Goal: Use online tool/utility: Utilize a website feature to perform a specific function

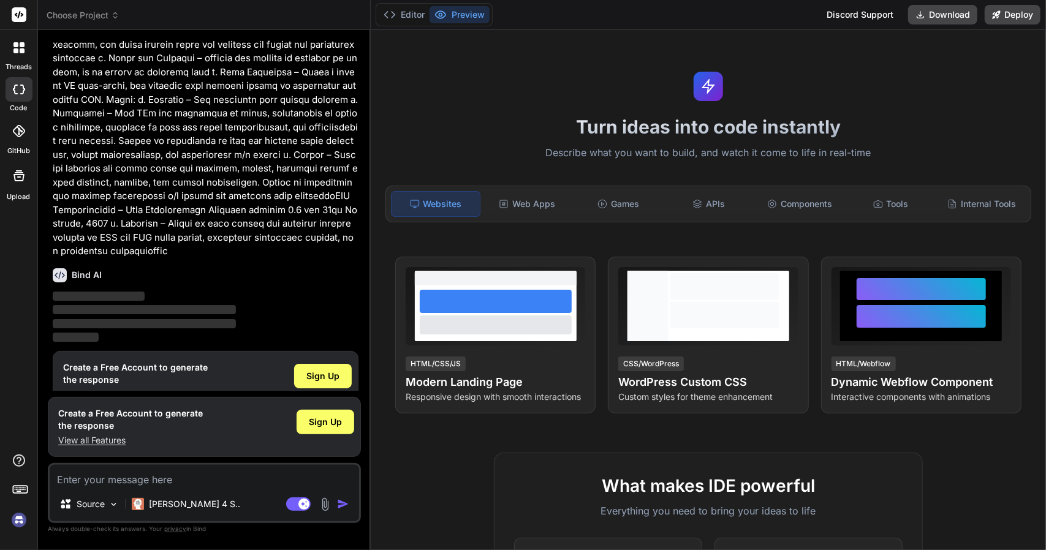
scroll to position [798, 0]
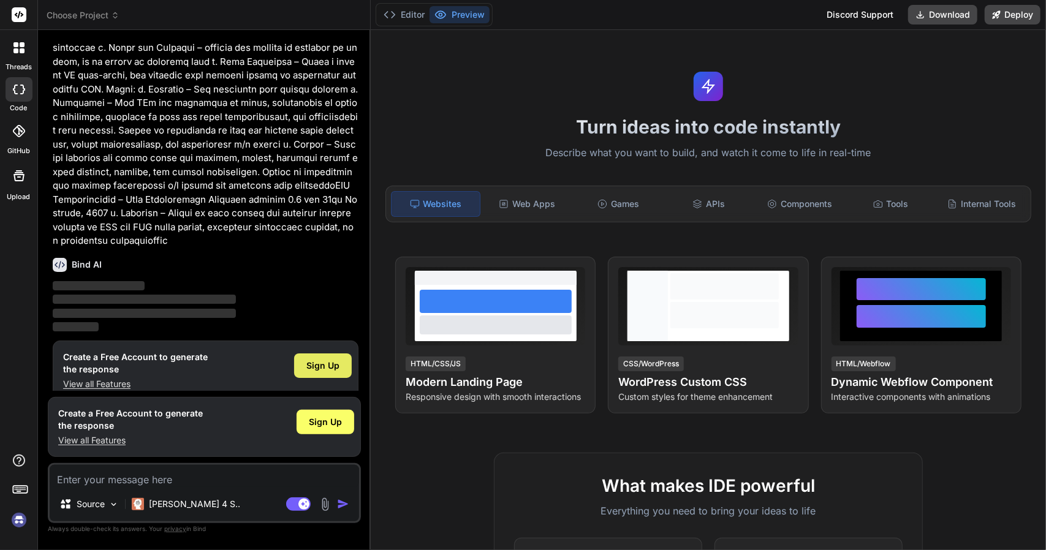
click at [330, 360] on span "Sign Up" at bounding box center [322, 366] width 33 height 12
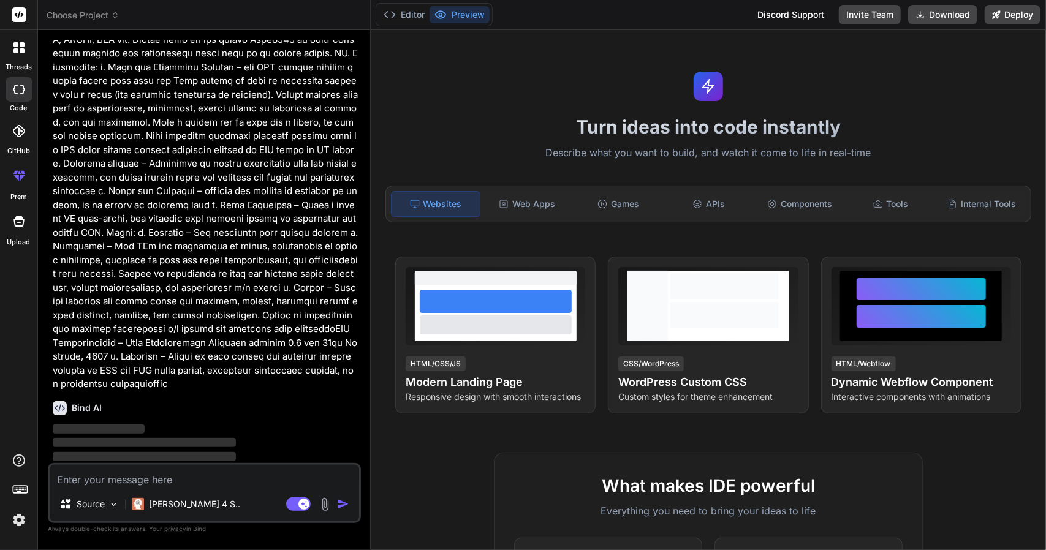
scroll to position [655, 0]
type textarea "x"
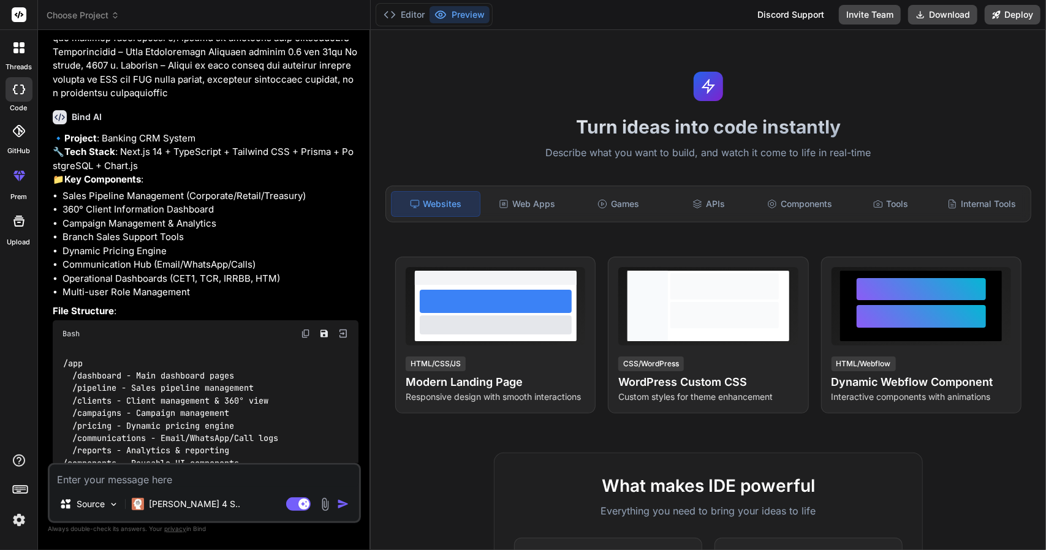
scroll to position [1081, 0]
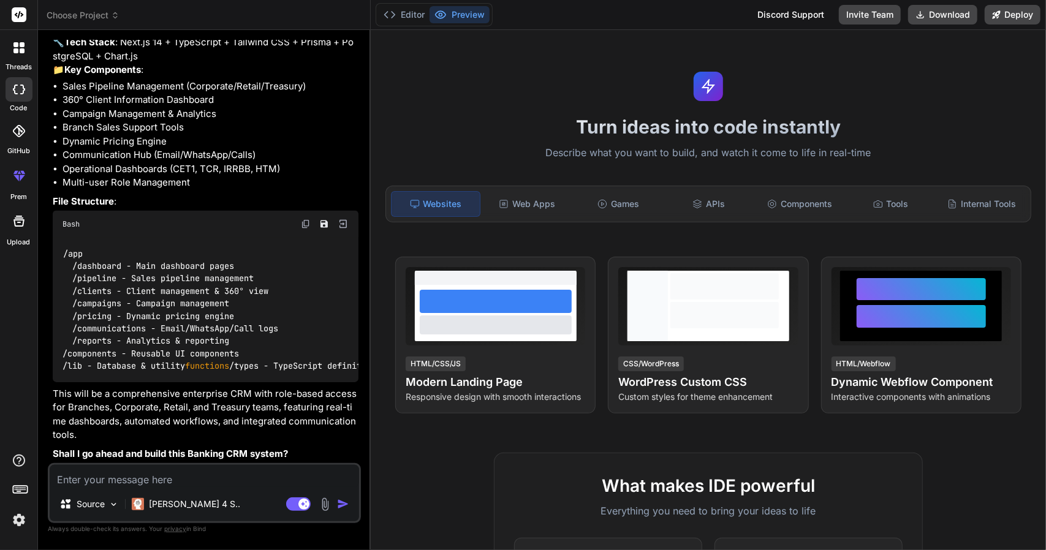
click at [241, 475] on textarea at bounding box center [205, 476] width 310 height 22
type textarea "yr"
type textarea "x"
type textarea "yre"
type textarea "x"
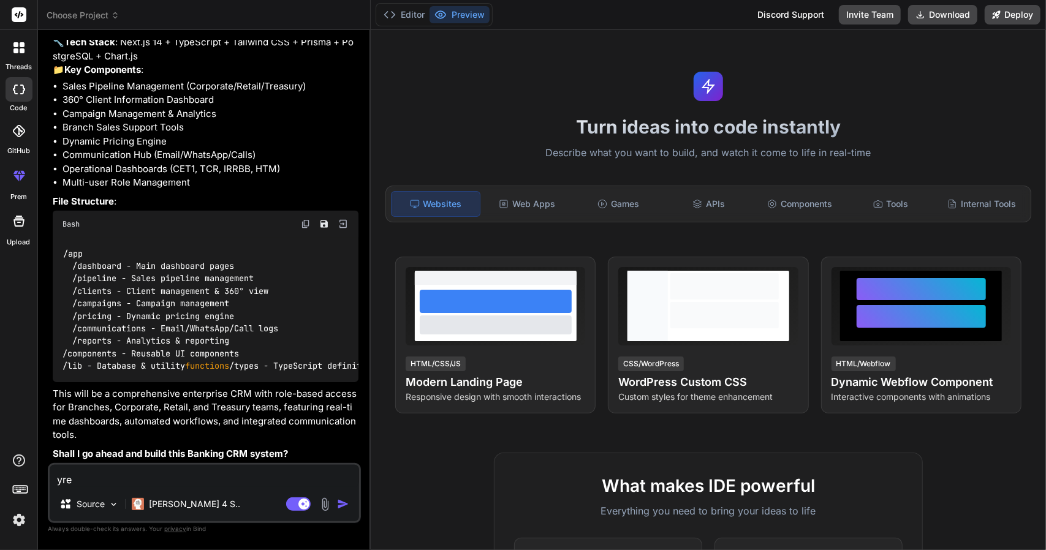
type textarea "yres"
type textarea "x"
type textarea "yre"
type textarea "x"
type textarea "yr"
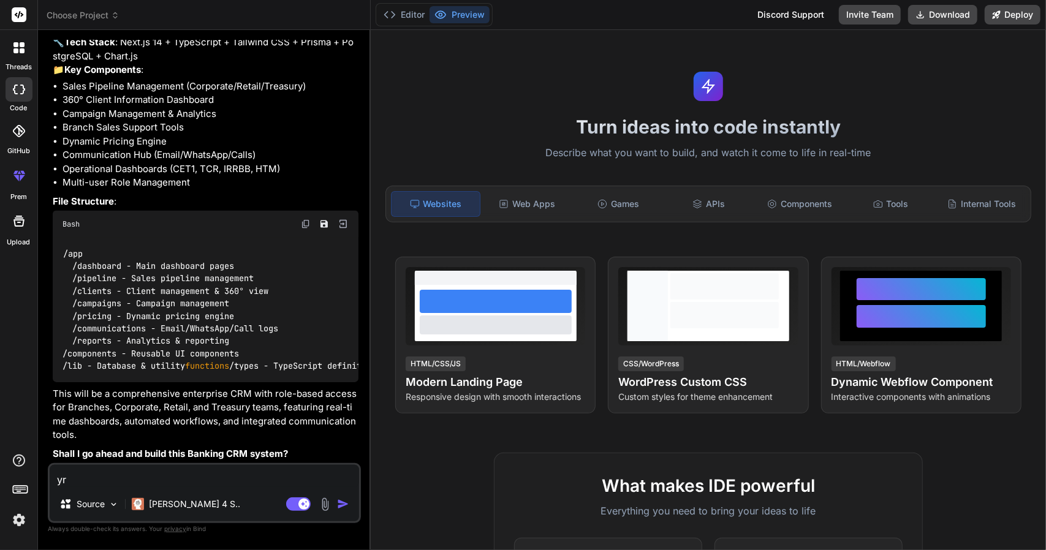
type textarea "x"
type textarea "y"
type textarea "x"
type textarea "ye"
type textarea "x"
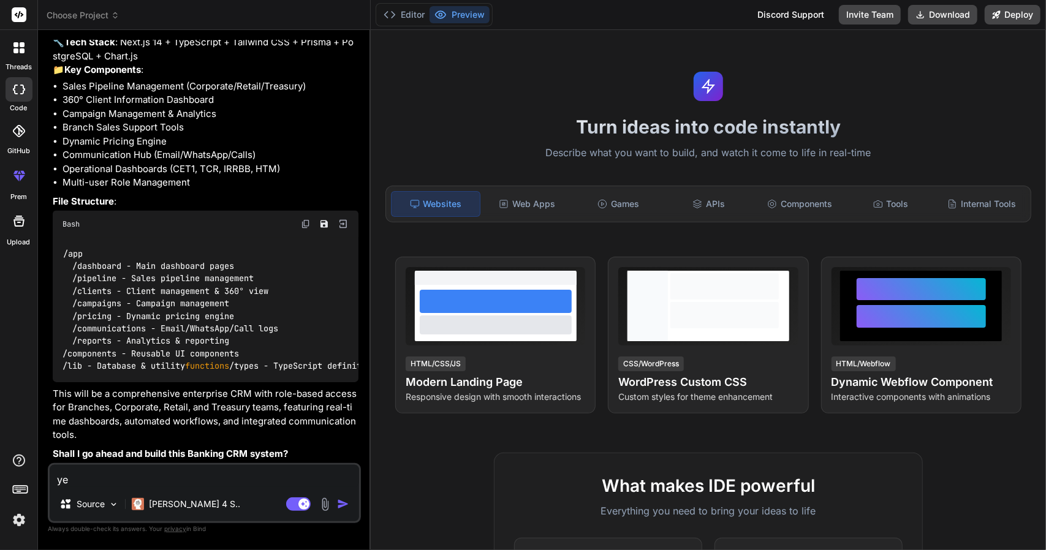
type textarea "yes"
type textarea "x"
type textarea "yes"
click at [337, 503] on img "button" at bounding box center [343, 504] width 12 height 12
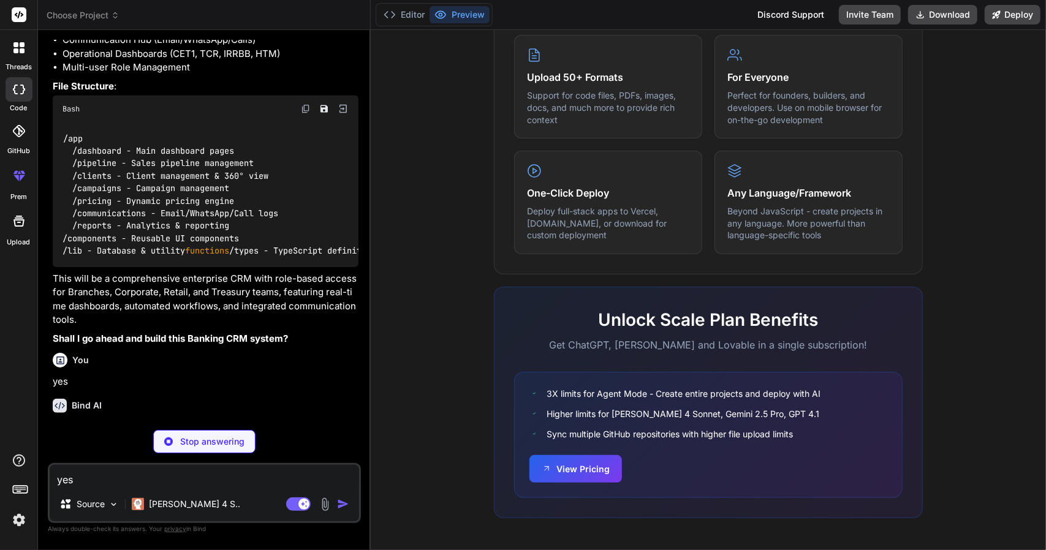
scroll to position [1209, 0]
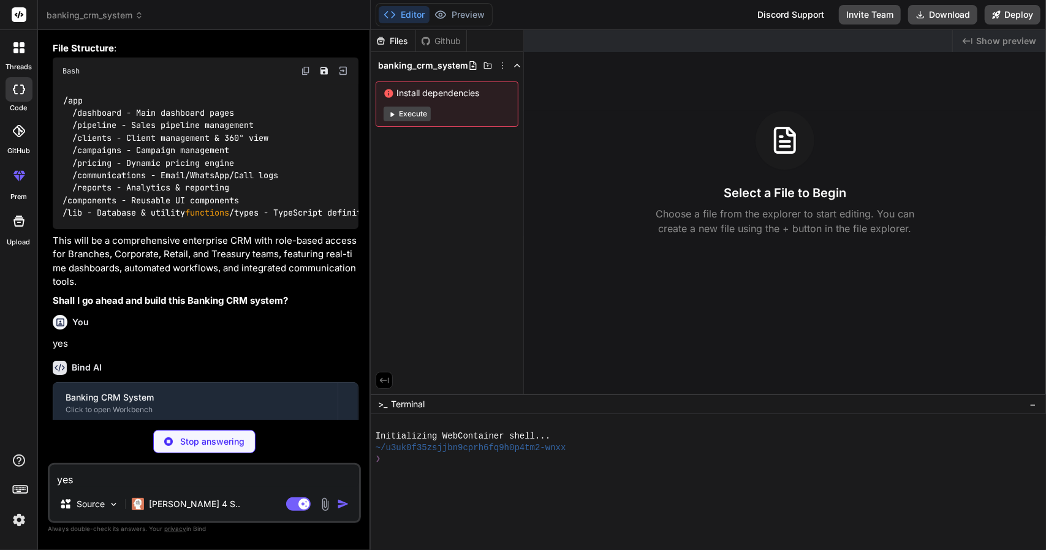
click at [410, 112] on button "Execute" at bounding box center [407, 114] width 47 height 15
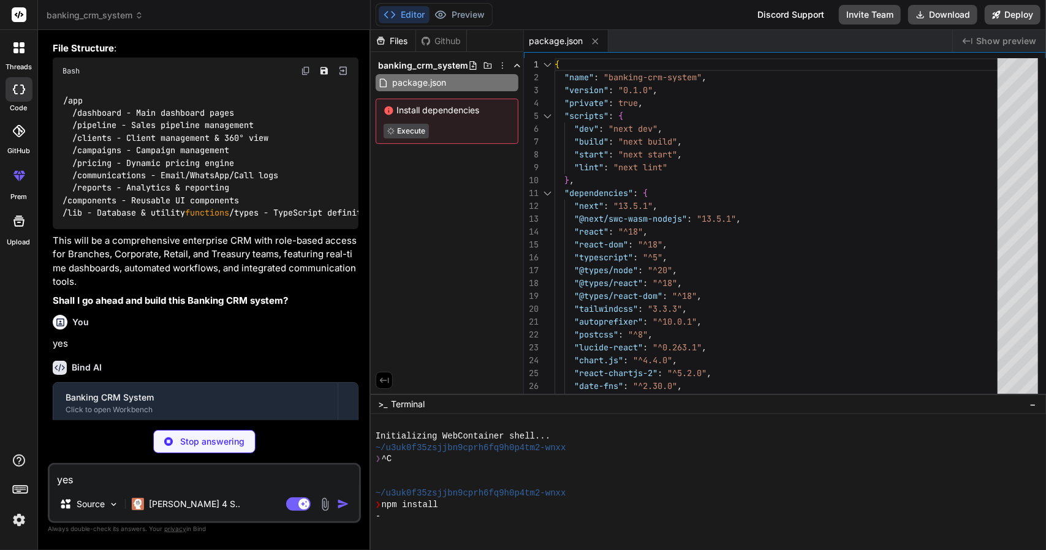
type textarea "x"
type textarea "module.exports = nextConfig"
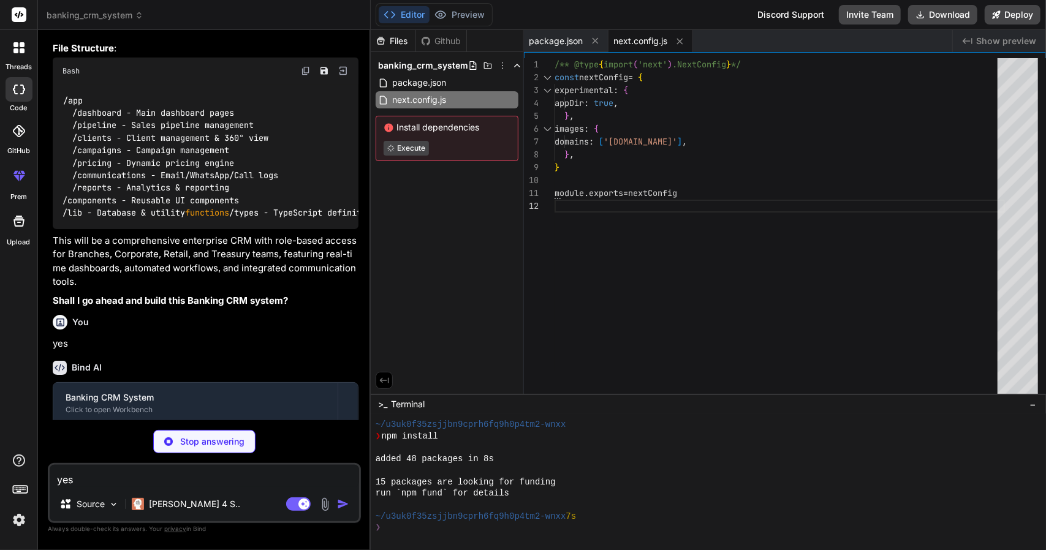
scroll to position [103, 0]
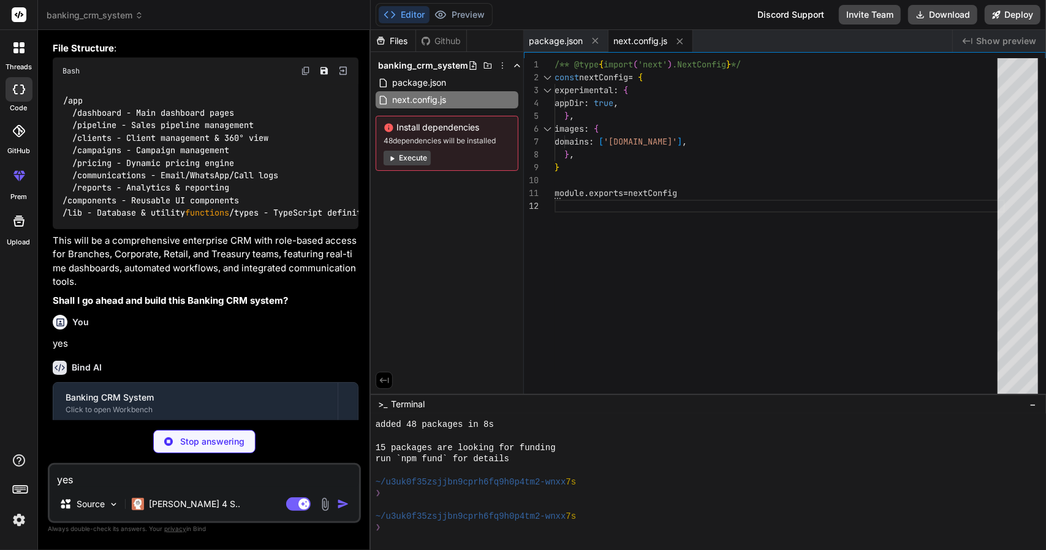
type textarea "x"
type textarea ""accordion-up": "accordion-up 0.2s ease-out", }, }, }, plugins: [], }"
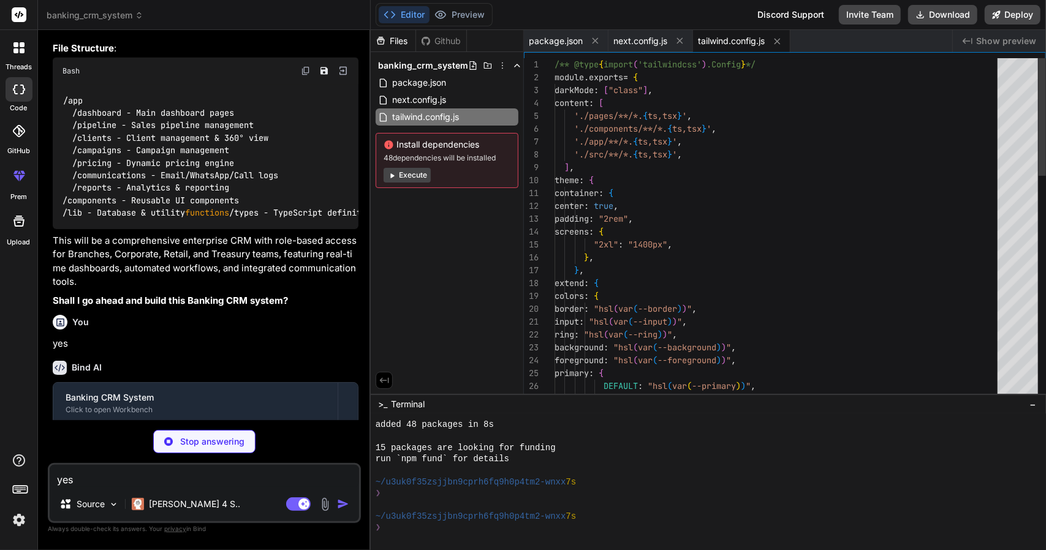
type textarea "x"
type textarea "module.exports = { plugins: { tailwindcss: {}, autoprefixer: {}, }, }"
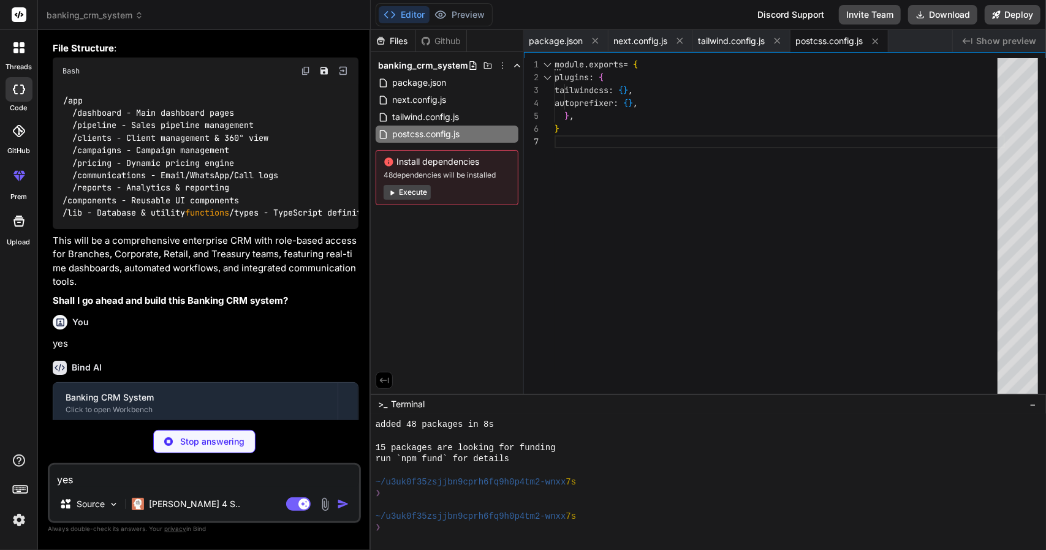
click at [420, 196] on button "Execute" at bounding box center [407, 192] width 47 height 15
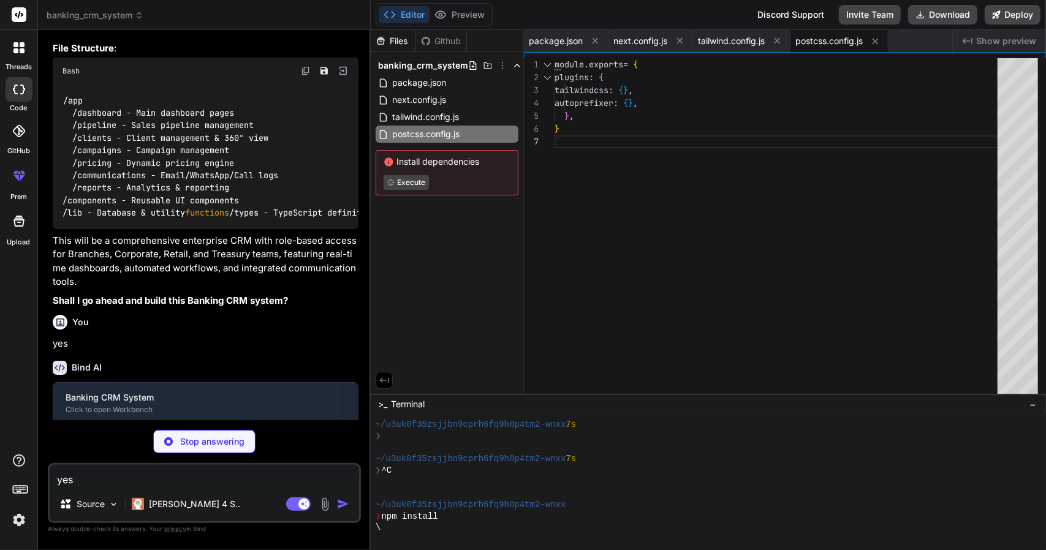
type textarea "x"
type textarea "@layer base { * { @apply border-border; } body { @apply bg-background text-fore…"
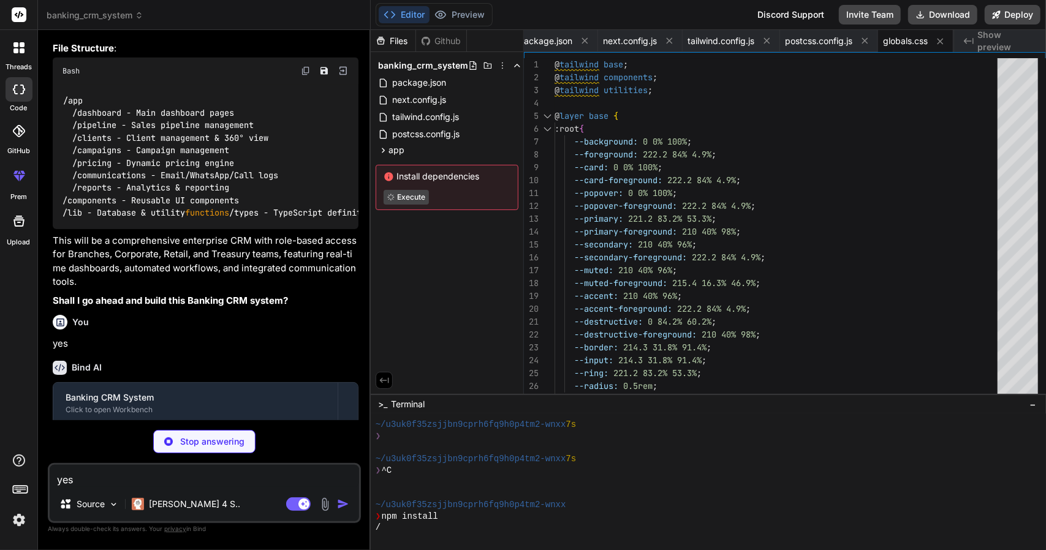
type textarea "x"
type textarea "import { type ClassValue, clsx } from "clsx" export function cn(...inputs: Clas…"
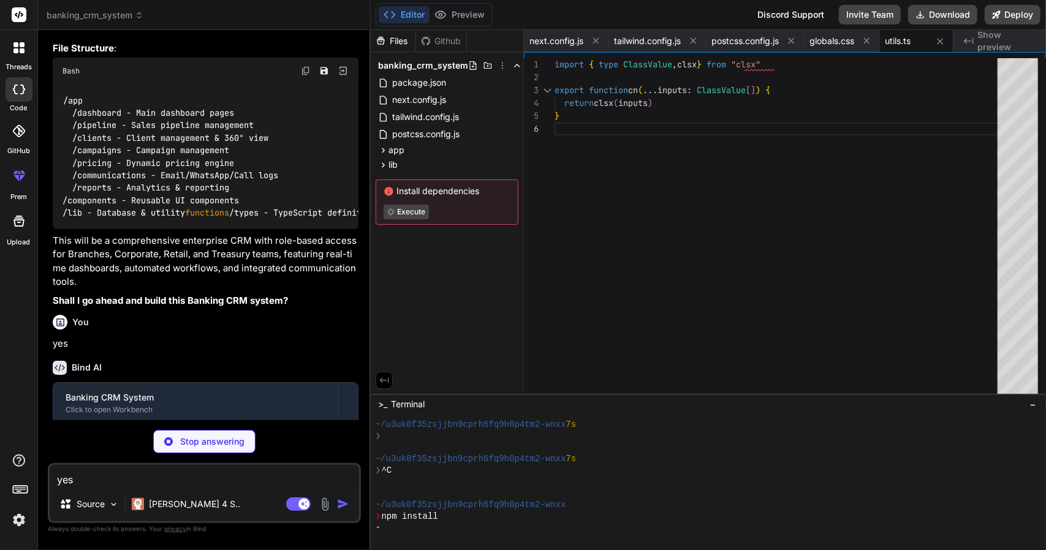
scroll to position [1385, 0]
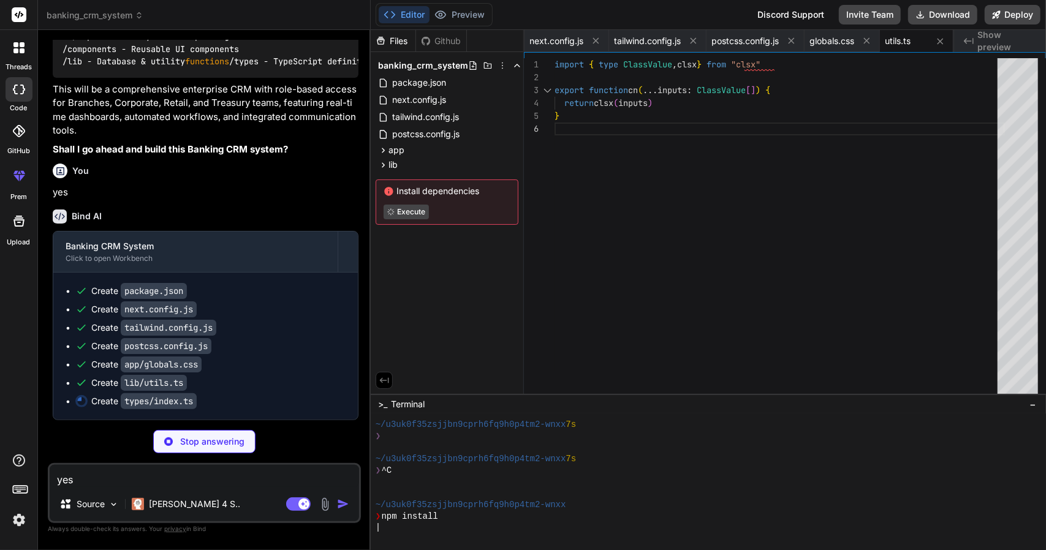
type textarea "x"
type textarea "threshold: number adjustment: number type: 'percentage' | 'basis_points' }"
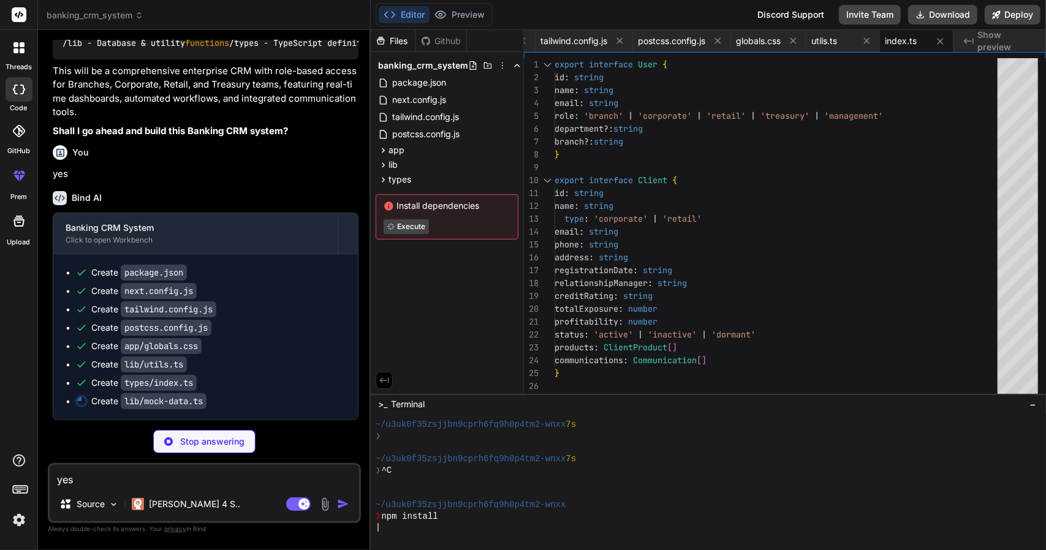
scroll to position [1403, 0]
click at [110, 506] on img at bounding box center [113, 505] width 10 height 10
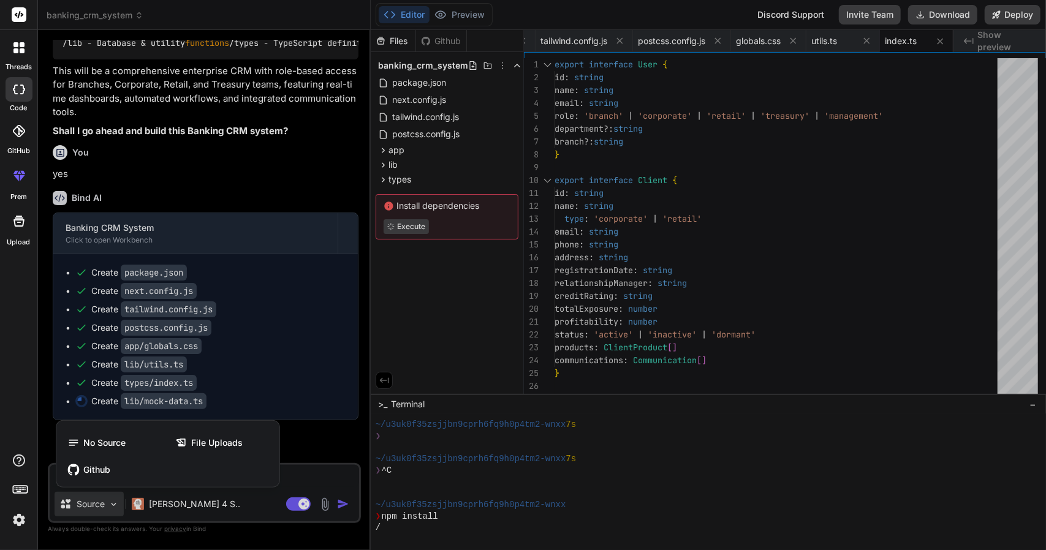
click at [110, 506] on div at bounding box center [523, 275] width 1046 height 550
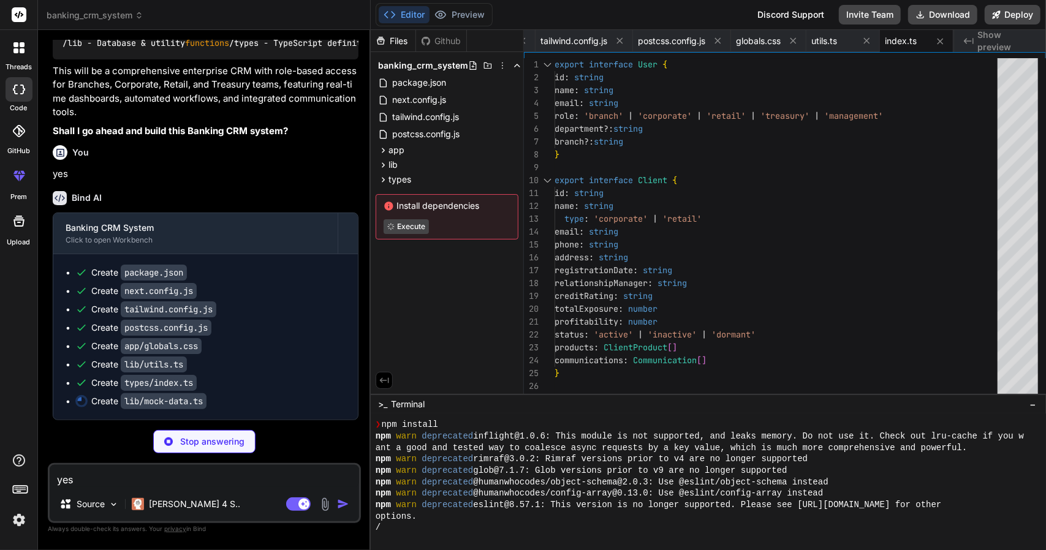
scroll to position [251, 0]
type textarea "x"
type textarea "trend: 'up' } ]"
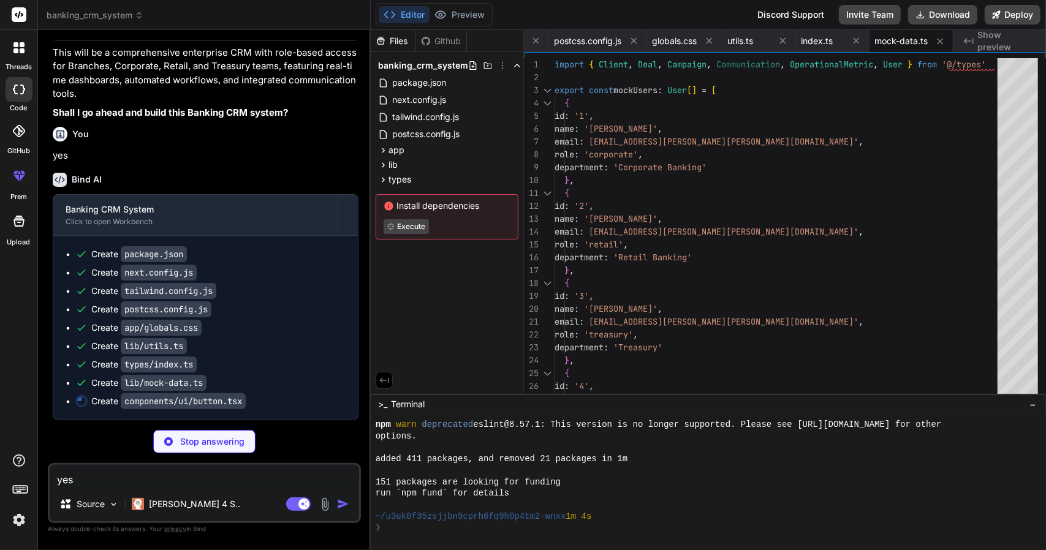
scroll to position [366, 0]
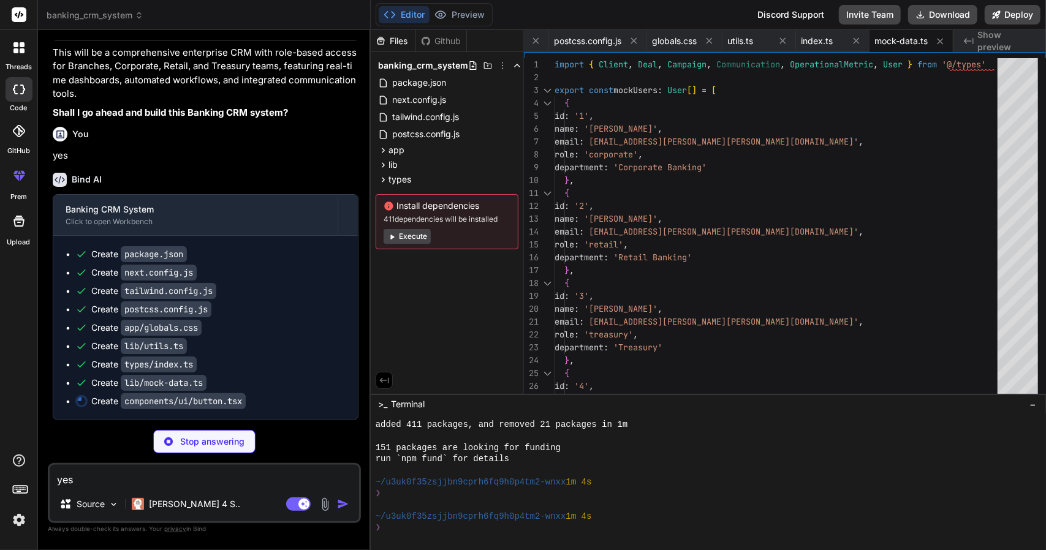
type textarea "x"
type textarea "/> ) } ) Button.displayName = "Button" export { Button, buttonVariants }"
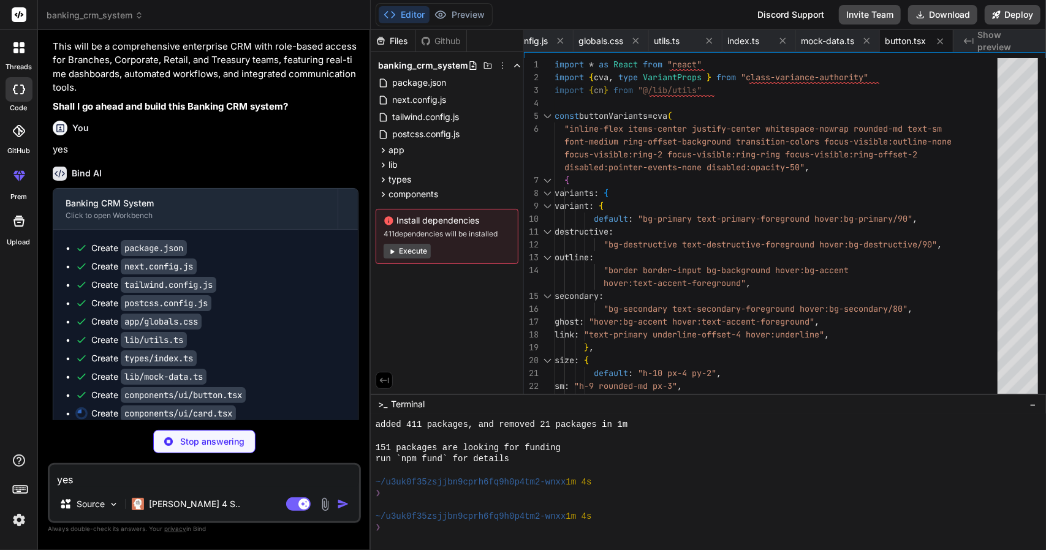
scroll to position [1440, 0]
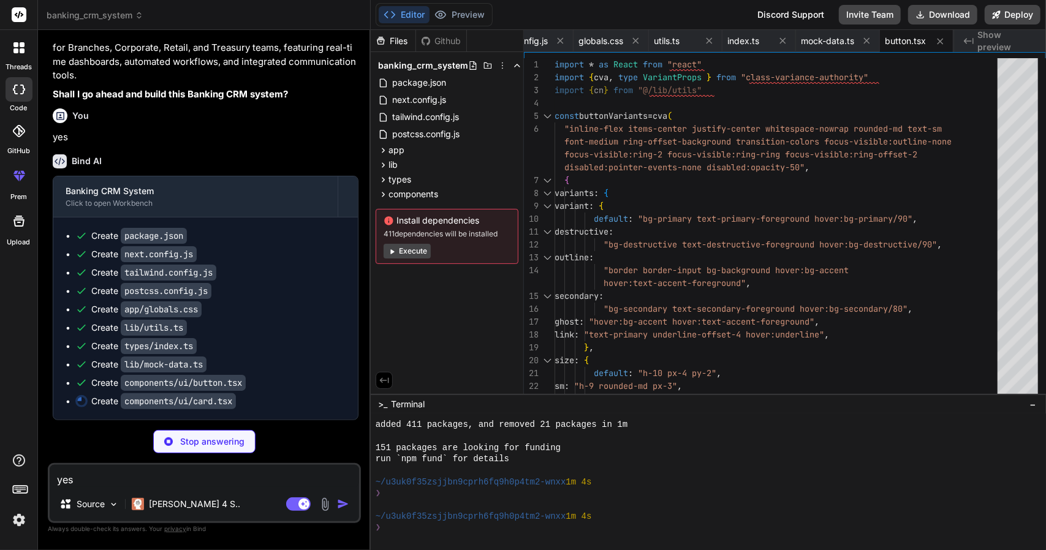
type textarea "x"
type textarea "ref={ref} className={cn("flex items-center p-6 pt-0", className)} {...props} />…"
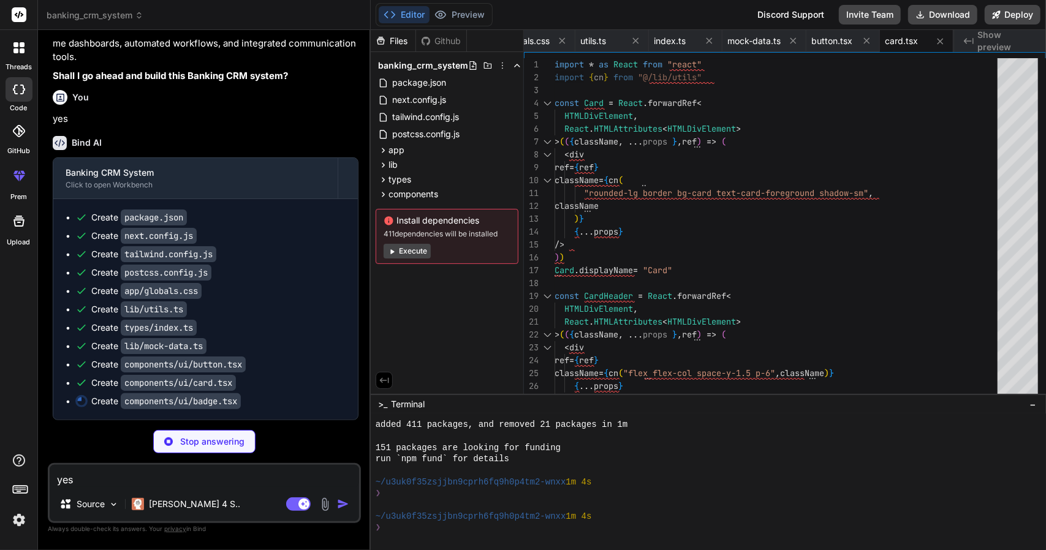
scroll to position [1458, 0]
type textarea "x"
type textarea "VariantProps<typeof badgeVariants> {} function Badge({ className, variant, ...p…"
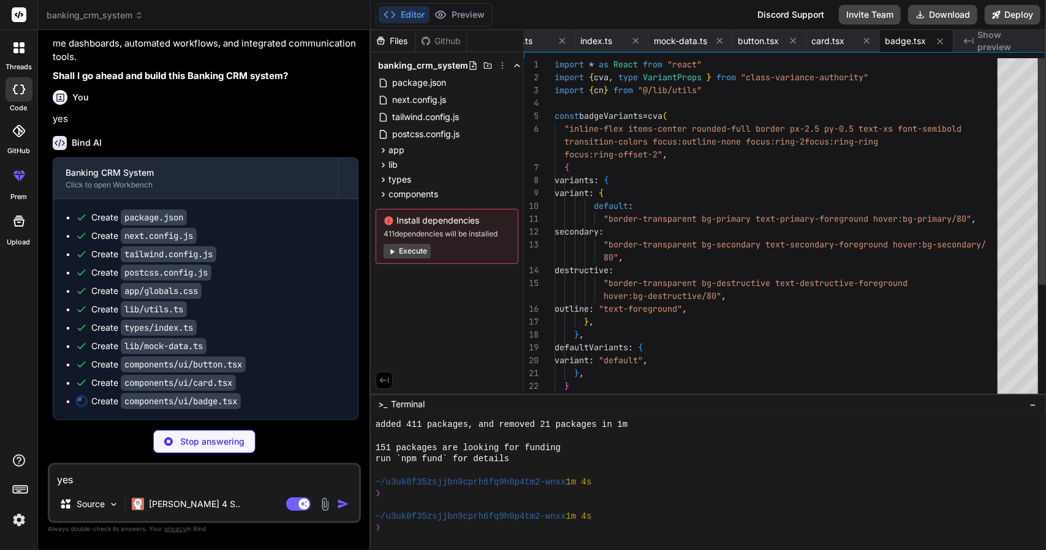
click at [428, 248] on button "Execute" at bounding box center [407, 251] width 47 height 15
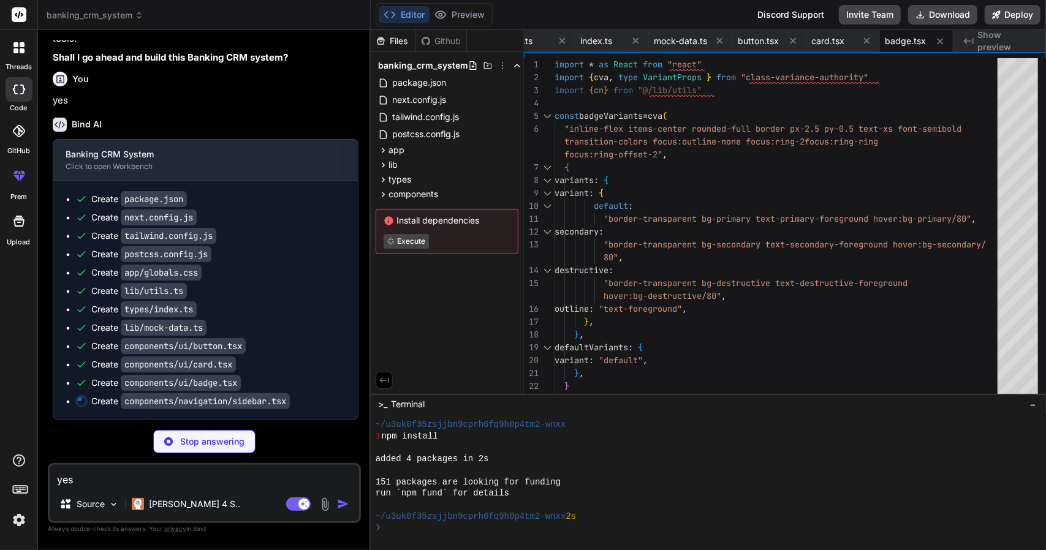
scroll to position [538, 0]
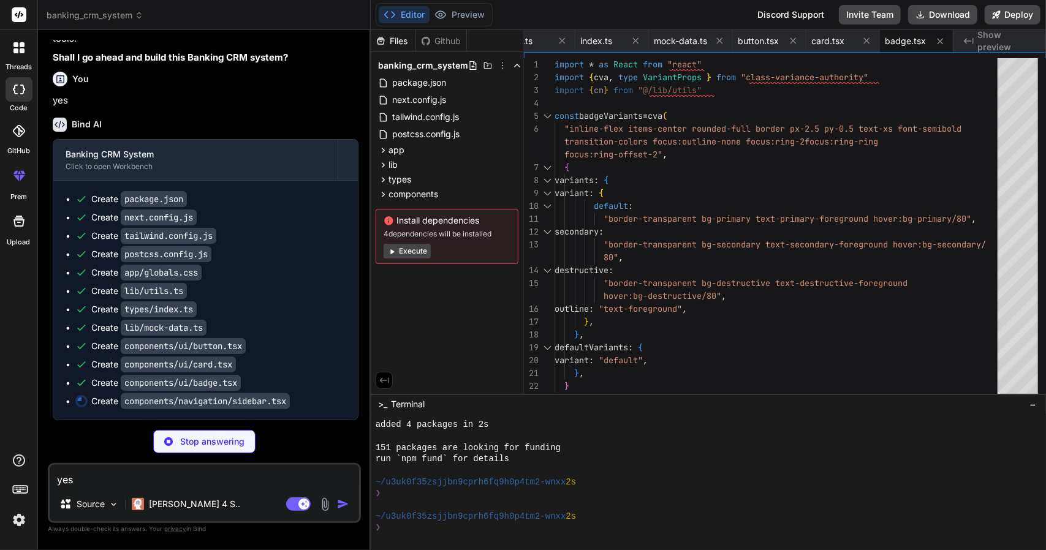
click at [420, 251] on button "Execute" at bounding box center [407, 251] width 47 height 15
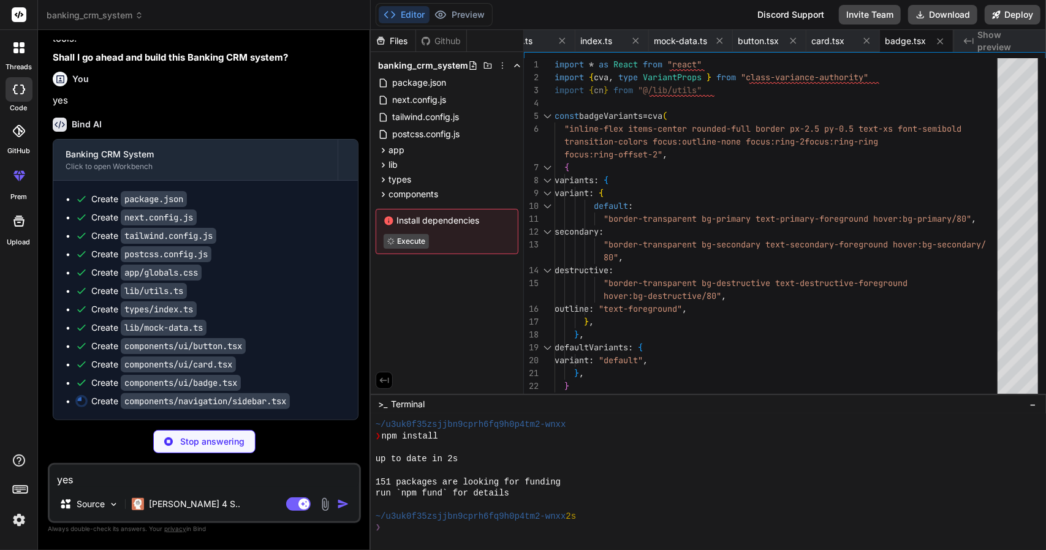
scroll to position [709, 0]
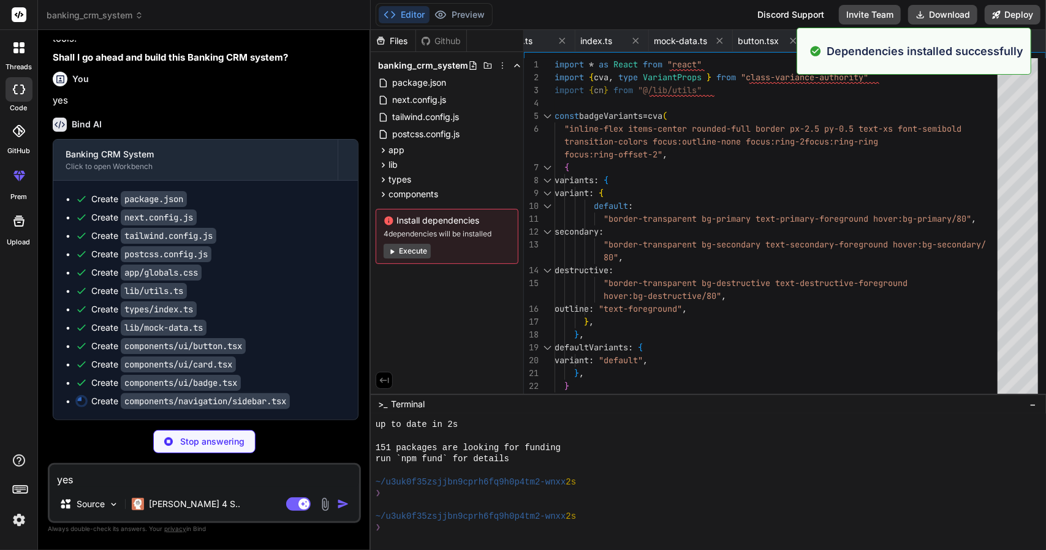
type textarea "x"
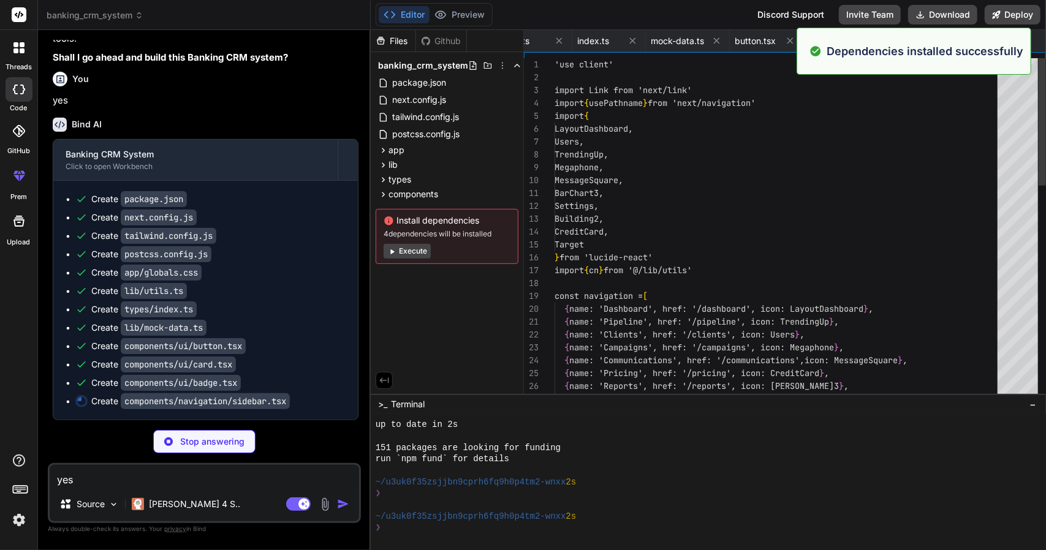
scroll to position [0, 539]
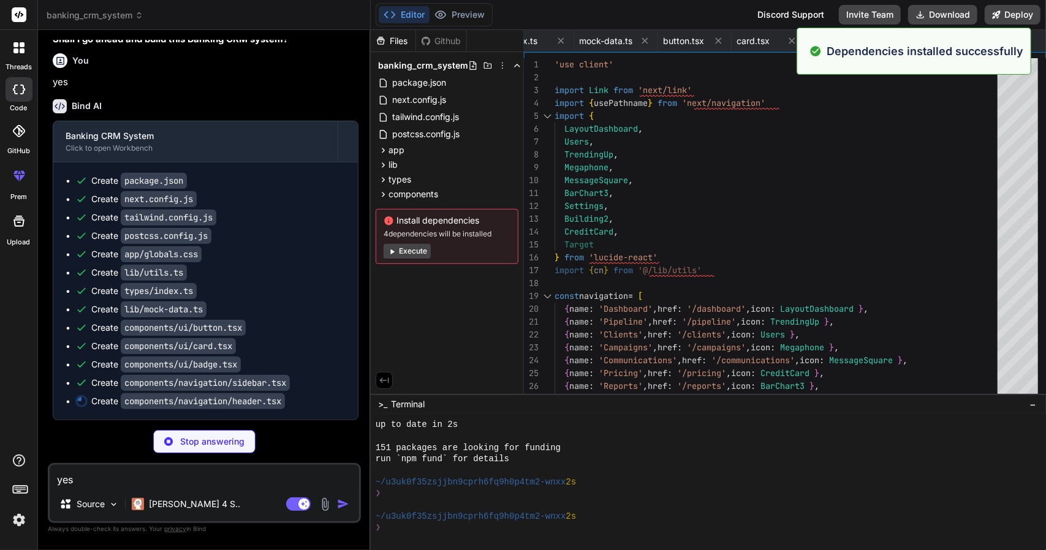
click at [420, 251] on button "Execute" at bounding box center [407, 251] width 47 height 15
type textarea "x"
type textarea "<span>[PERSON_NAME]</span> </Button> </div> </div> </div> </header> ) }"
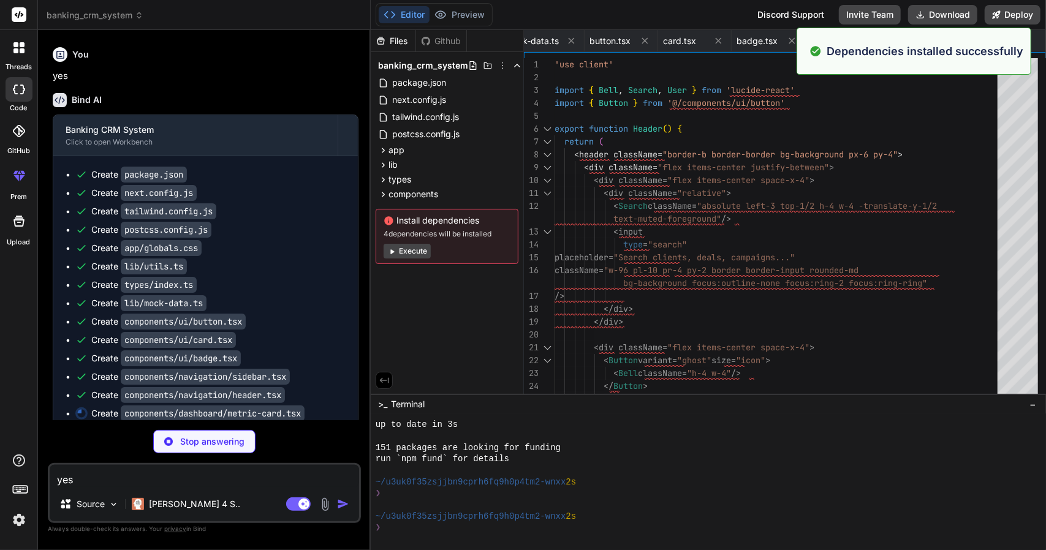
scroll to position [1513, 0]
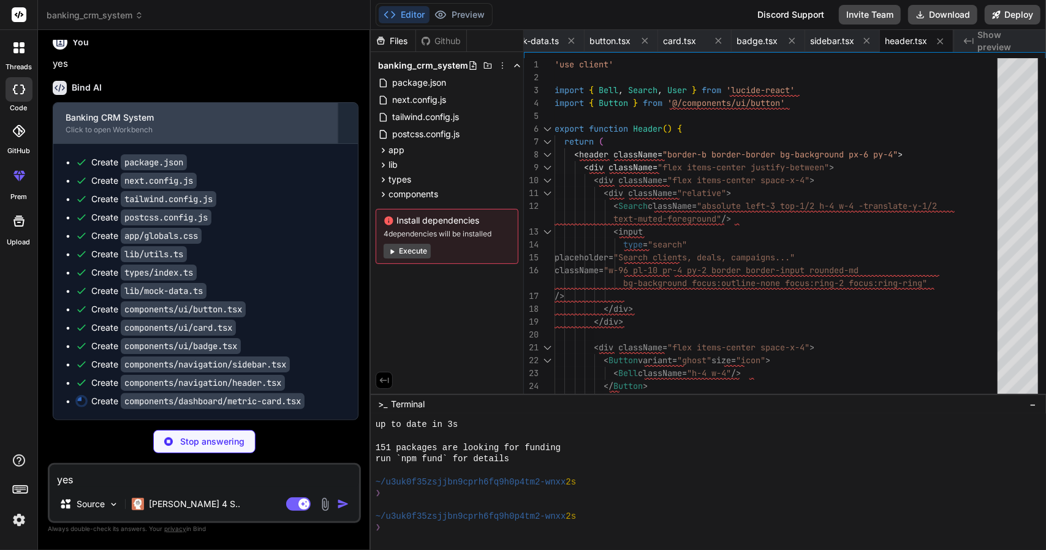
click at [118, 135] on div "Click to open Workbench" at bounding box center [196, 130] width 260 height 10
type textarea "x"
type textarea "</Card> ) }"
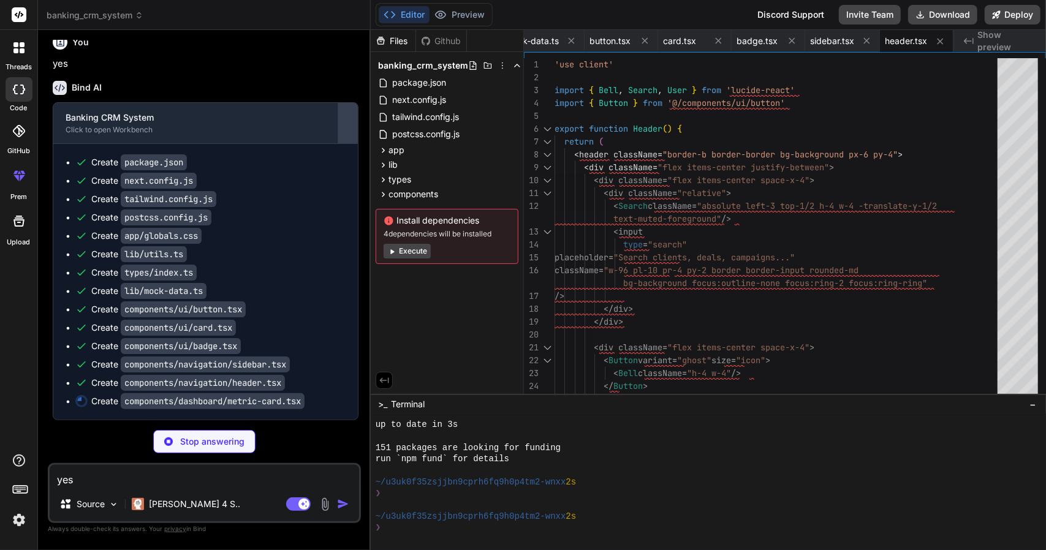
scroll to position [0, 706]
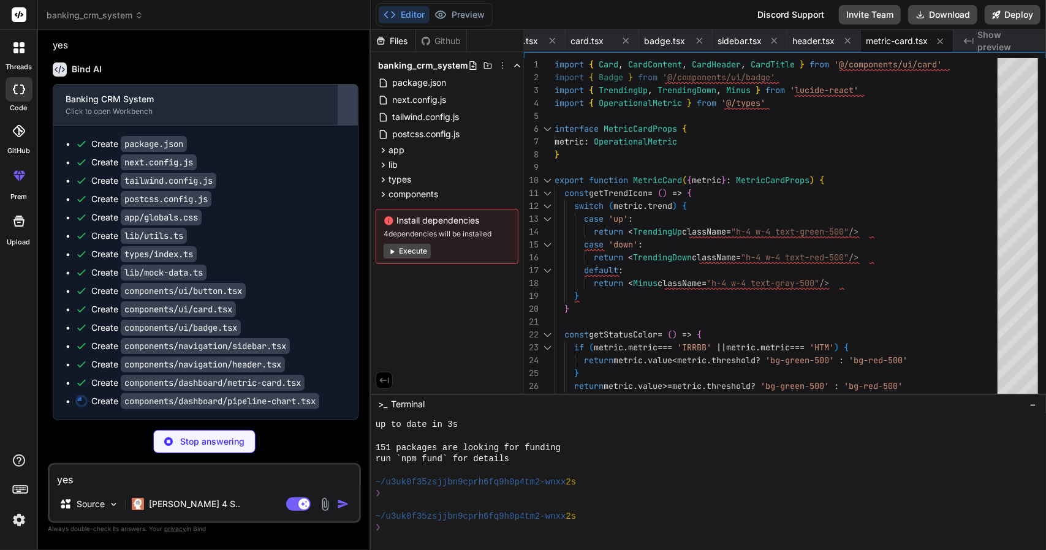
click at [340, 115] on div at bounding box center [348, 105] width 20 height 20
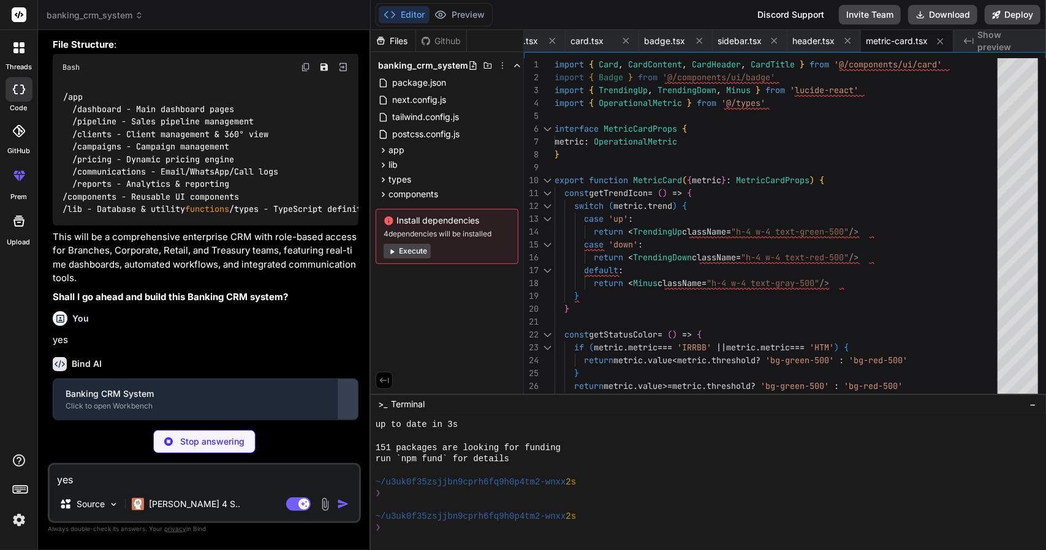
scroll to position [1237, 0]
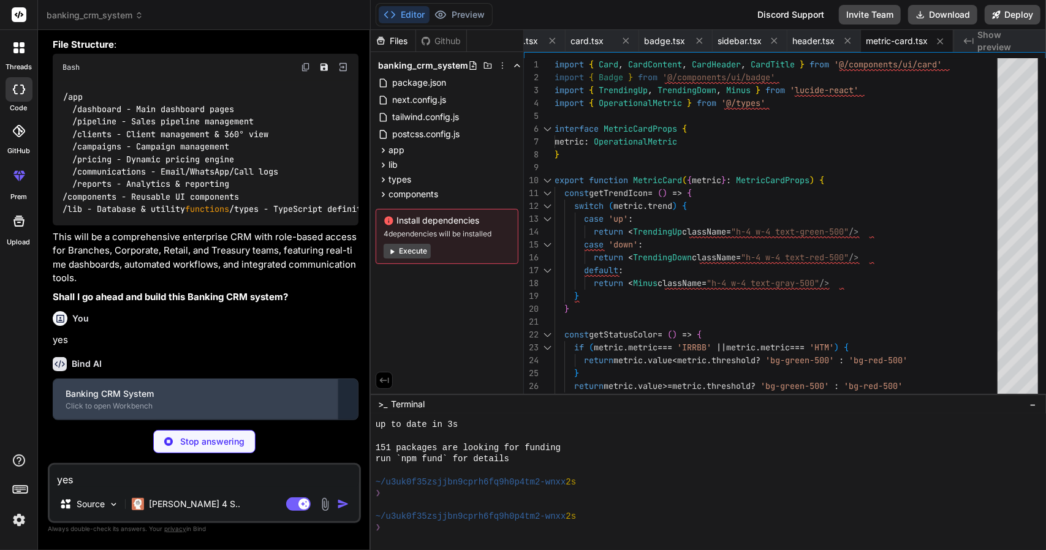
click at [309, 396] on div "Banking CRM System" at bounding box center [196, 394] width 260 height 12
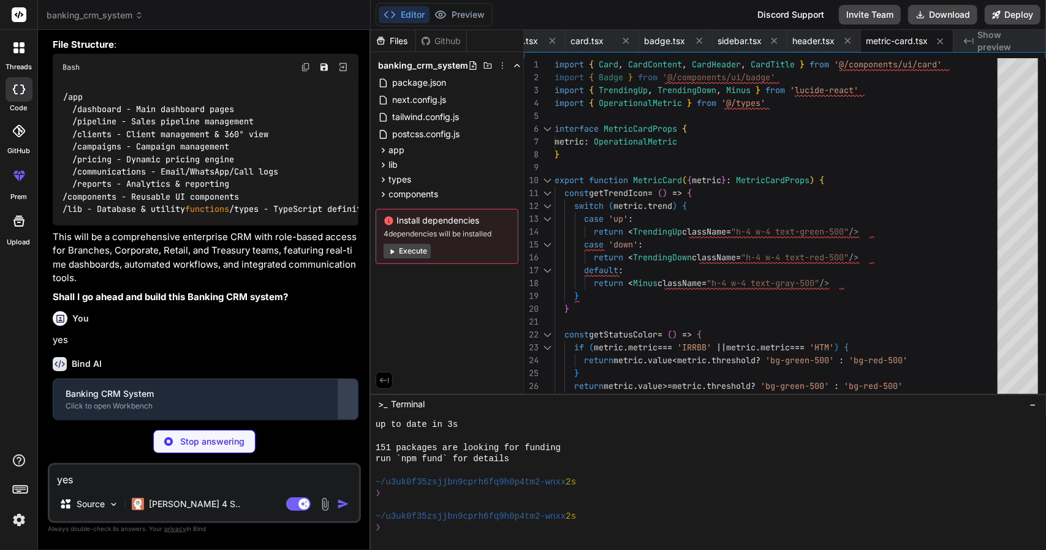
click at [347, 398] on div at bounding box center [348, 400] width 20 height 20
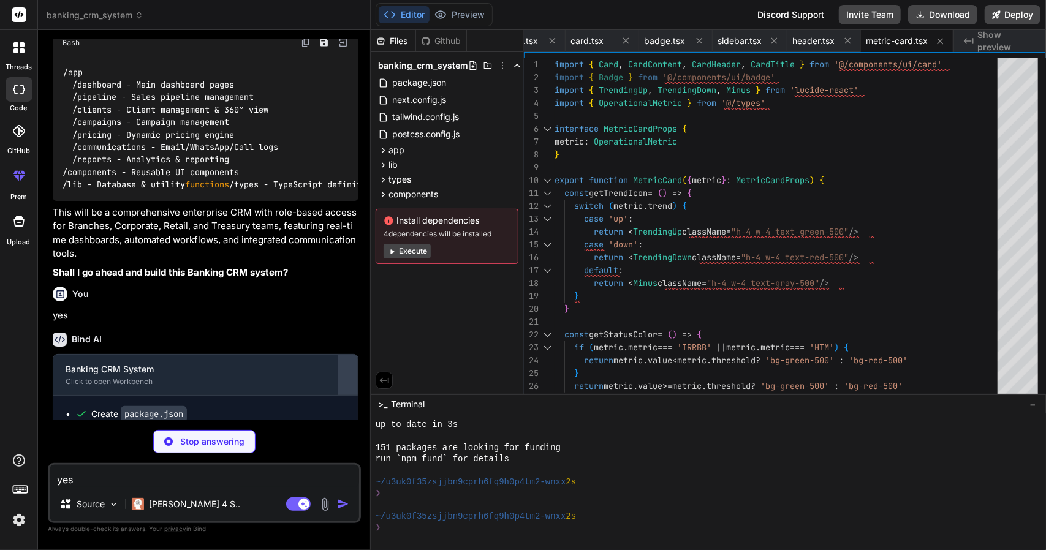
click at [347, 385] on div at bounding box center [348, 375] width 20 height 20
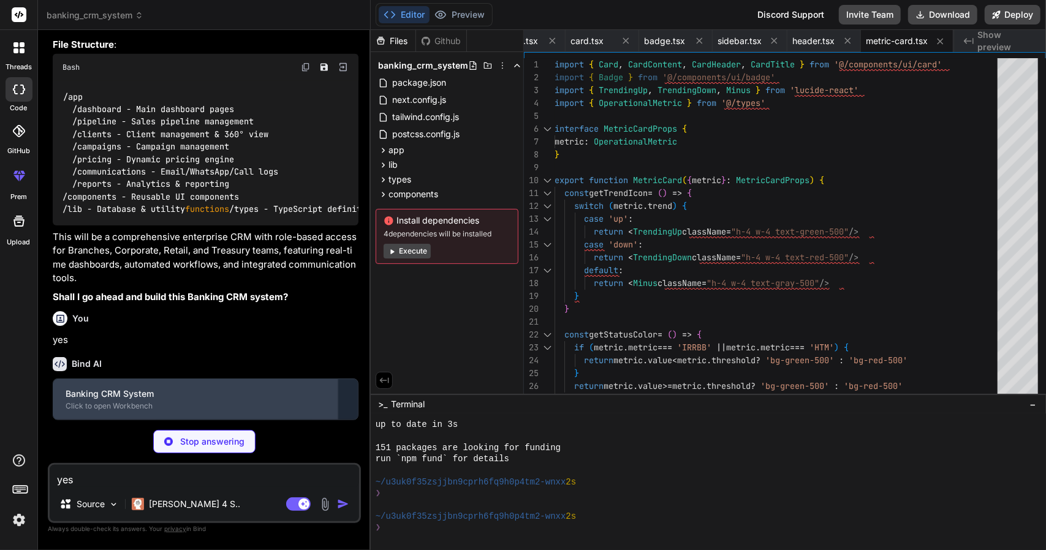
click at [275, 397] on div "Banking CRM System" at bounding box center [196, 394] width 260 height 12
type textarea "x"
type textarea "</CardContent> </Card> ) }"
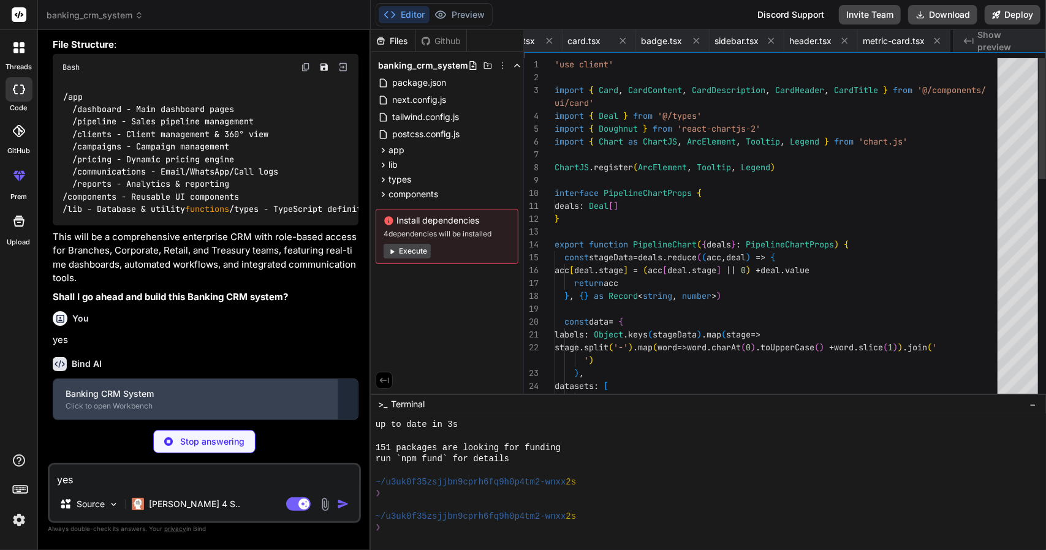
scroll to position [0, 807]
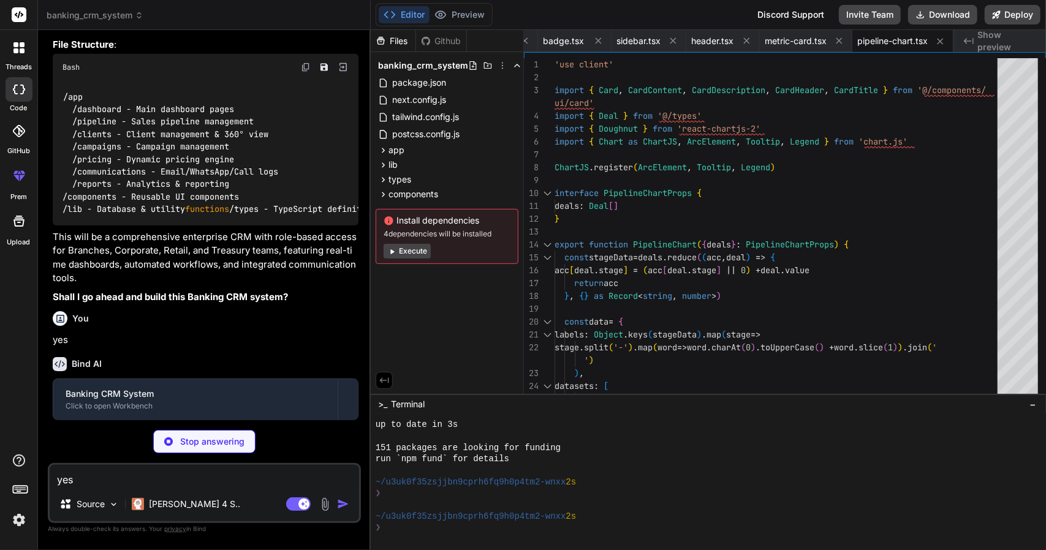
click at [416, 245] on button "Execute" at bounding box center [407, 251] width 47 height 15
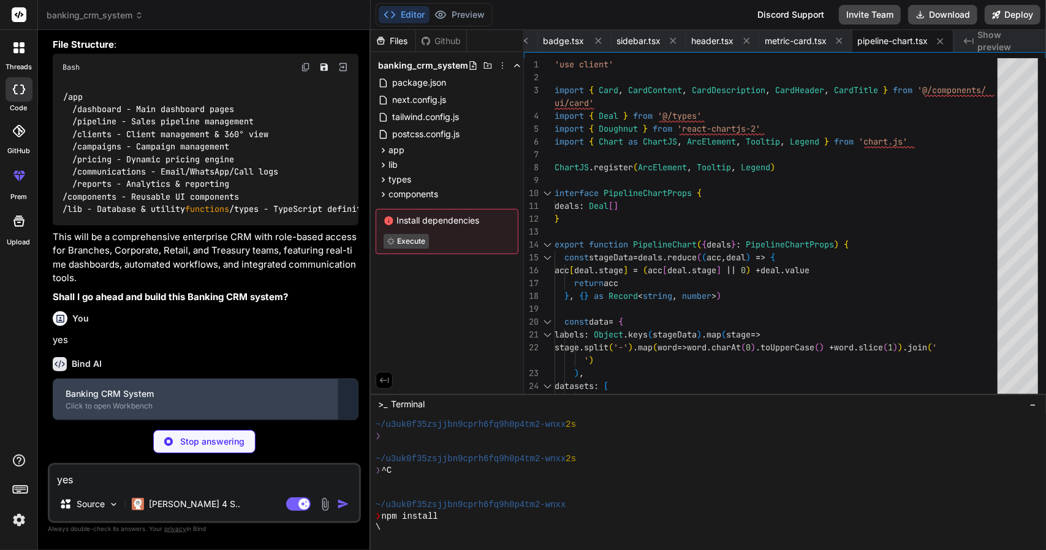
click at [254, 382] on div "Banking CRM System Click to open Workbench" at bounding box center [195, 399] width 284 height 40
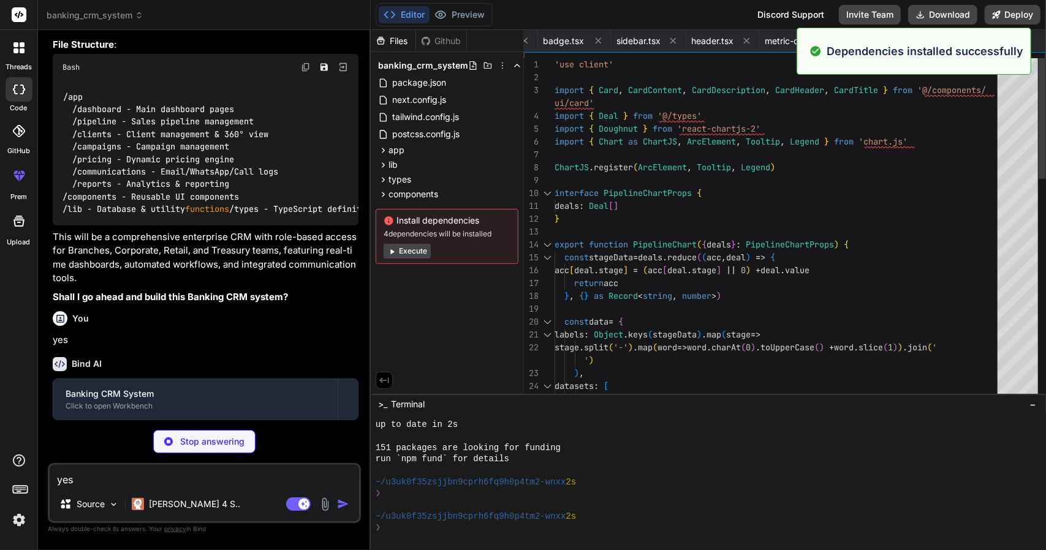
scroll to position [1052, 0]
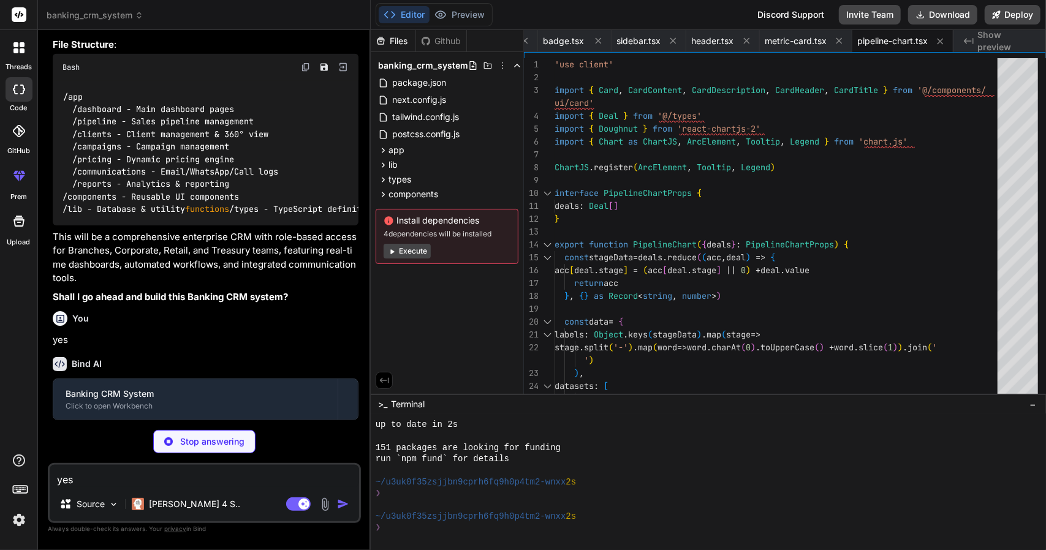
click at [1042, 38] on div "Created with Pixso. Show preview" at bounding box center [1000, 41] width 92 height 22
click at [999, 39] on span "Show preview" at bounding box center [1007, 41] width 59 height 25
type textarea "x"
type textarea ") }"
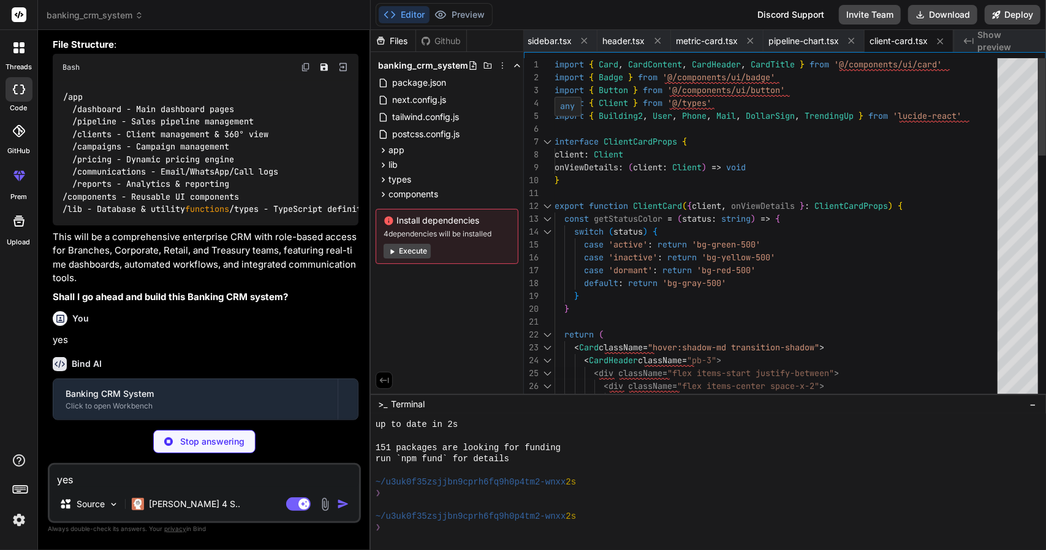
type textarea "x"
type textarea "</body> </html> ) }"
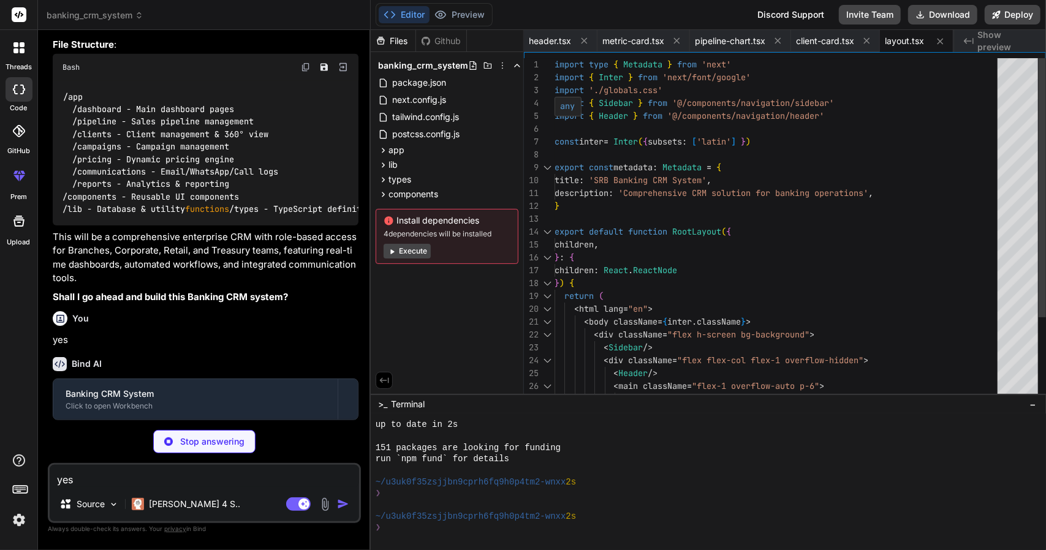
type textarea "x"
type textarea "import { redirect } from 'next/navigation' export default function Home() { red…"
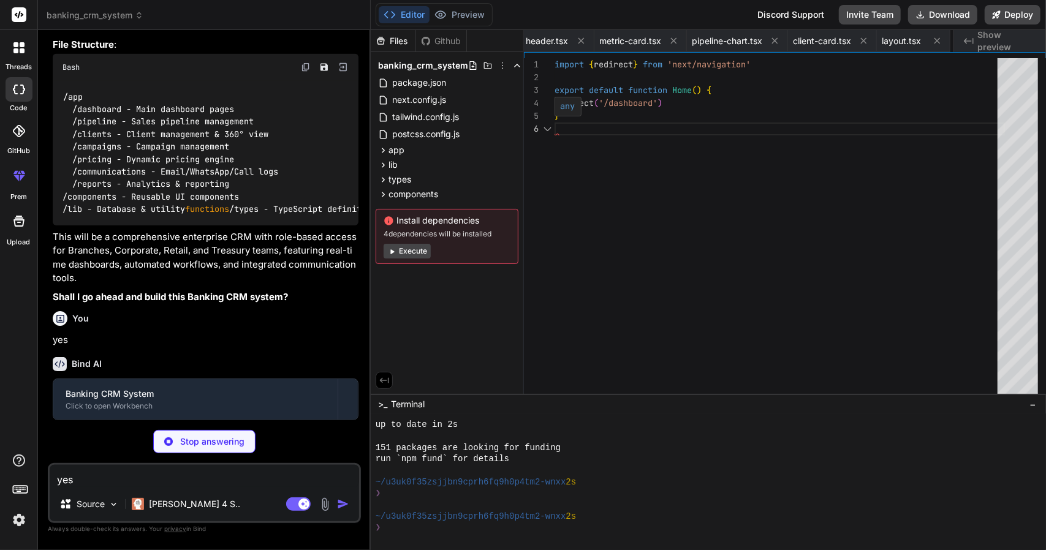
scroll to position [0, 1043]
type textarea "x"
type textarea "<p className="text-sm text-muted-foreground">Launch marketing campaign</p> </di…"
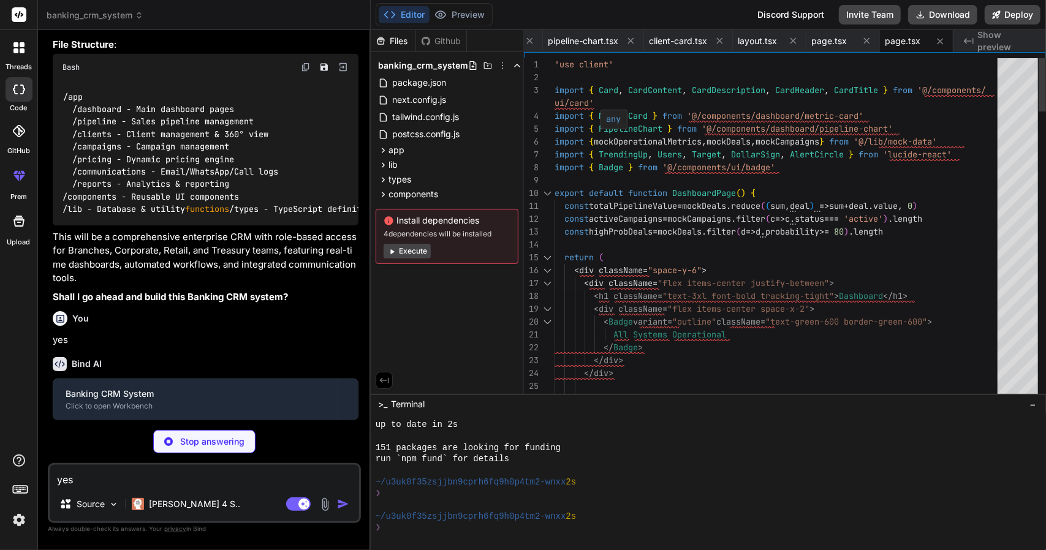
type textarea "x"
type textarea ") }"
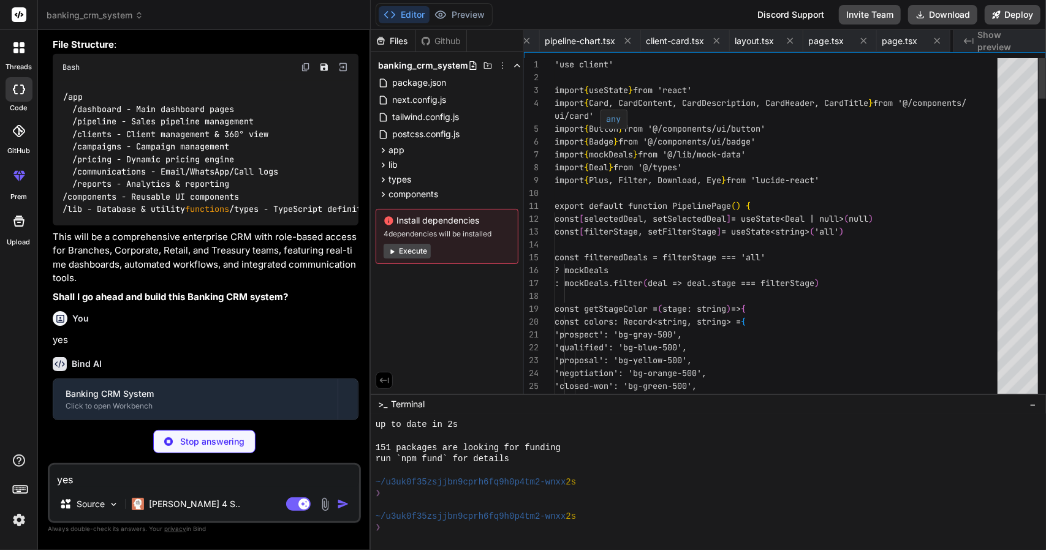
scroll to position [0, 1190]
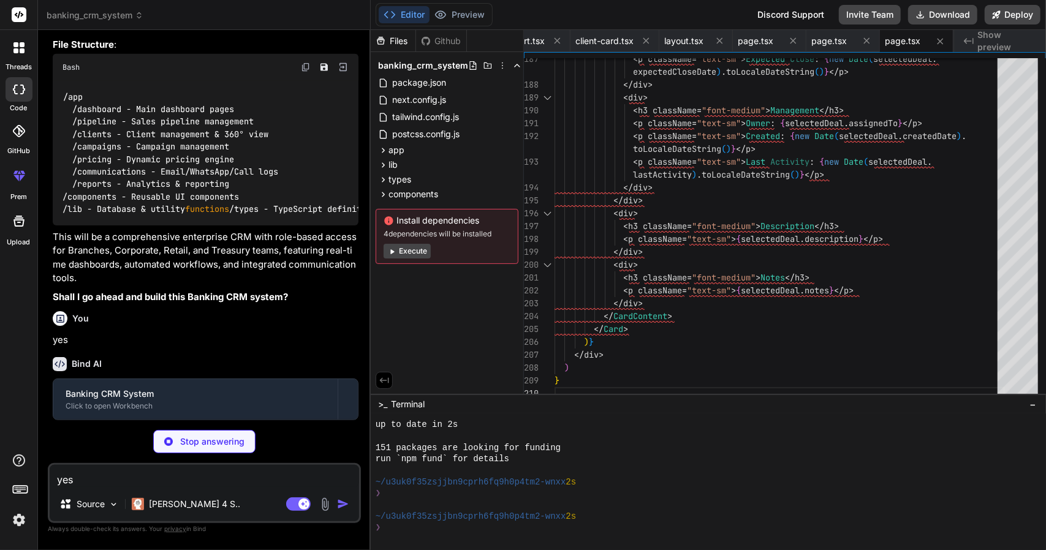
click at [411, 248] on button "Execute" at bounding box center [407, 251] width 47 height 15
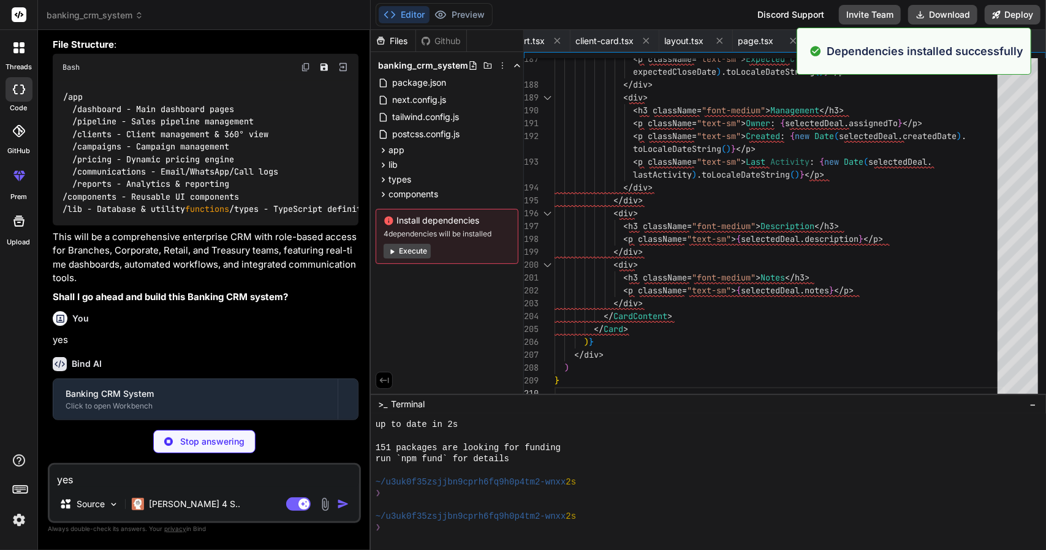
scroll to position [1224, 0]
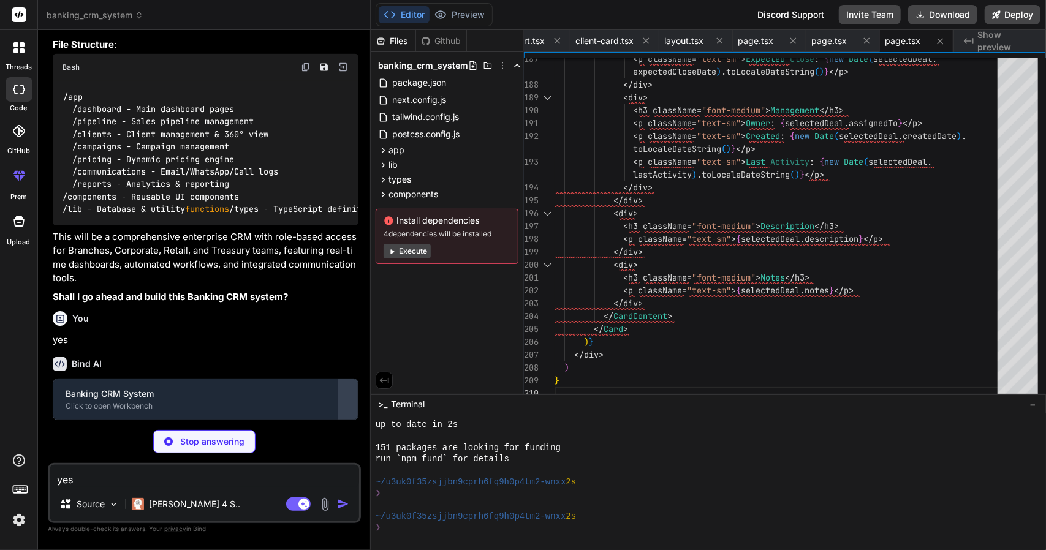
click at [351, 414] on button at bounding box center [348, 399] width 20 height 40
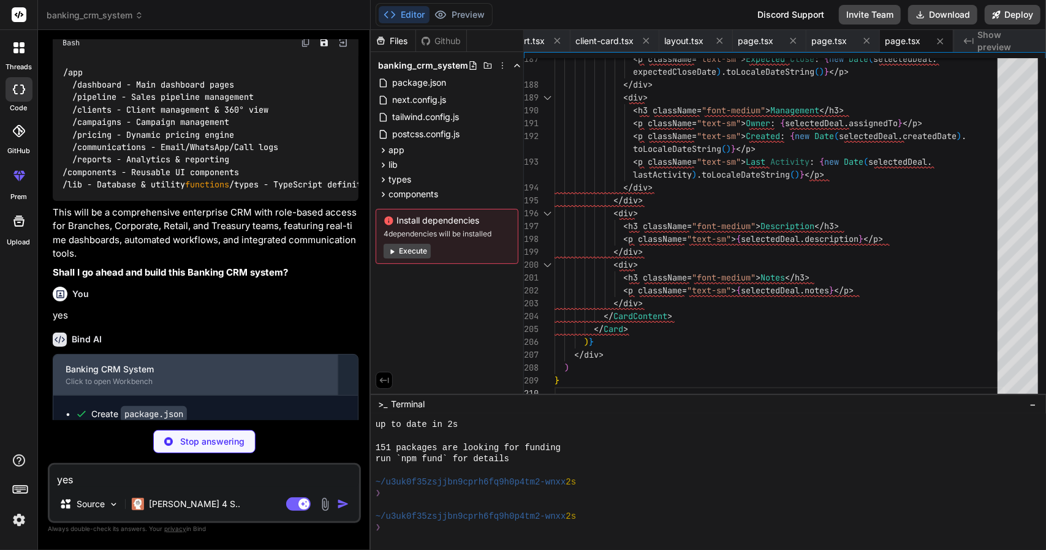
click at [112, 387] on div "Click to open Workbench" at bounding box center [196, 382] width 260 height 10
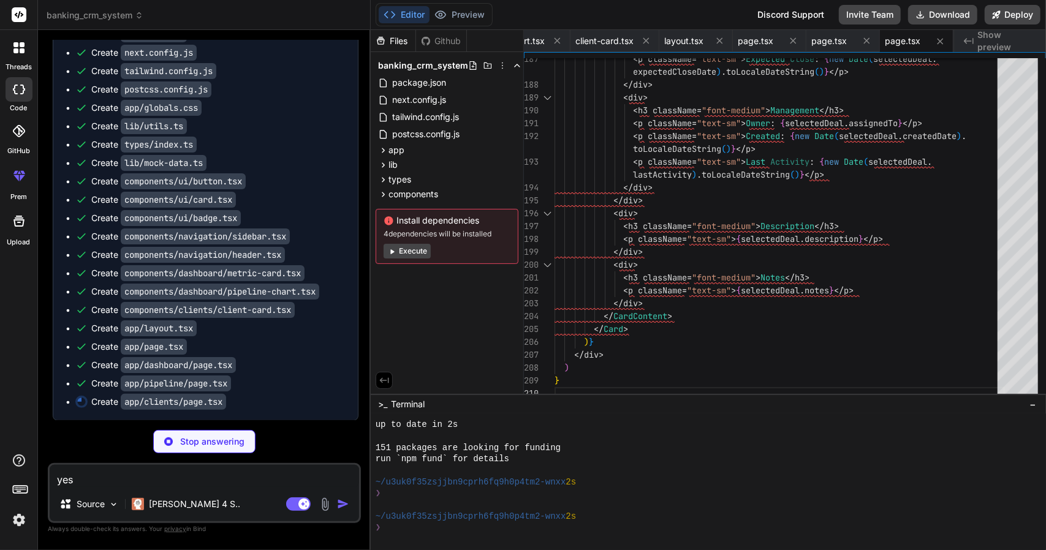
scroll to position [1642, 0]
type textarea "x"
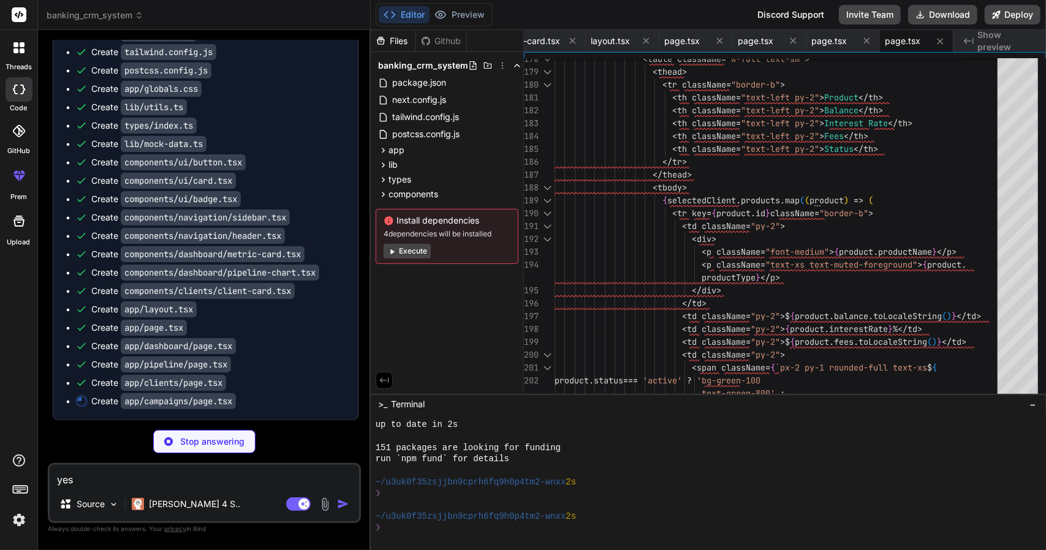
click at [414, 254] on button "Execute" at bounding box center [407, 251] width 47 height 15
type textarea "x"
type textarea "</Card> </div> )} </div> ) }"
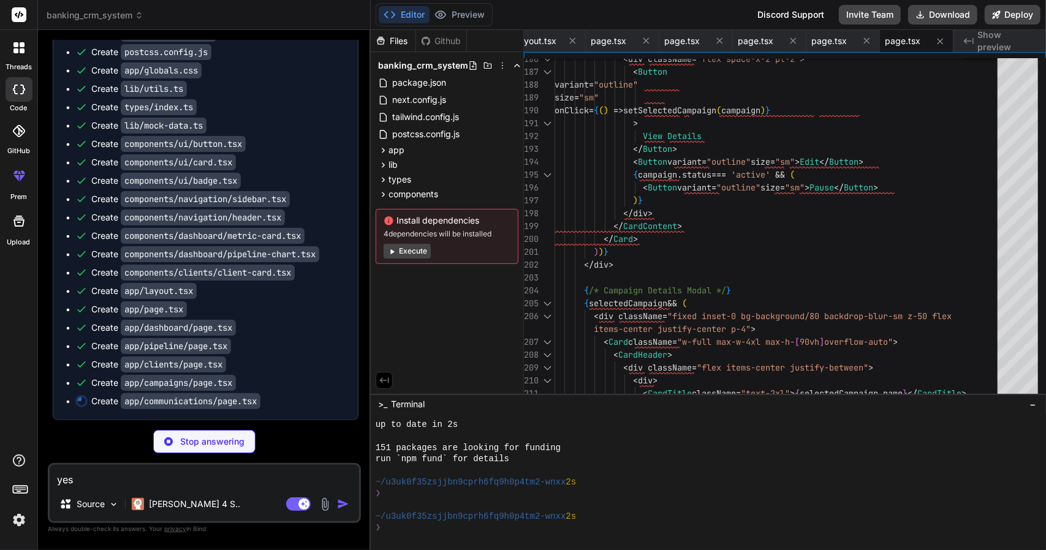
scroll to position [1679, 0]
type textarea "x"
type textarea "</div> </CardContent> </Card> </div> </div> ) }"
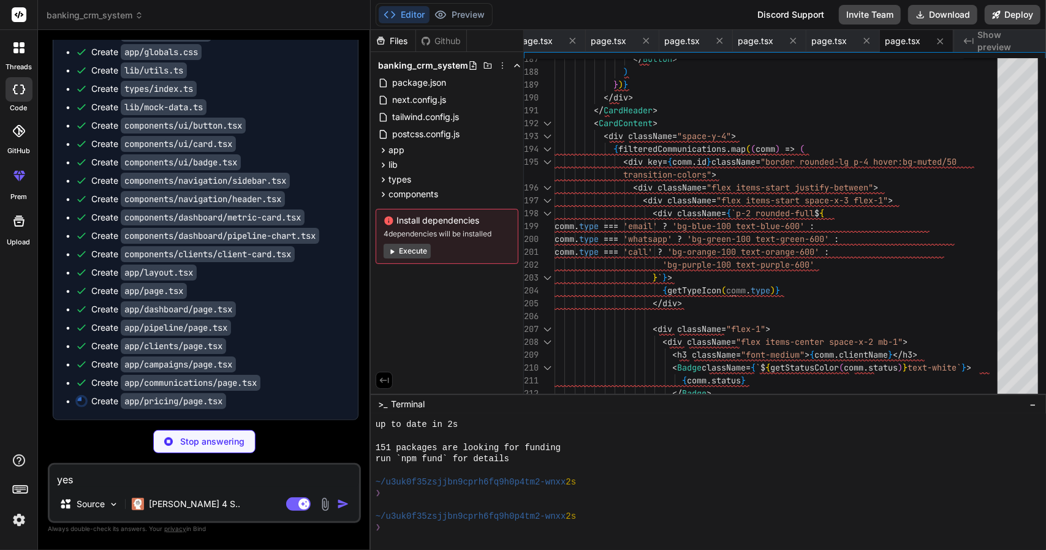
scroll to position [1697, 0]
type textarea "x"
type textarea "</div> </div> ) }"
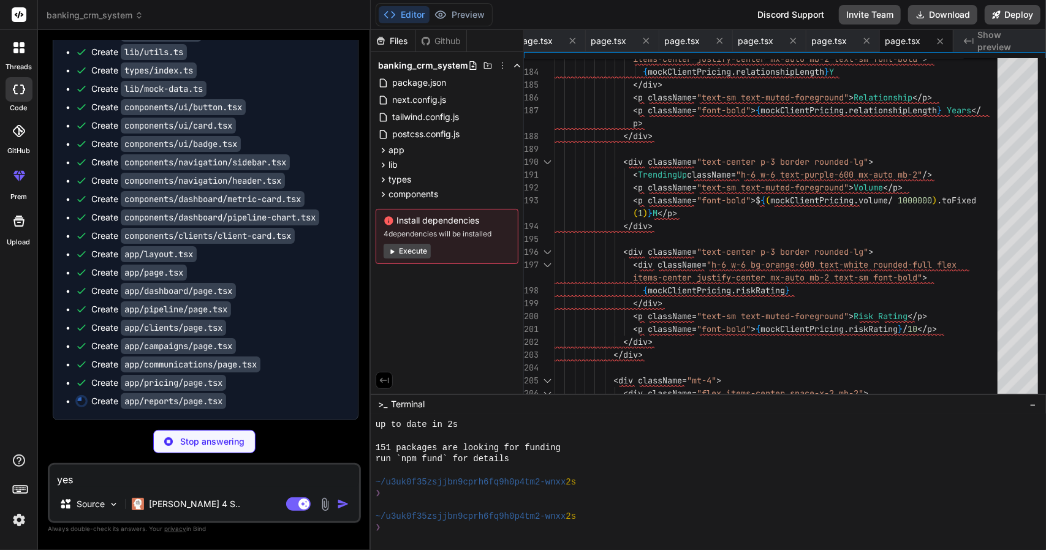
scroll to position [1716, 0]
click at [18, 491] on icon at bounding box center [20, 489] width 17 height 17
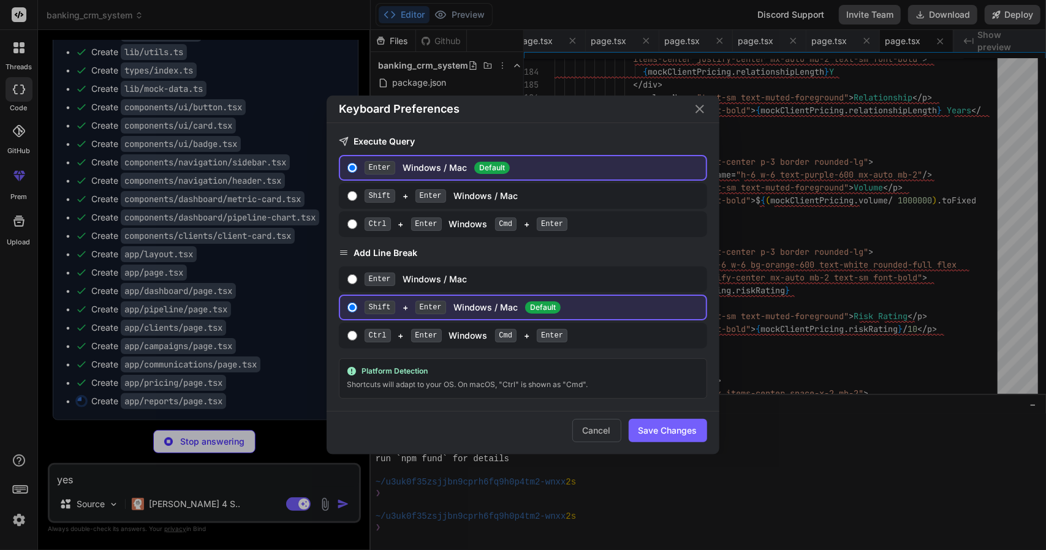
type textarea "x"
type textarea "</Card> </div> ) }"
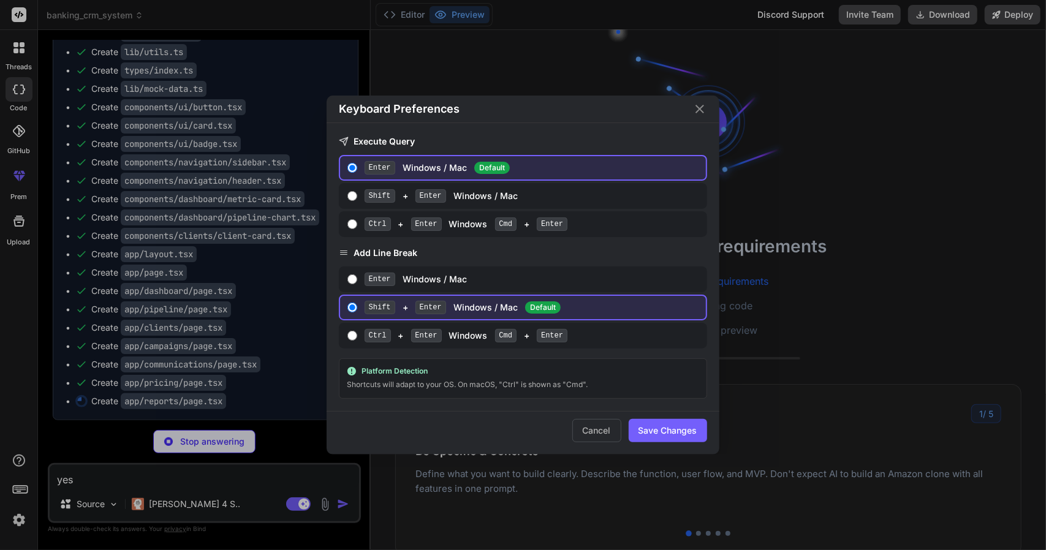
scroll to position [1453, 0]
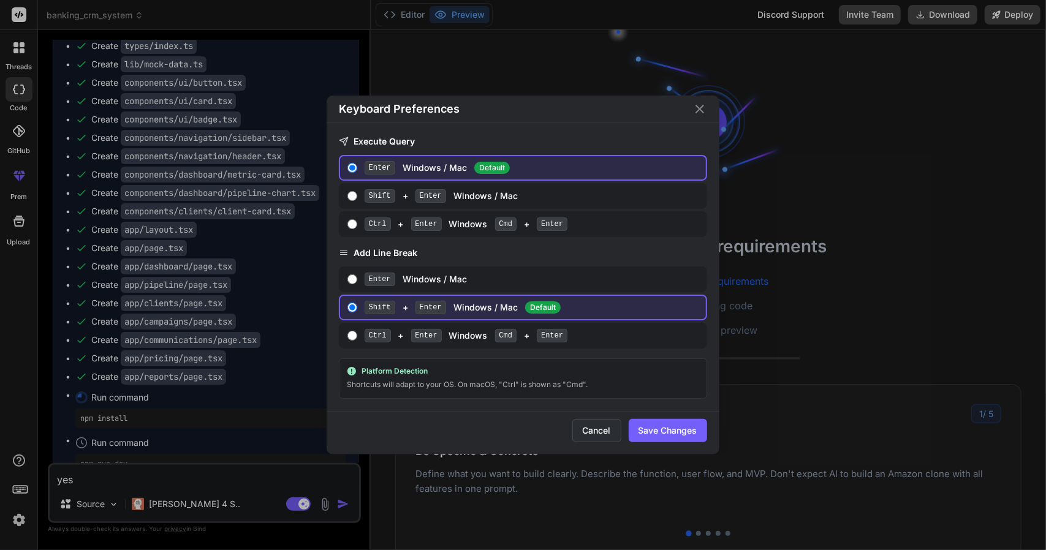
click at [591, 427] on button "Cancel" at bounding box center [596, 430] width 49 height 23
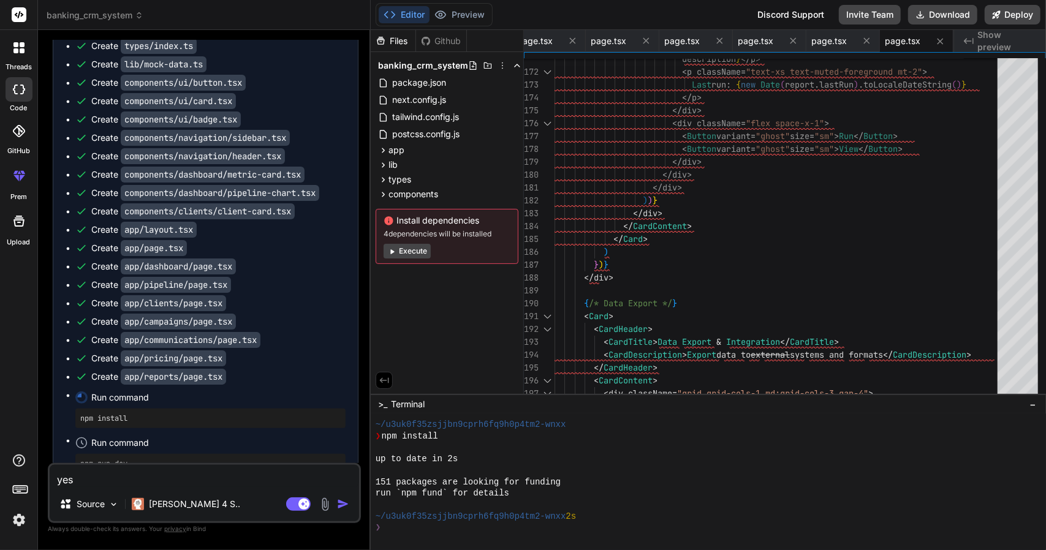
type textarea "x"
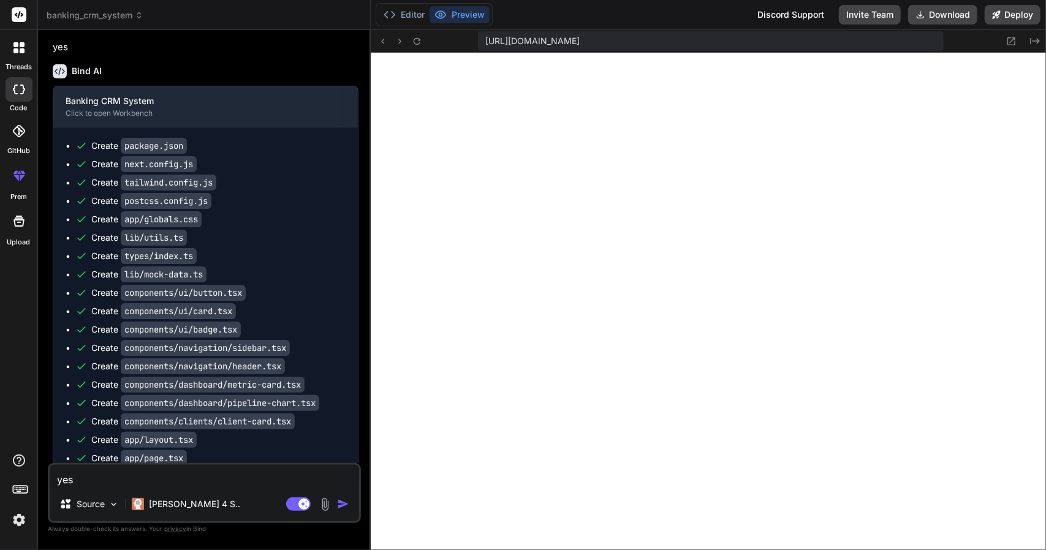
scroll to position [1764, 0]
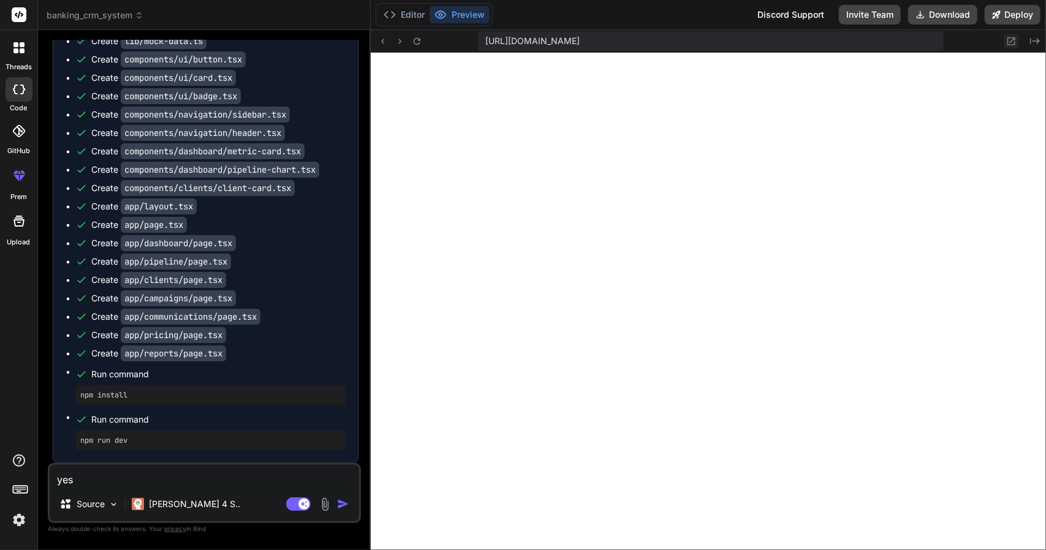
click at [1013, 42] on icon at bounding box center [1011, 41] width 10 height 10
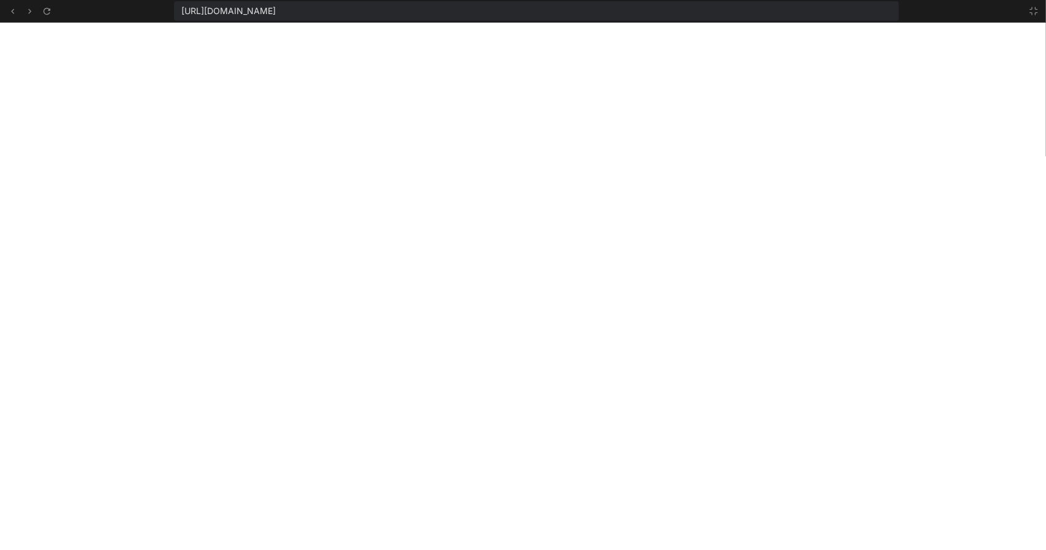
scroll to position [2197, 0]
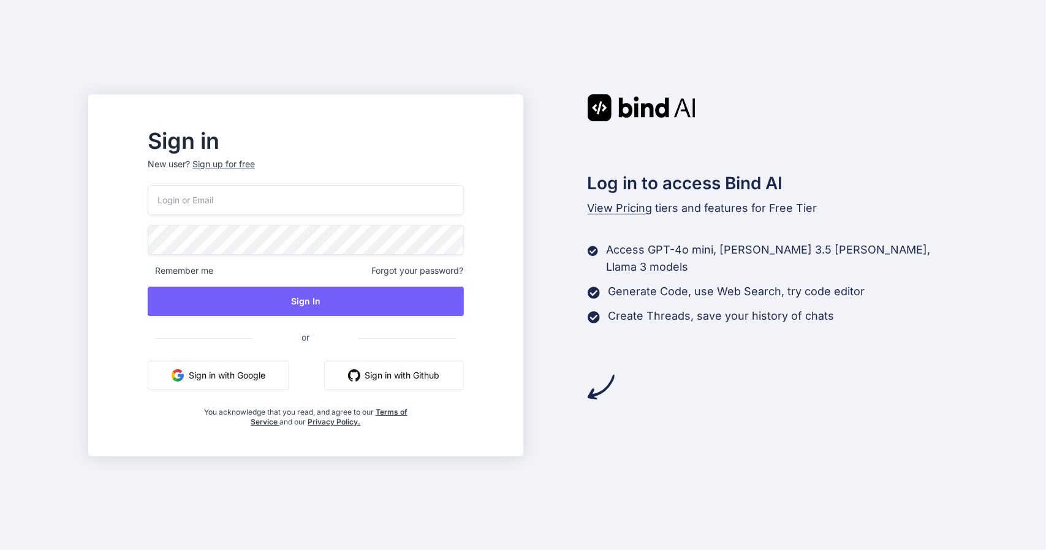
click at [282, 381] on button "Sign in with Google" at bounding box center [219, 375] width 142 height 29
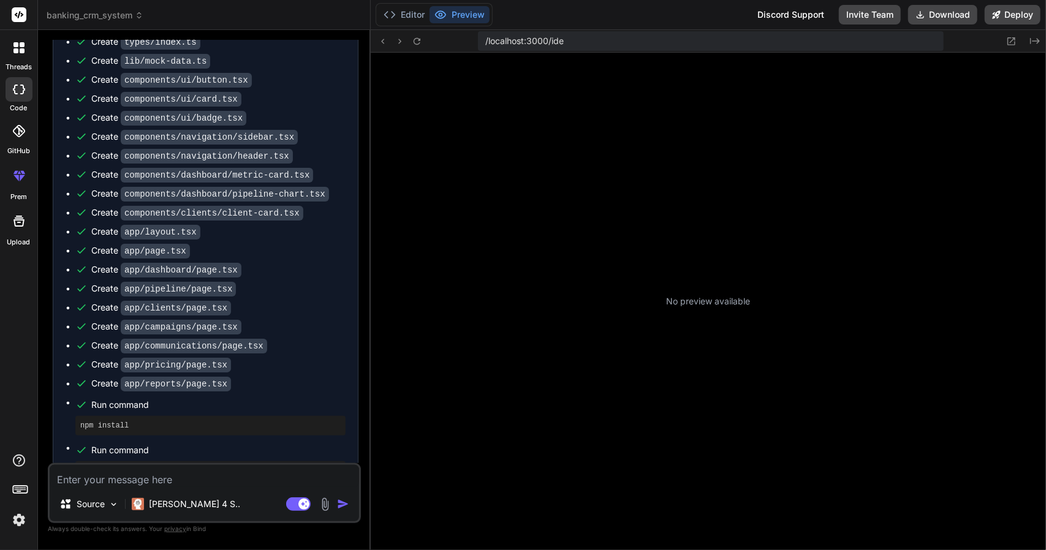
scroll to position [217, 0]
type textarea "x"
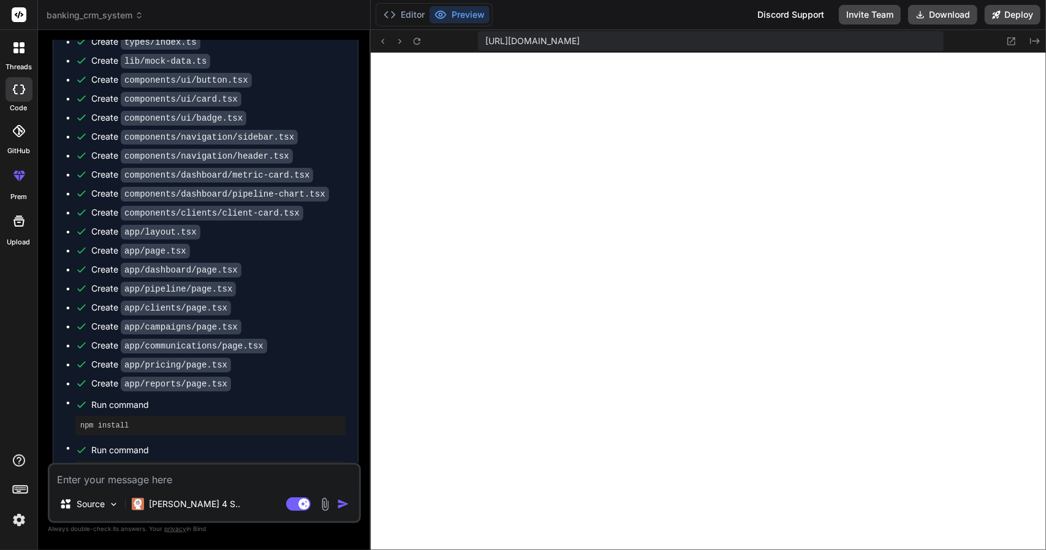
scroll to position [412, 0]
click at [158, 475] on textarea at bounding box center [205, 476] width 310 height 22
type textarea "I"
type textarea "x"
type textarea "I"
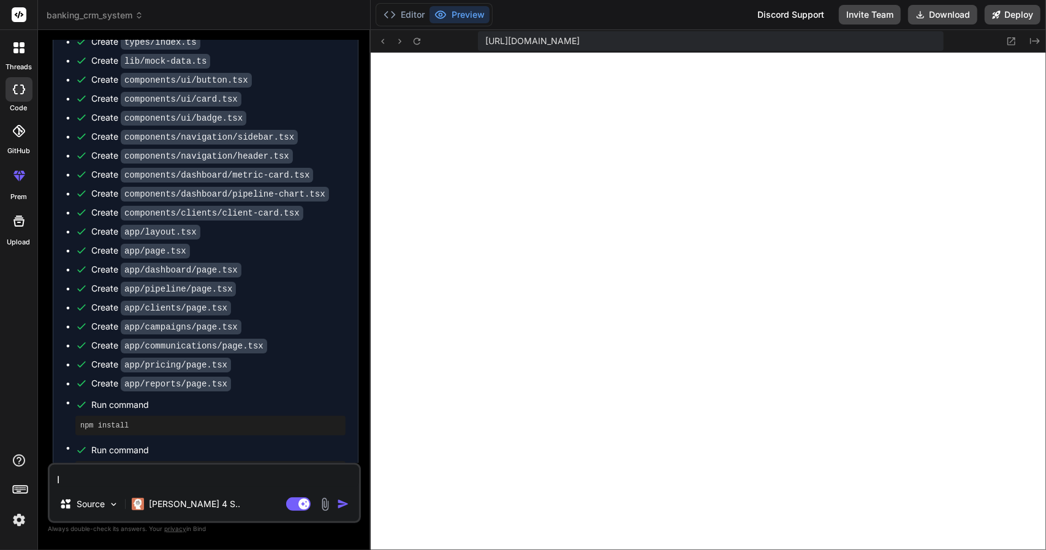
type textarea "x"
type textarea "I c"
type textarea "x"
type textarea "I ca"
type textarea "x"
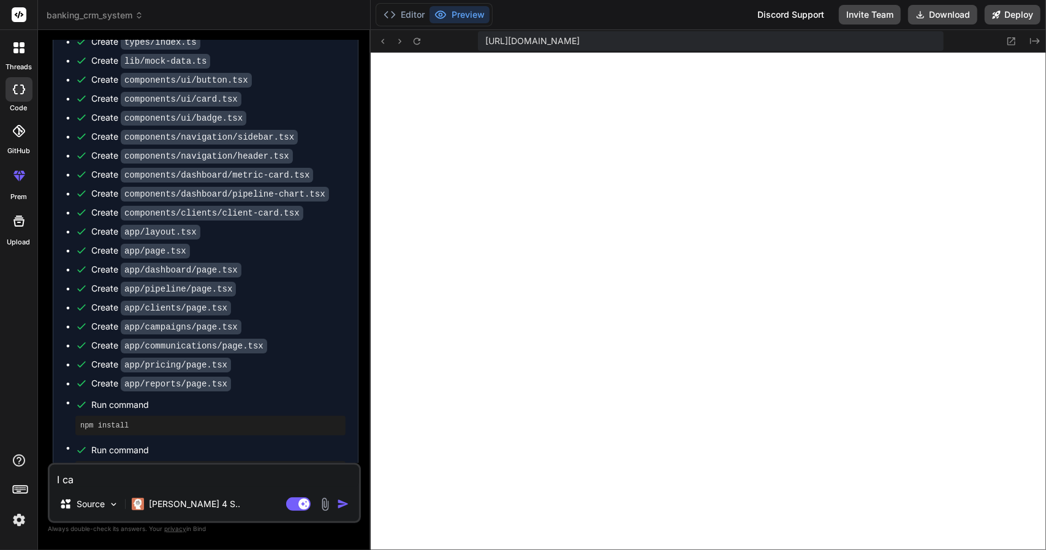
type textarea "I can"
type textarea "x"
type textarea "I cant"
type textarea "x"
type textarea "I cant"
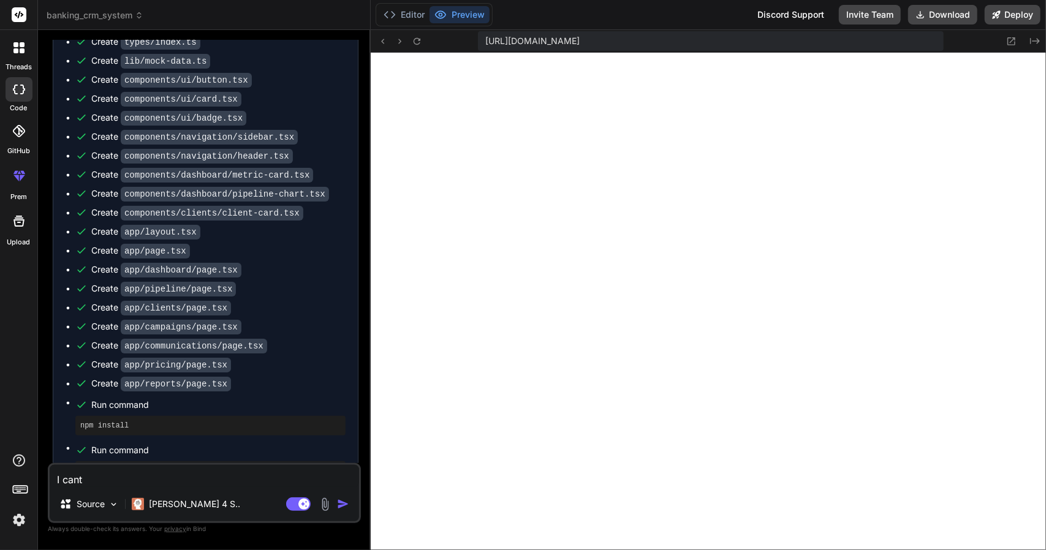
type textarea "x"
type textarea "I cant s"
type textarea "x"
type textarea "I cant se"
type textarea "x"
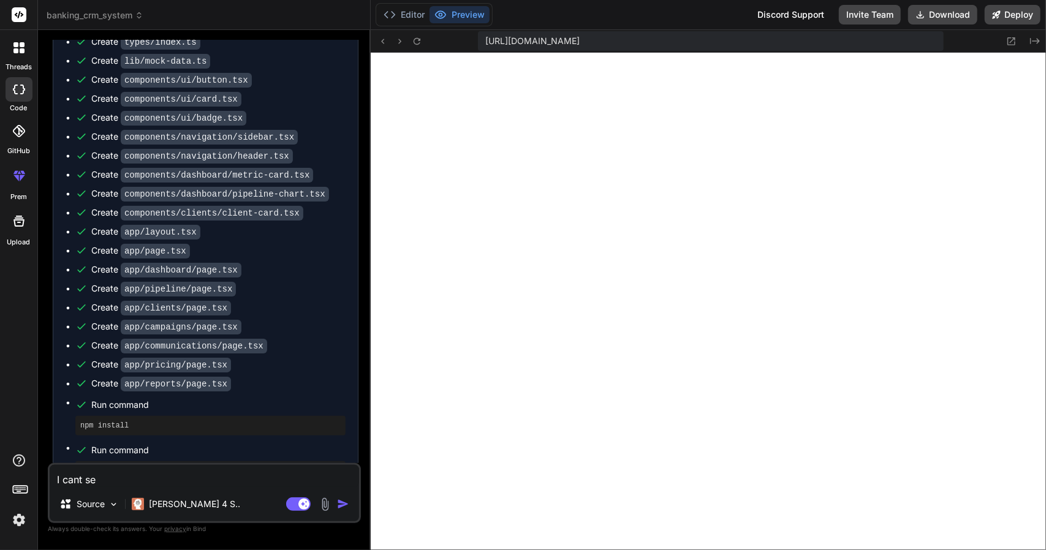
type textarea "I cant see"
type textarea "x"
type textarea "I cant see"
type textarea "x"
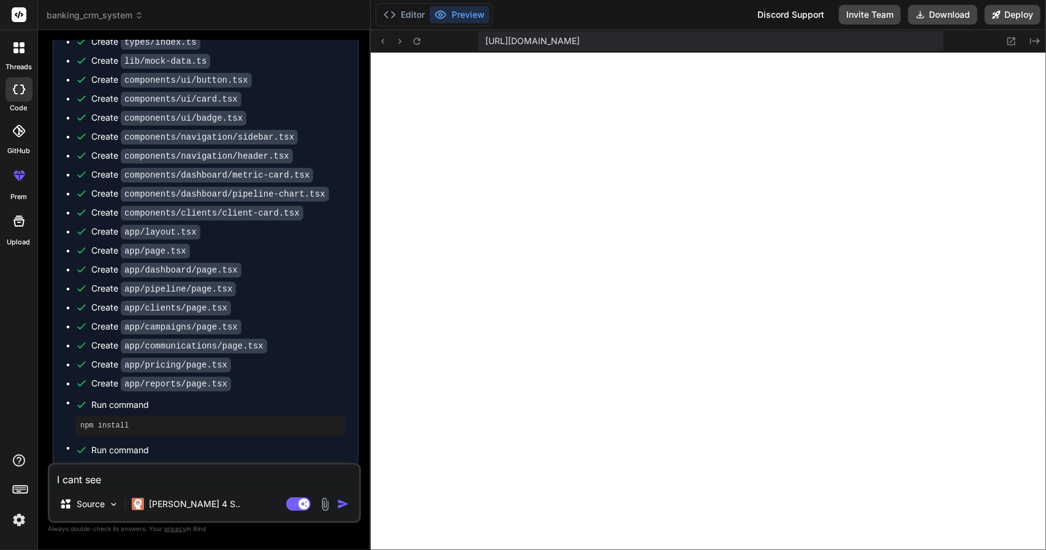
type textarea "I cant see p"
type textarea "x"
type textarea "I cant see pr"
type textarea "x"
type textarea "I cant see pri"
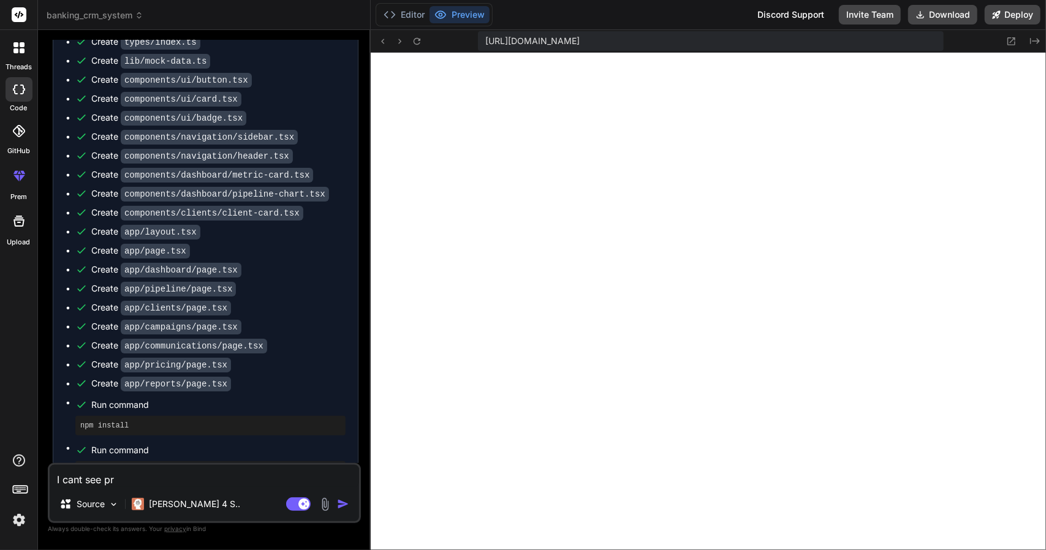
type textarea "x"
type textarea "I cant see pr"
type textarea "x"
type textarea "I cant see prr"
type textarea "x"
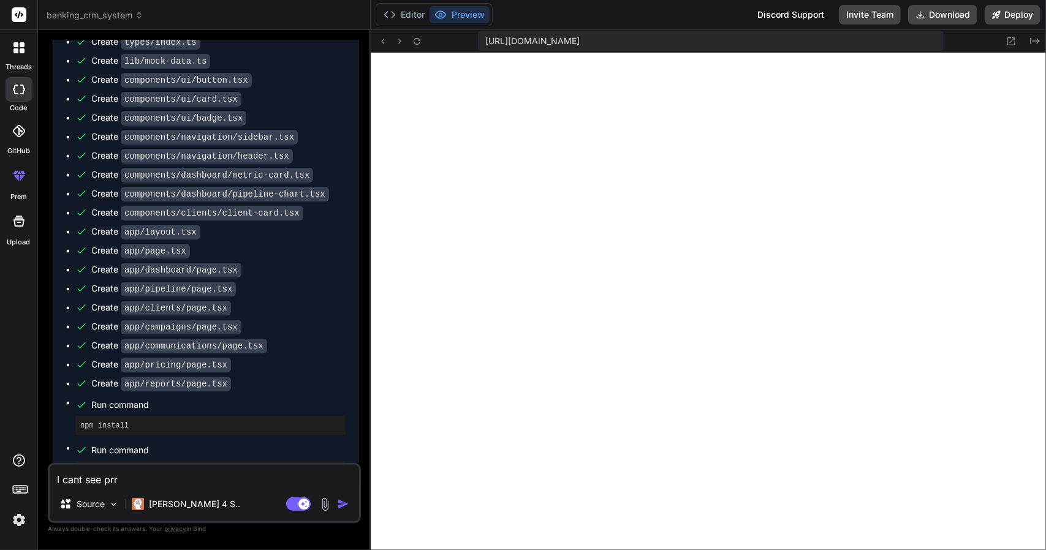
type textarea "I cant see pr"
type textarea "x"
type textarea "I cant see pre"
type textarea "x"
type textarea "I cant see prev"
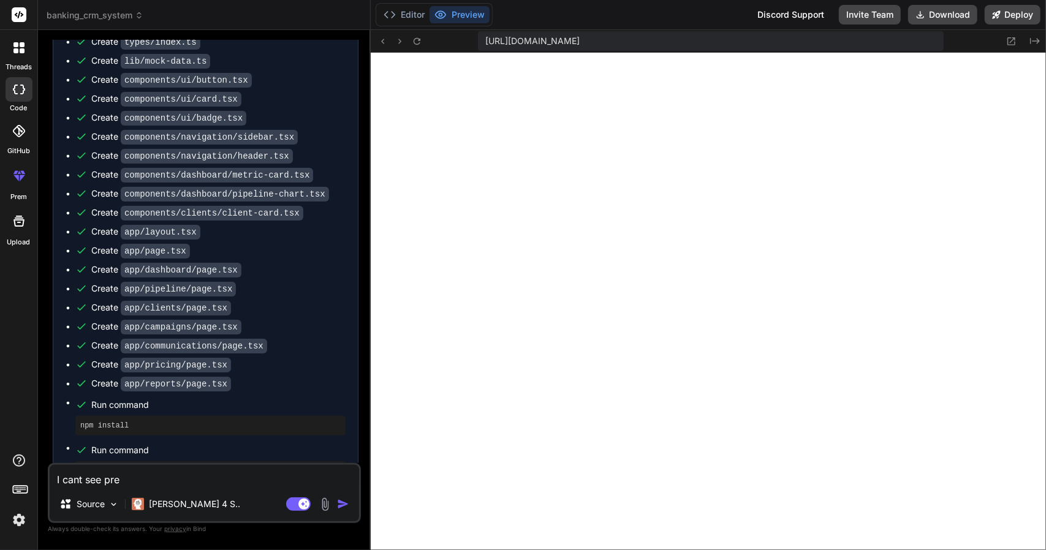
type textarea "x"
type textarea "I cant see previ"
type textarea "x"
type textarea "I cant see previe"
type textarea "x"
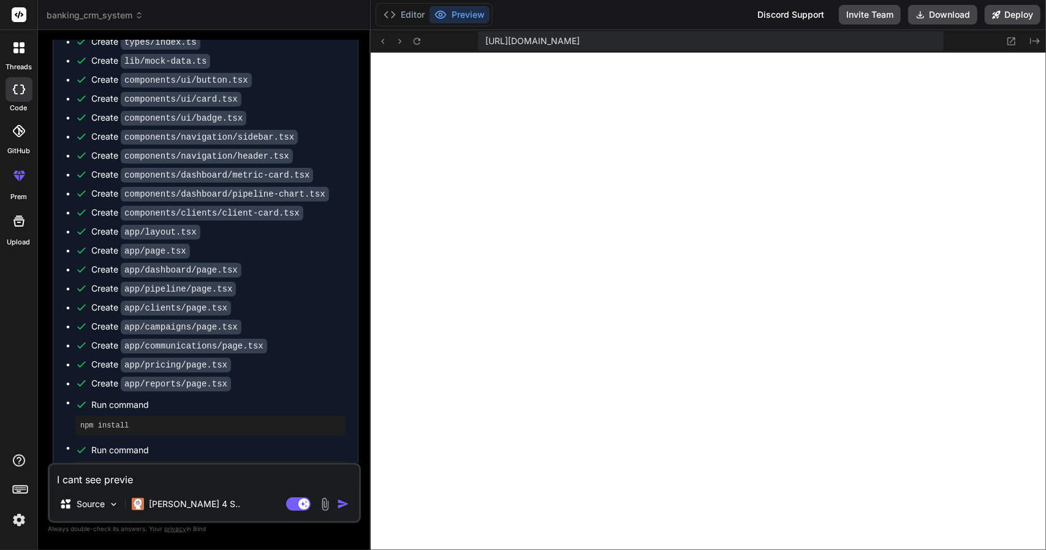
type textarea "I cant see preview"
type textarea "x"
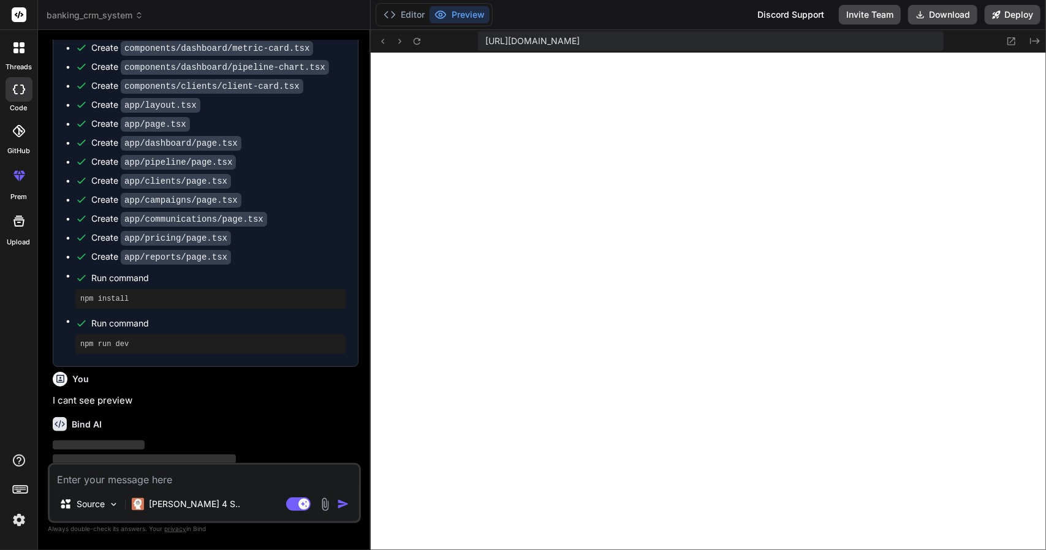
scroll to position [1337, 0]
click at [173, 509] on p "[PERSON_NAME] 4 S.." at bounding box center [194, 504] width 91 height 12
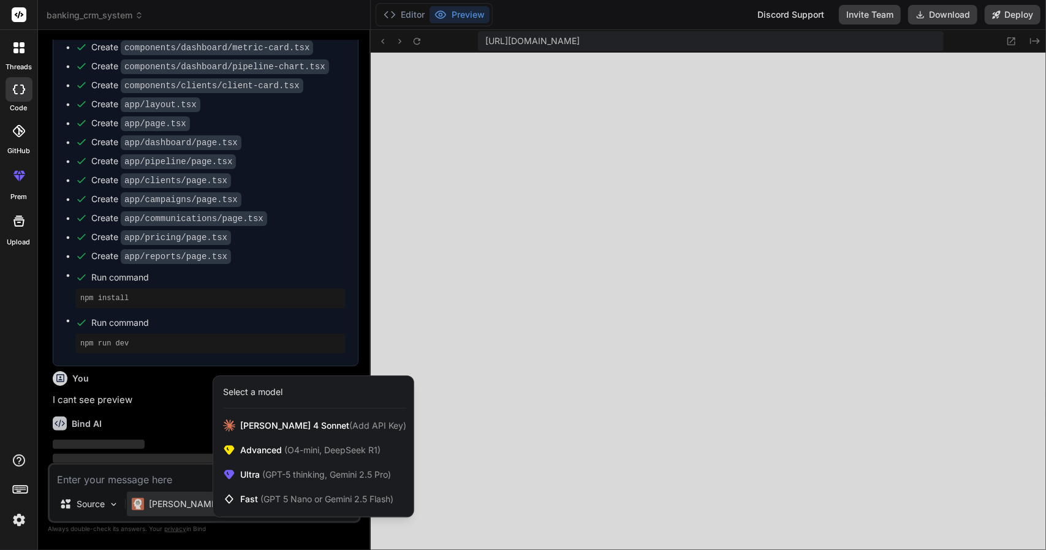
click at [173, 509] on div at bounding box center [523, 275] width 1046 height 550
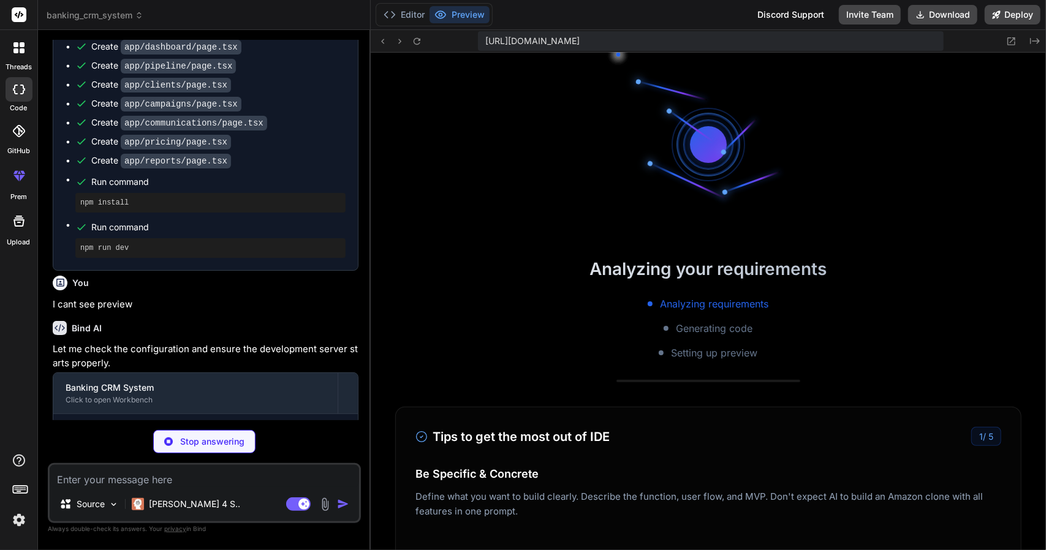
scroll to position [1899, 0]
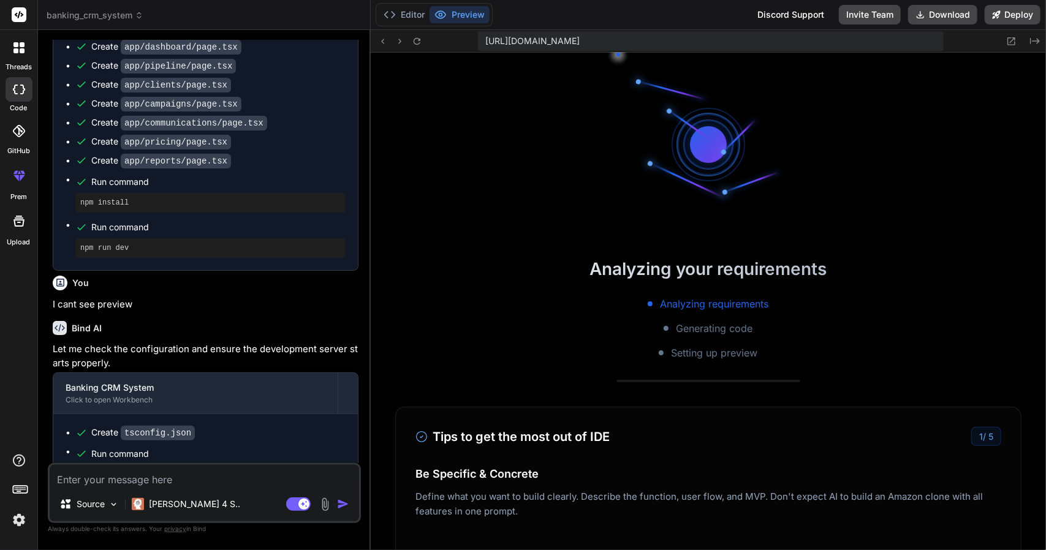
type textarea "x"
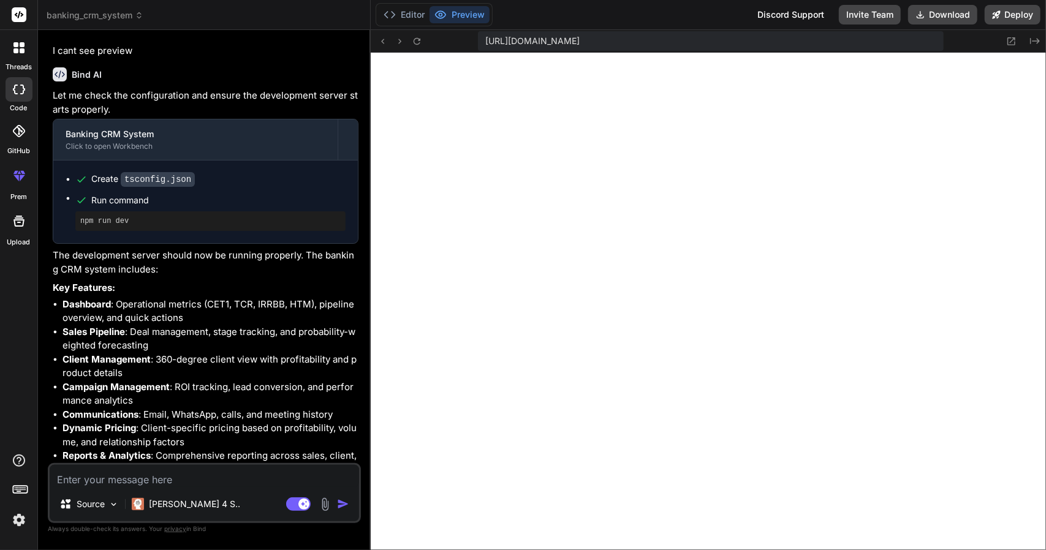
scroll to position [1835, 0]
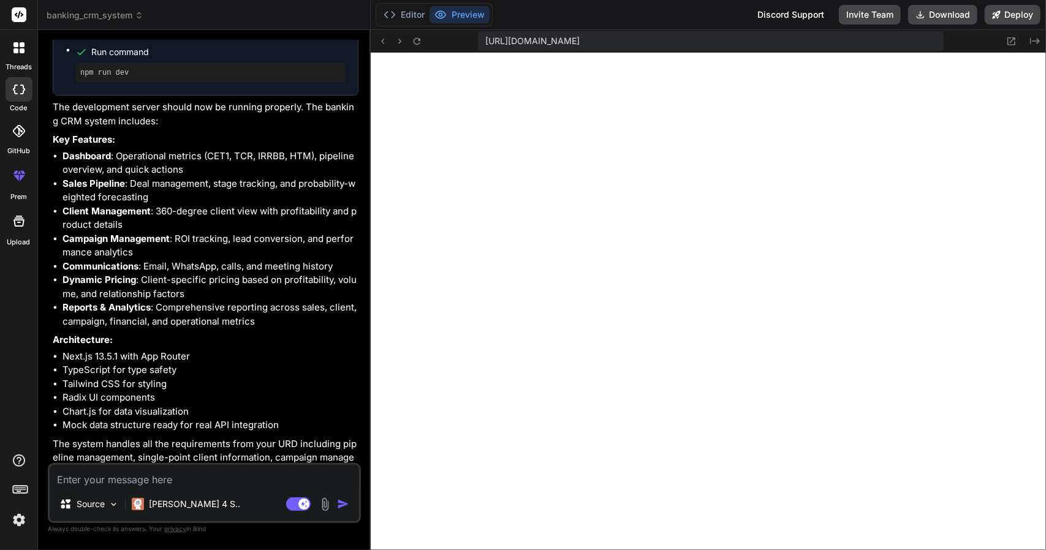
click at [188, 477] on textarea at bounding box center [205, 476] width 310 height 22
type textarea "O"
type textarea "x"
type textarea "Op"
type textarea "x"
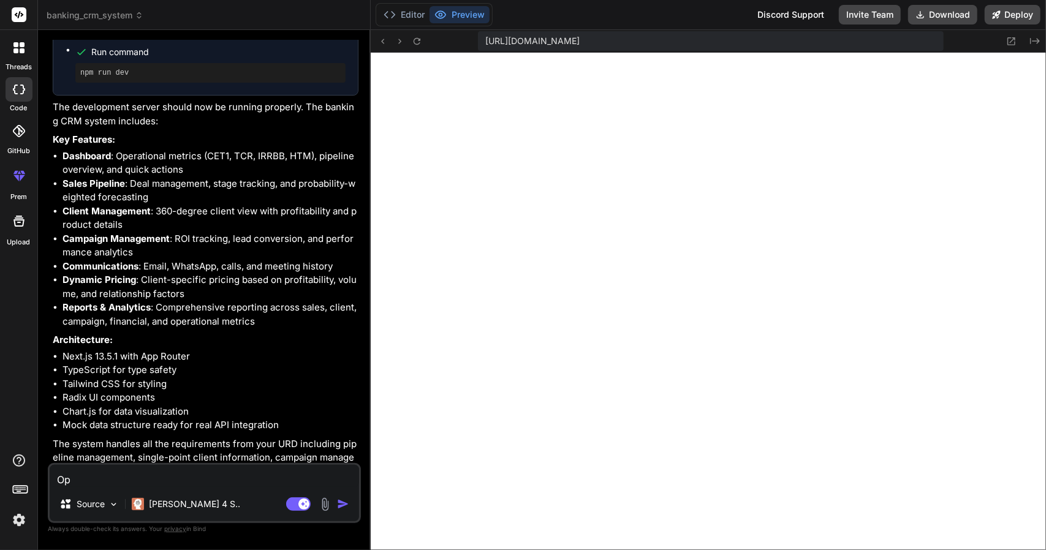
type textarea "Opt"
type textarea "x"
type textarea "Opti"
type textarea "x"
type textarea "Optim"
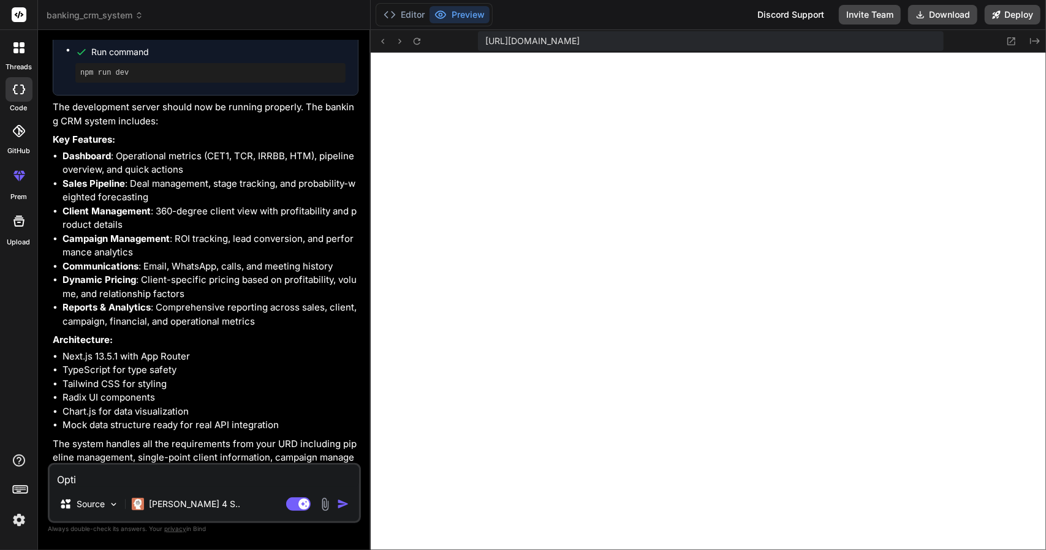
type textarea "x"
type textarea "Optimi"
type textarea "x"
type textarea "Optimiz"
type textarea "x"
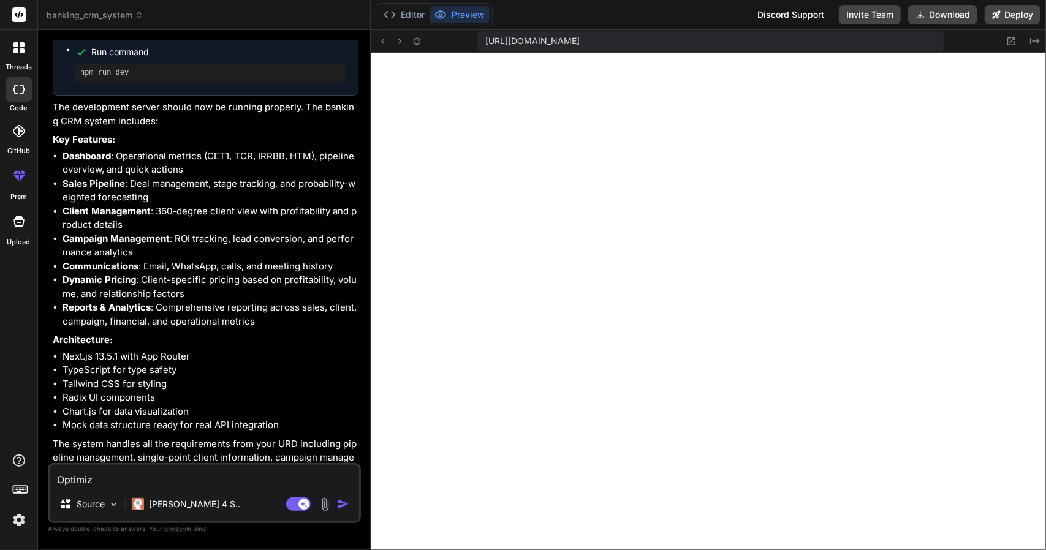
type textarea "Optimize"
type textarea "x"
type textarea "Optimize"
type textarea "x"
type textarea "Optimize t"
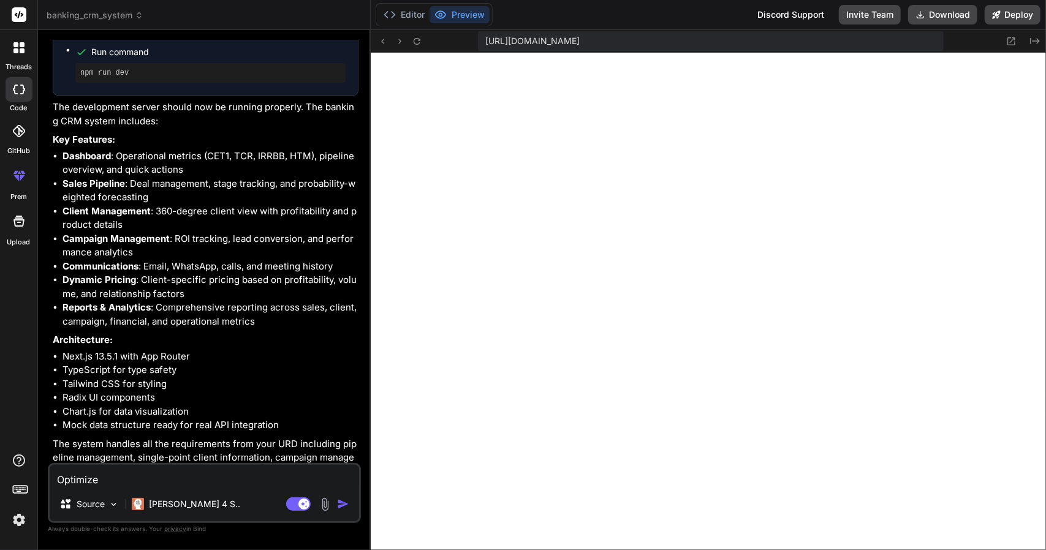
type textarea "x"
type textarea "Optimize th"
type textarea "x"
type textarea "Optimize the"
type textarea "x"
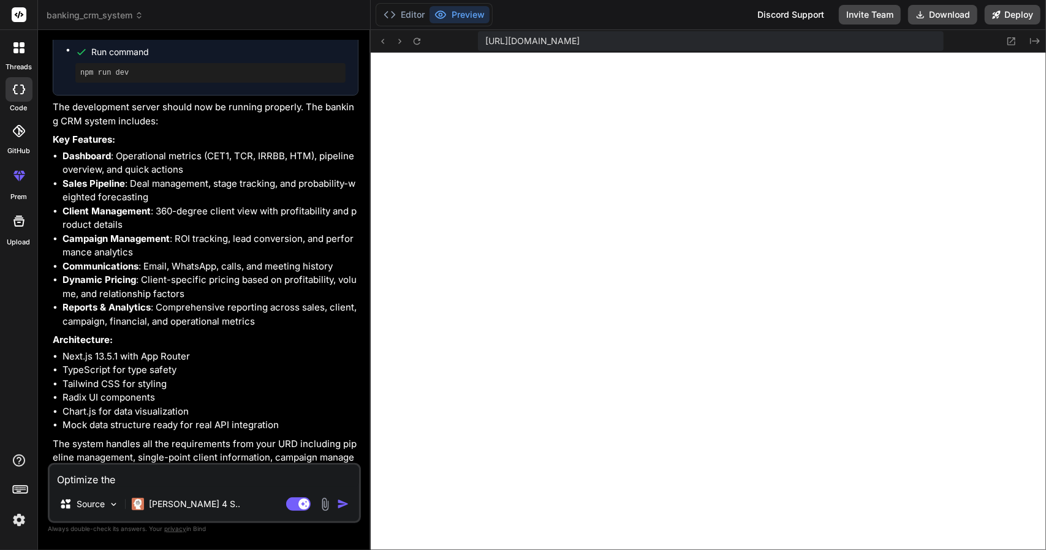
type textarea "Optimize the"
type textarea "x"
type textarea "Optimize the c"
type textarea "x"
type textarea "Optimize the co"
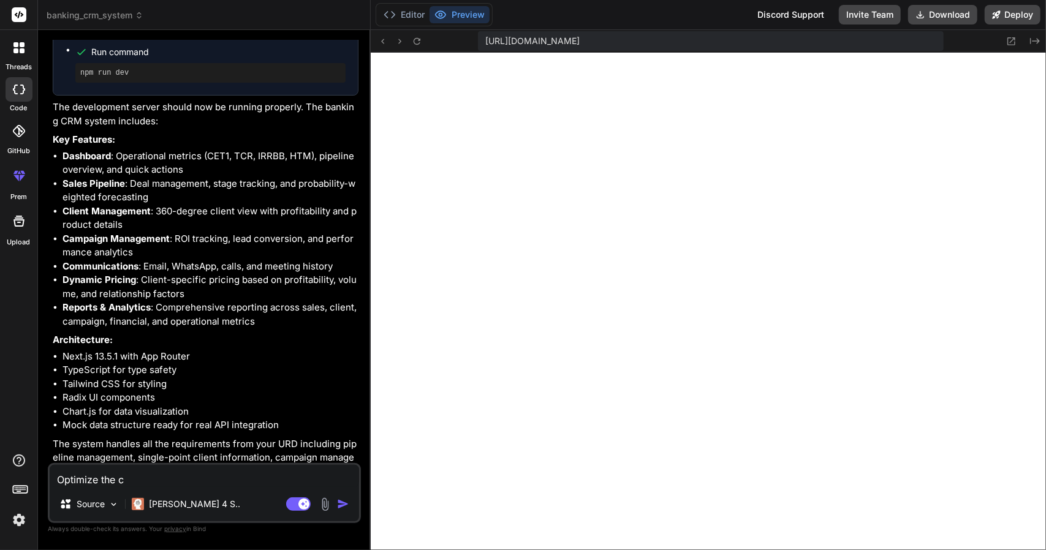
type textarea "x"
type textarea "Optimize the cod"
type textarea "x"
type textarea "Optimize the code"
type textarea "x"
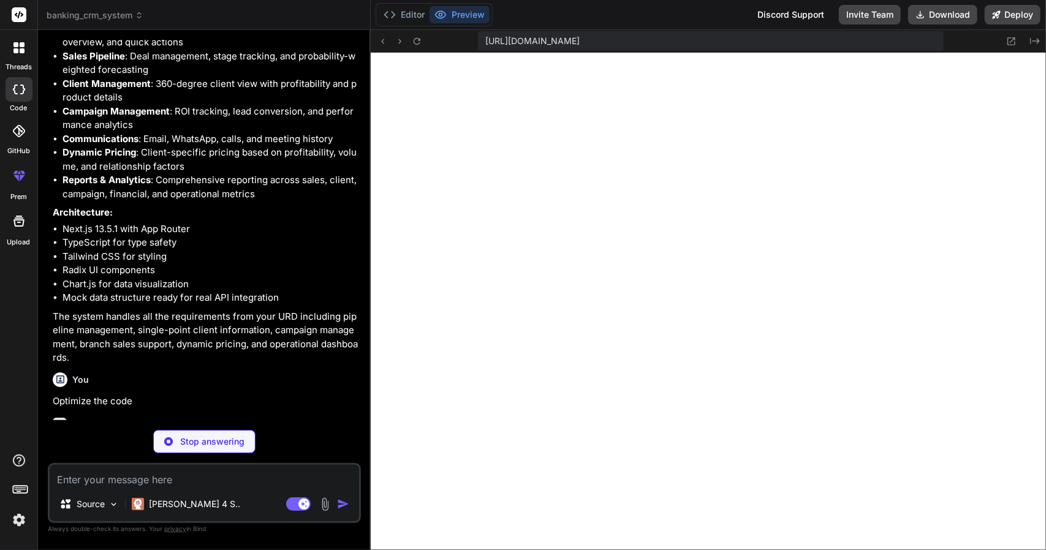
scroll to position [2058, 0]
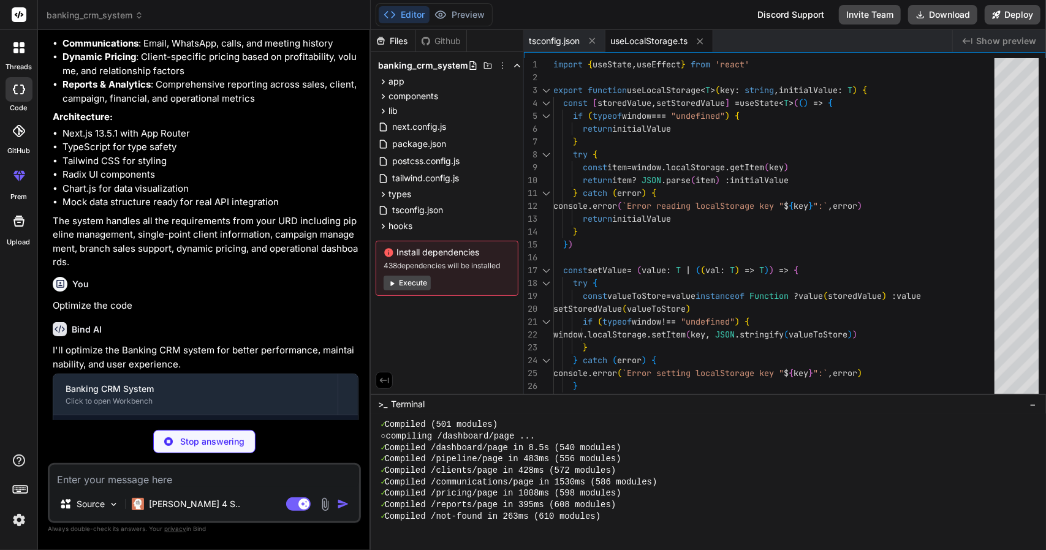
type textarea "x"
type textarea "return () => { clearTimeout(handler) } }, [value, delay]) return debouncedValue…"
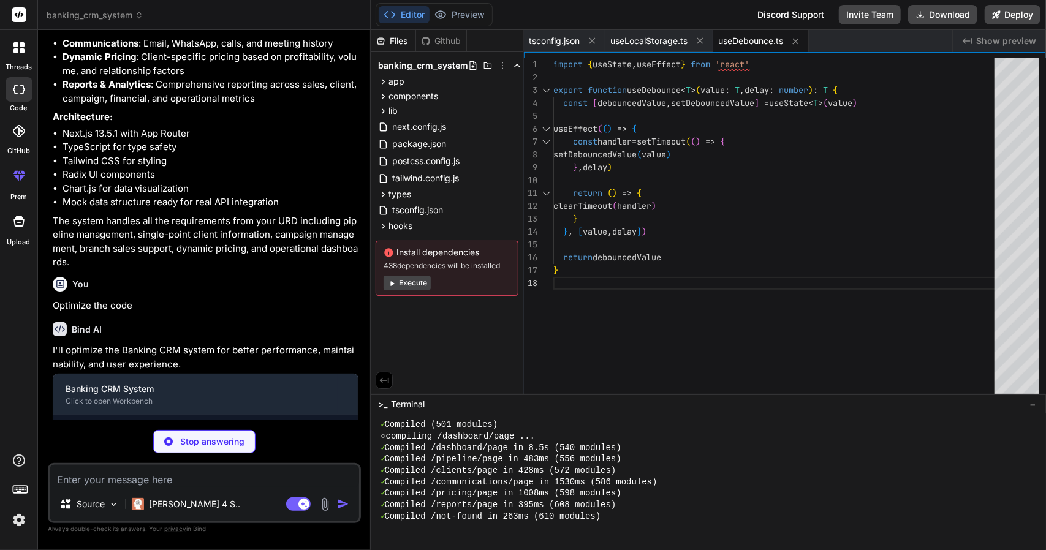
type textarea "x"
type textarea "high: 'text-green-600', medium: 'text-yellow-600', low: 'text-red-600' } as con…"
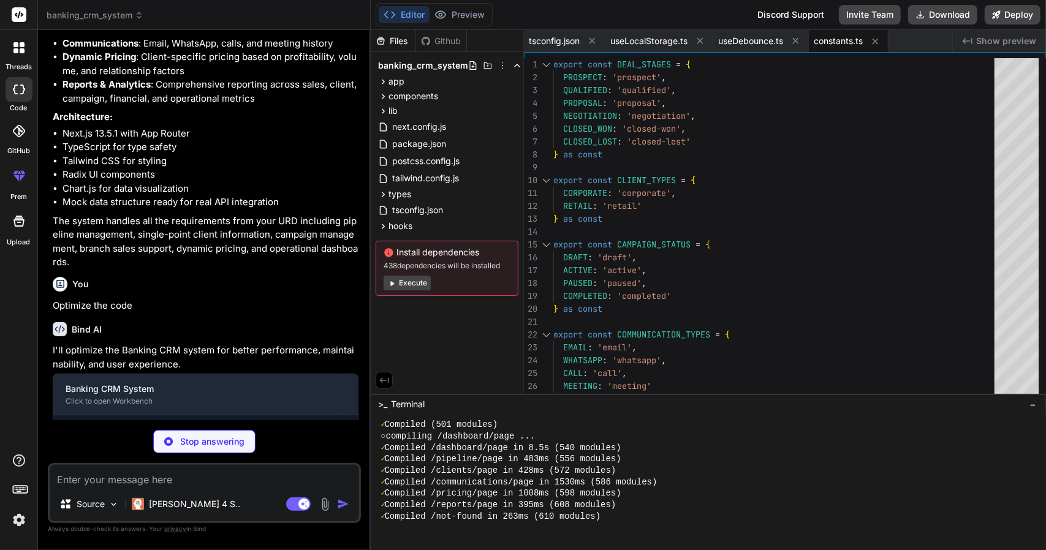
scroll to position [2113, 0]
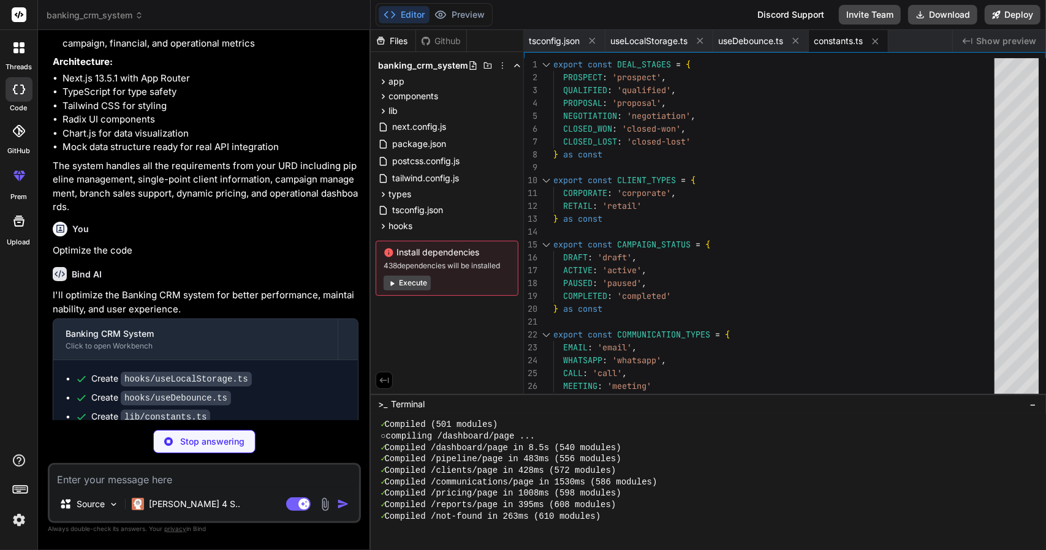
type textarea "x"
type textarea "return spend > 0 ? ((revenue - spend) / spend) * 100 : 0 } export function trun…"
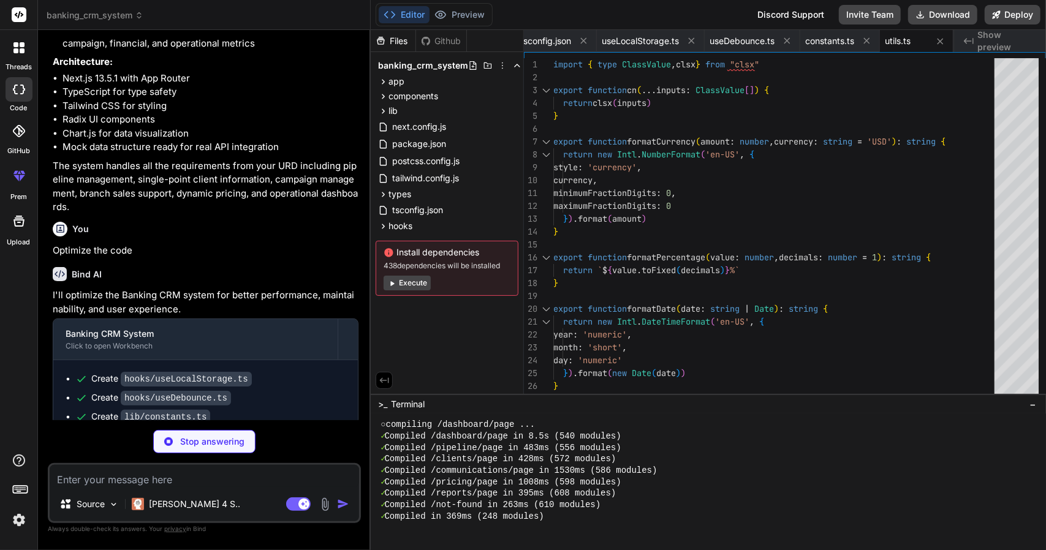
scroll to position [2132, 0]
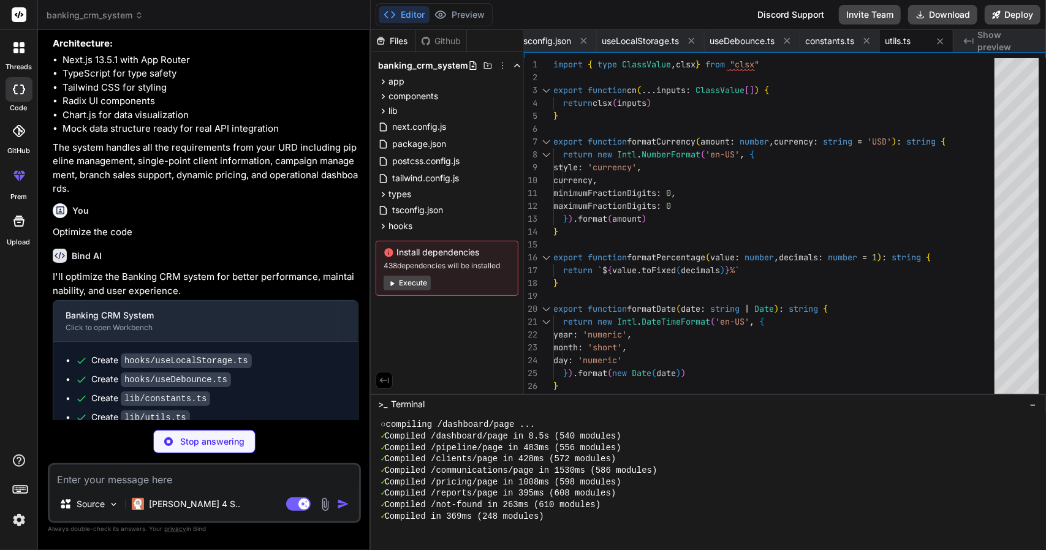
type textarea "x"
type textarea "}"
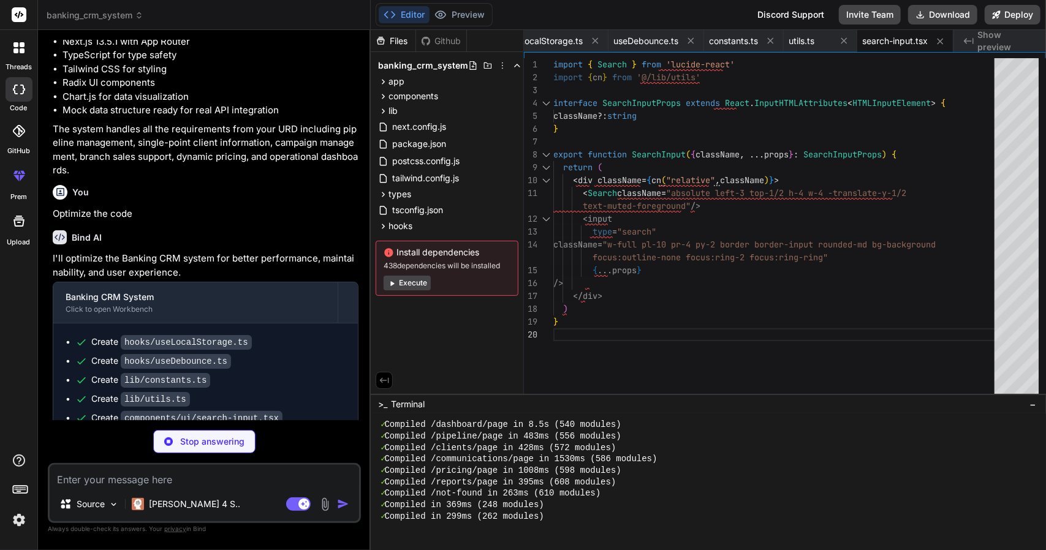
scroll to position [2082, 0]
type textarea "x"
type textarea ") }"
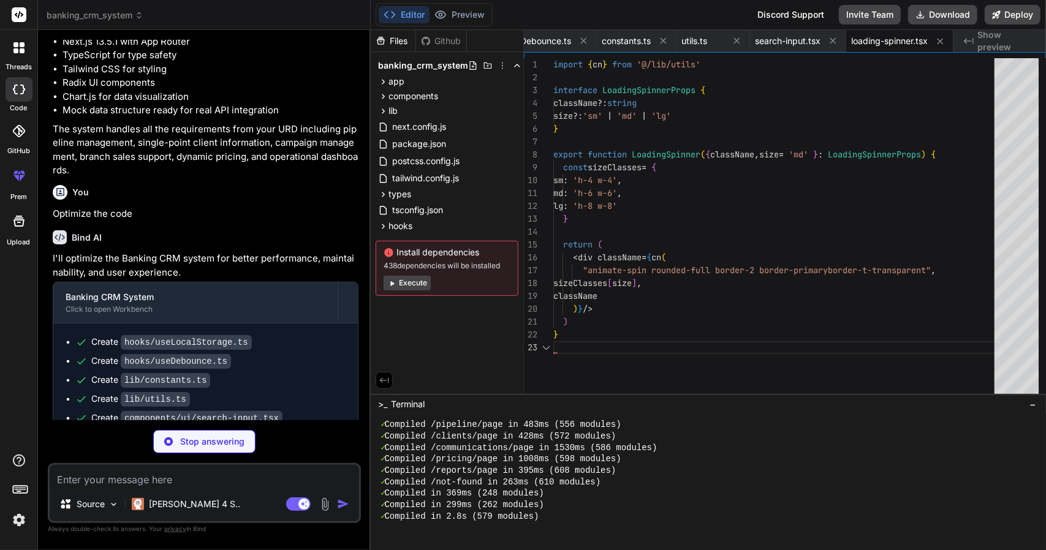
scroll to position [2105, 0]
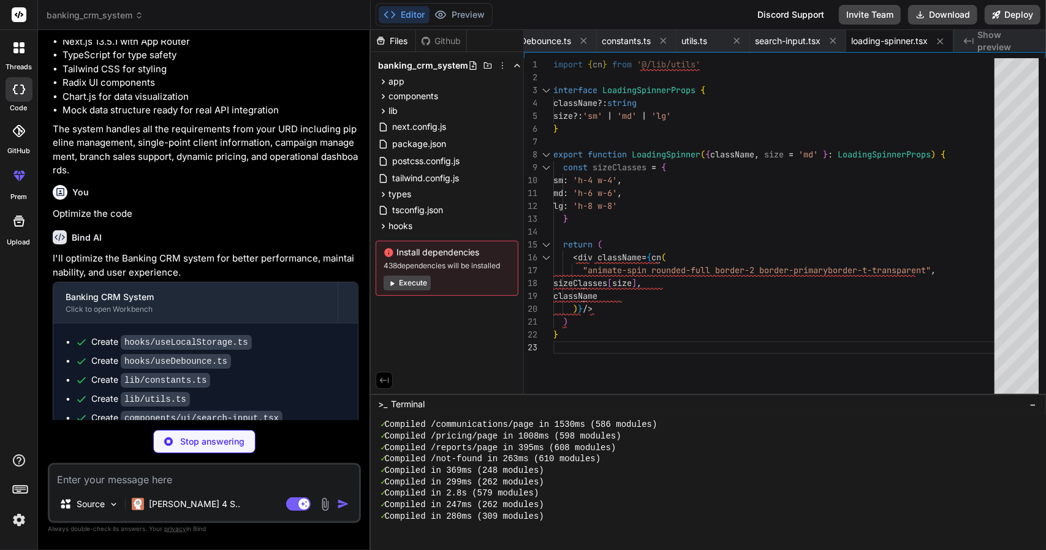
type textarea "x"
type textarea "</div> ) }"
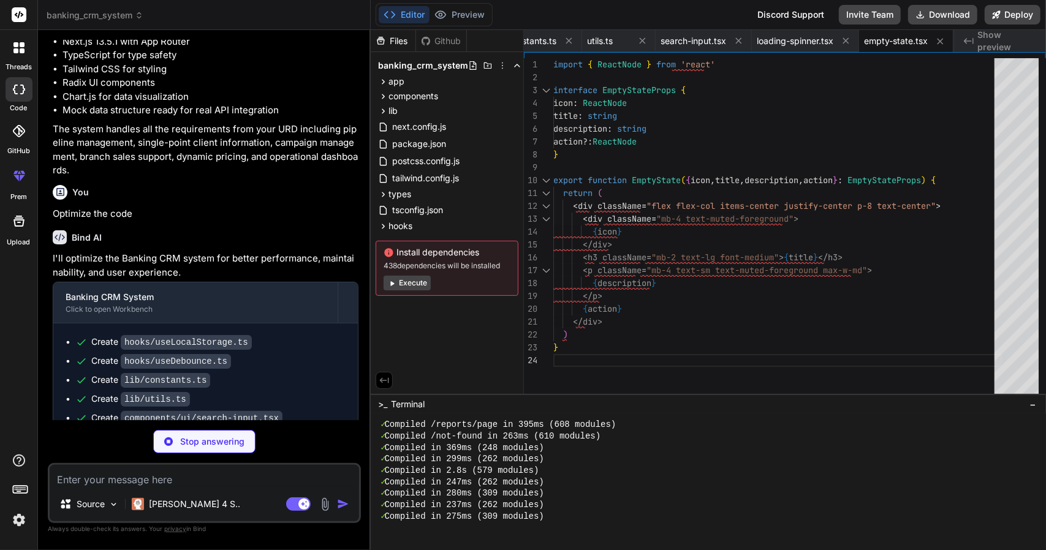
scroll to position [2187, 0]
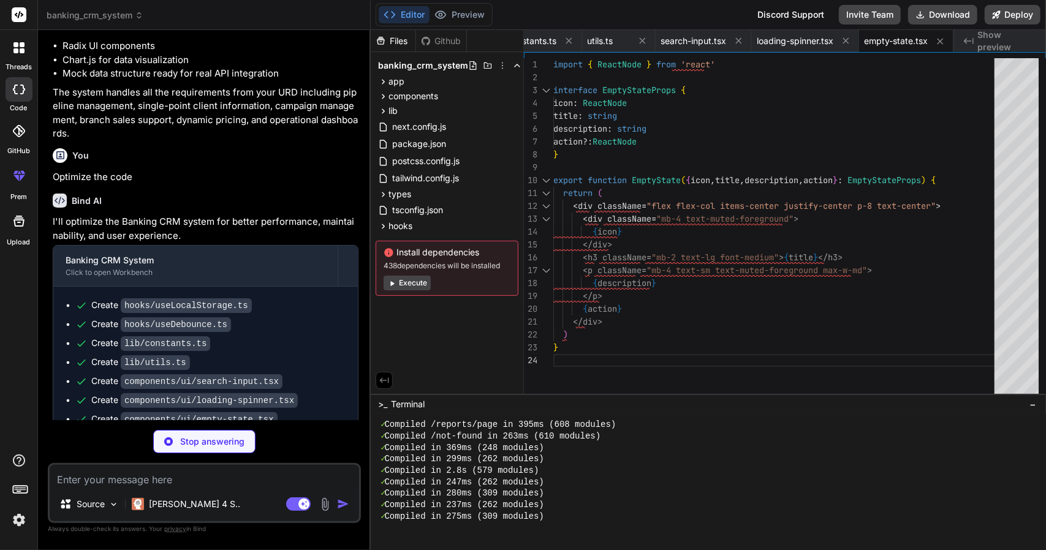
type textarea "x"
type textarea "</tbody> </table> </div> )} </CardContent> </Card> ) }"
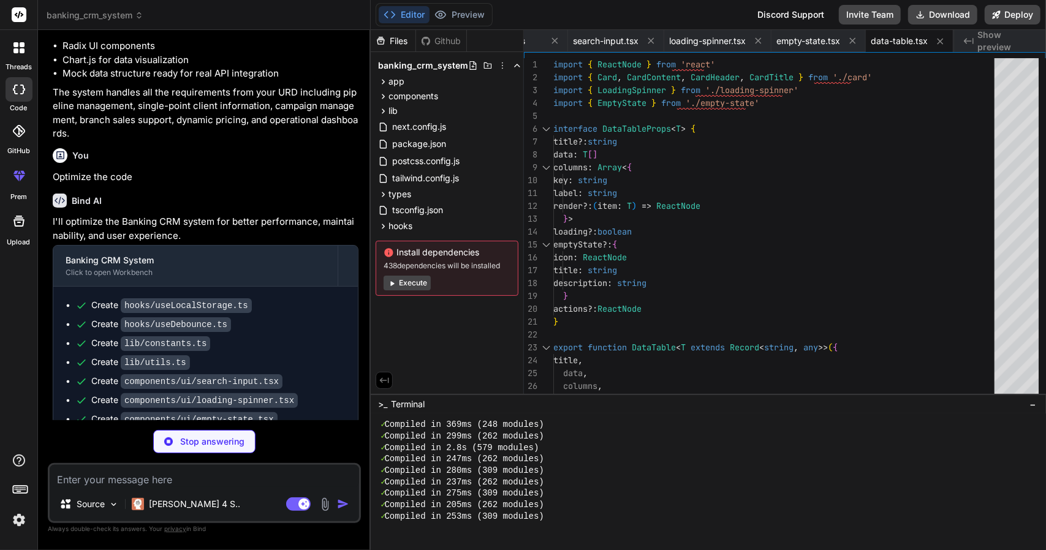
scroll to position [2205, 0]
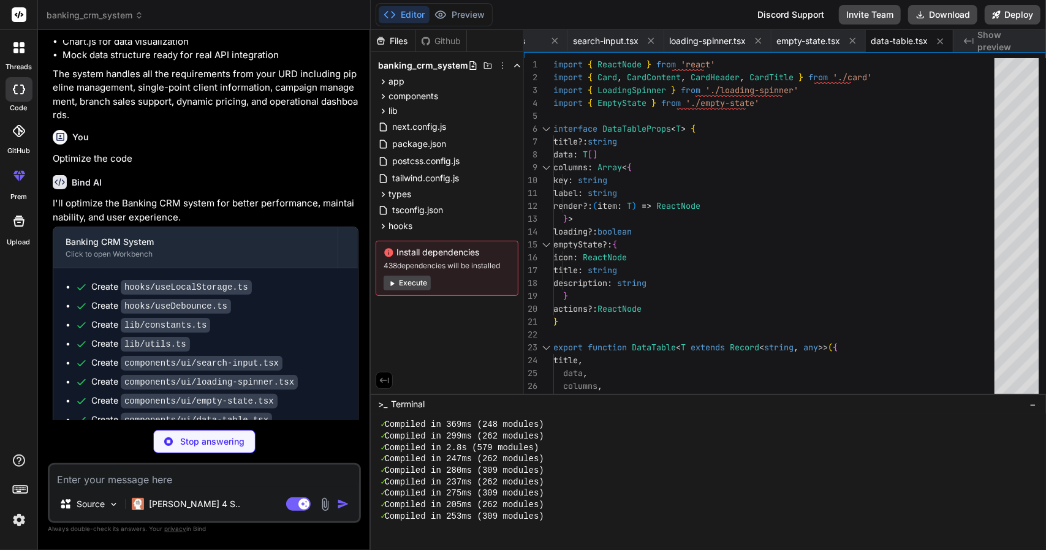
type textarea "x"
type textarea "</p> </CardContent> </Card> ) } export const MetricCard = memo(MetricCardCompon…"
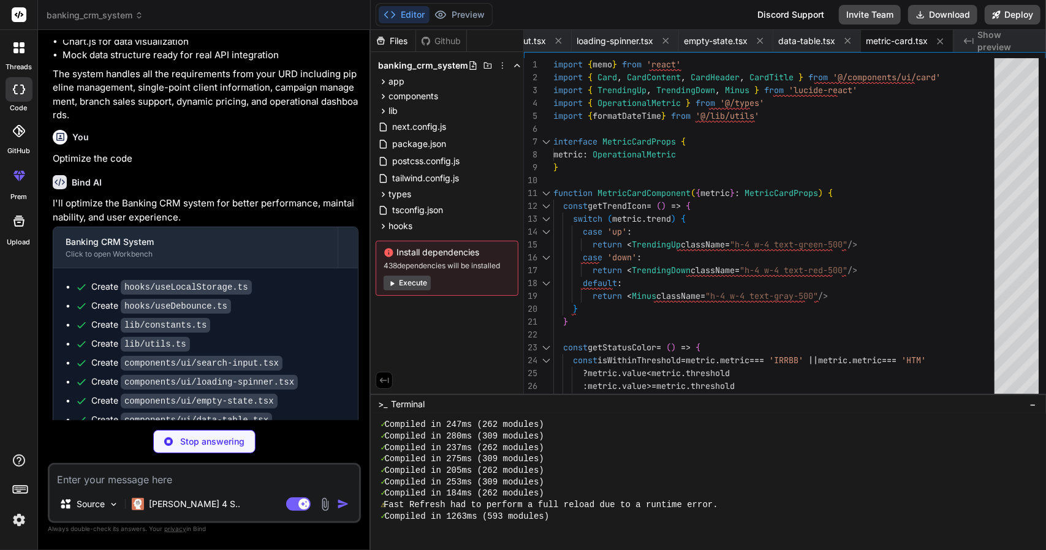
scroll to position [2224, 0]
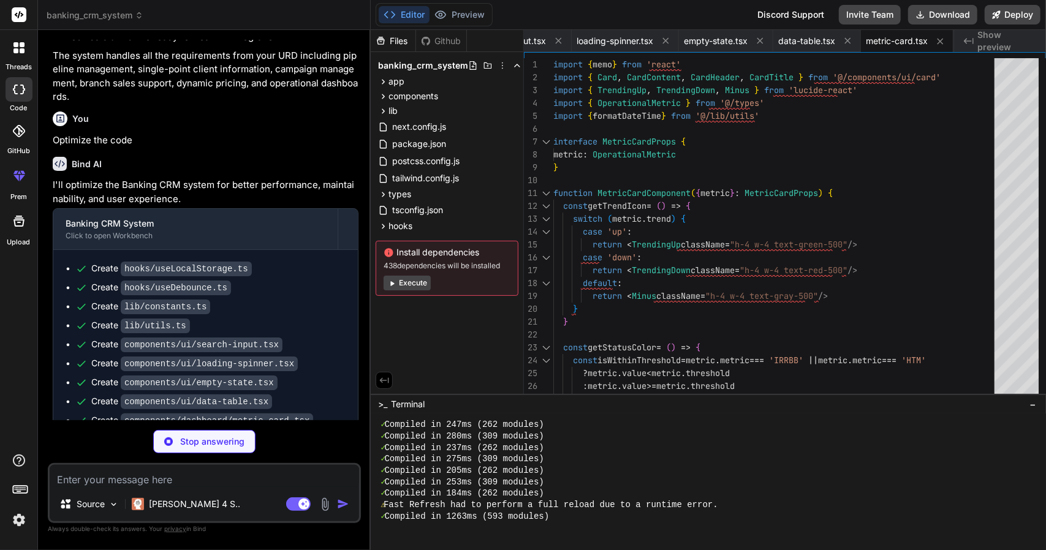
type textarea "x"
type textarea ") } export const ClientCard = memo(ClientCardComponent)"
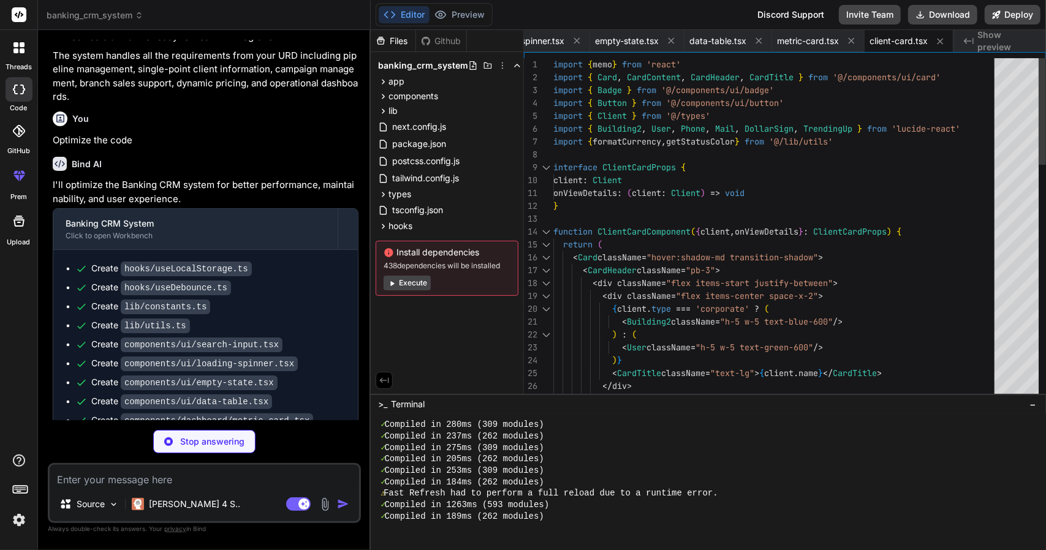
scroll to position [2208, 0]
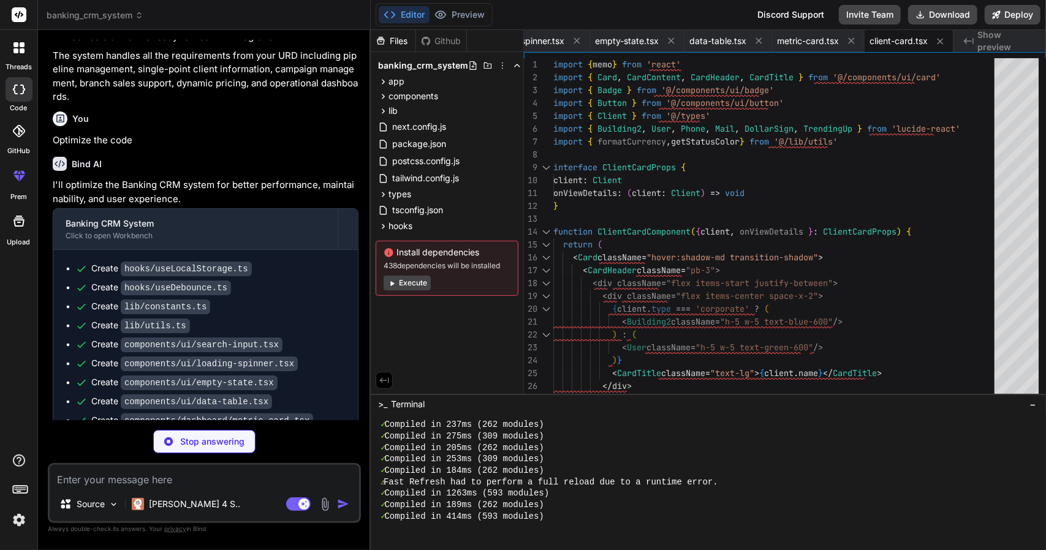
type textarea "x"
type textarea ") }"
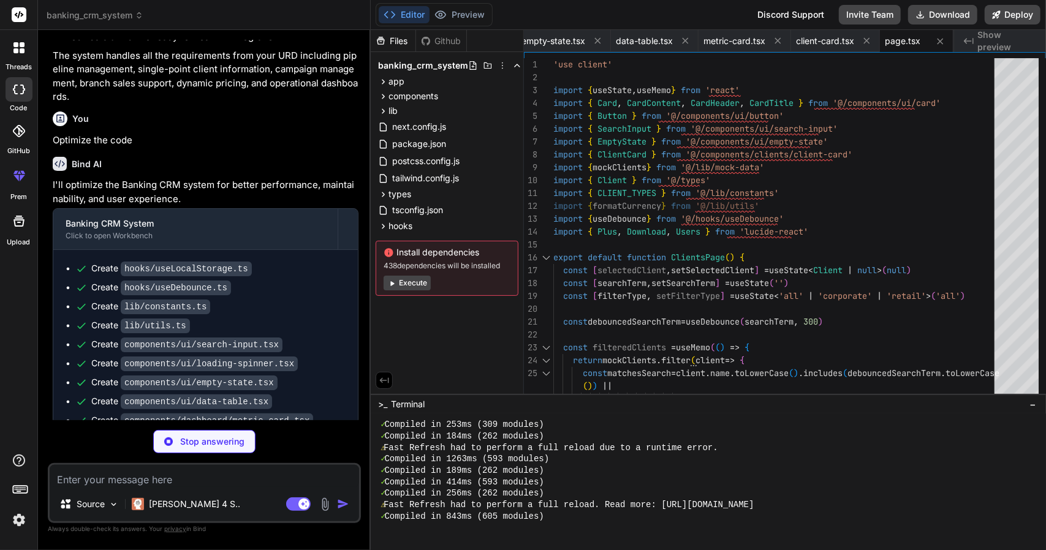
scroll to position [2242, 0]
type textarea "x"
type textarea ")} </div> ) }"
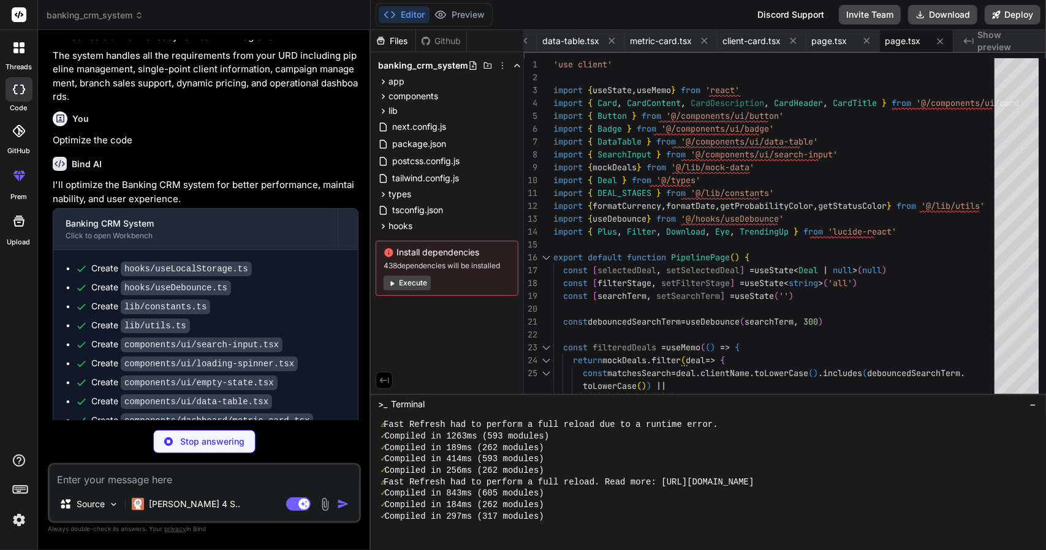
scroll to position [2279, 0]
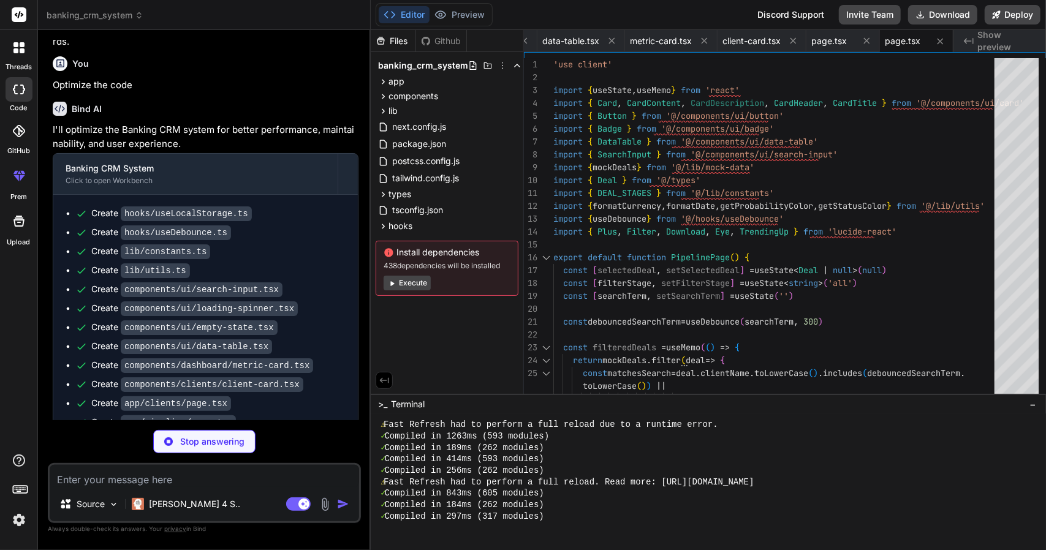
type textarea "x"
type textarea "</CardContent> </Card> </div> )} </div> ) }"
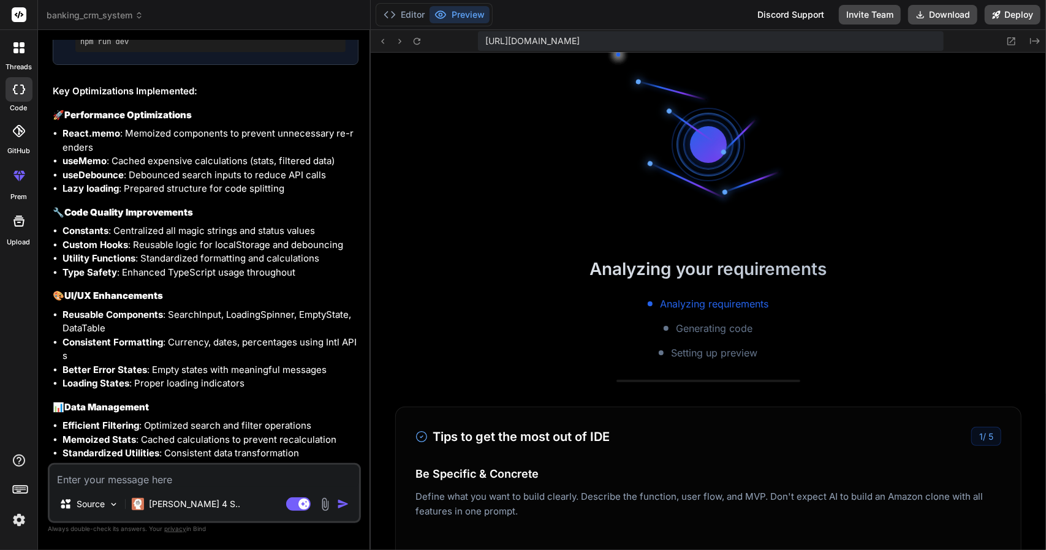
scroll to position [3707, 0]
type textarea "x"
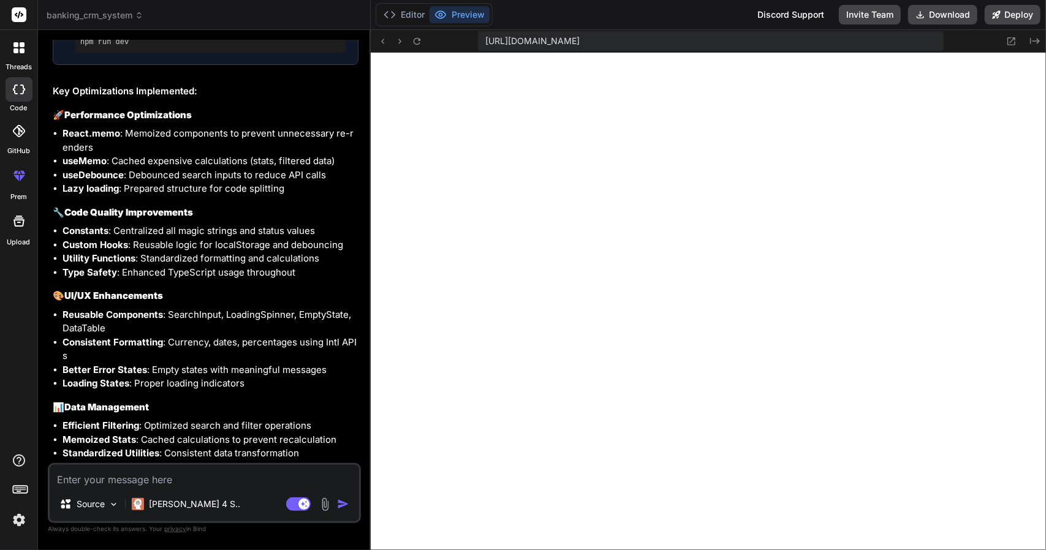
scroll to position [2796, 0]
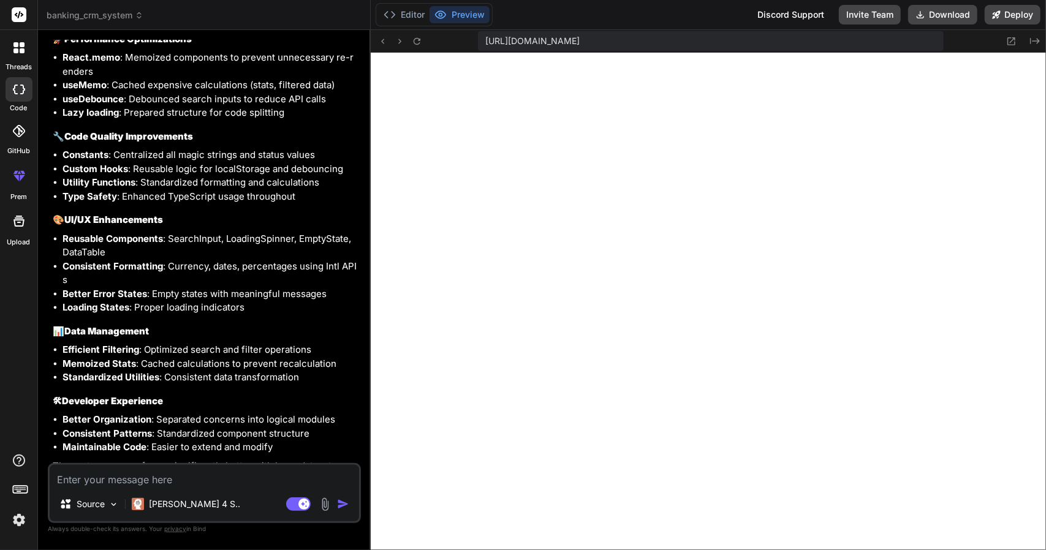
click at [246, 479] on textarea at bounding box center [205, 476] width 310 height 22
type textarea "M"
type textarea "x"
type textarea "Ma"
type textarea "x"
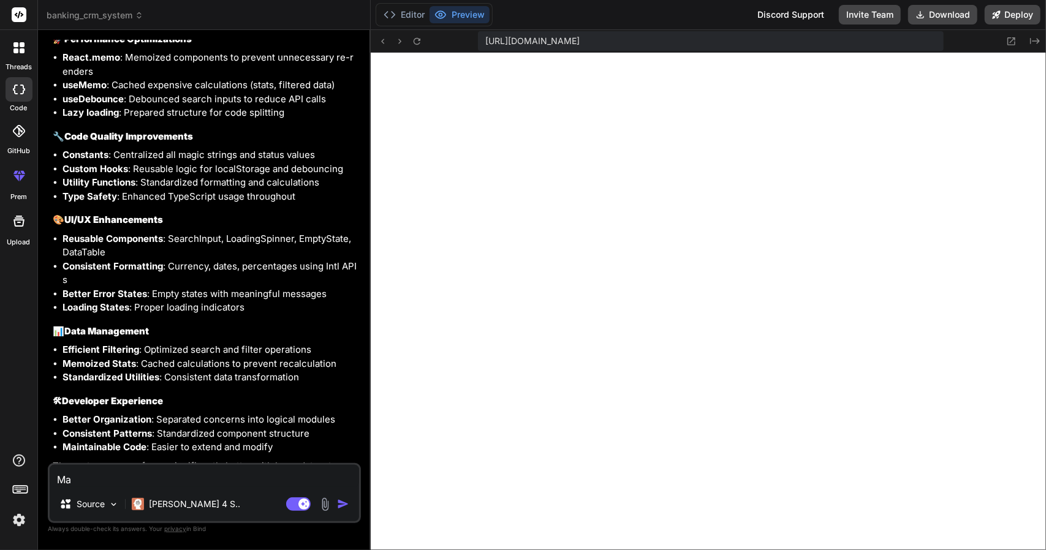
type textarea "Mak"
type textarea "x"
type textarea "Make"
type textarea "x"
type textarea "Make"
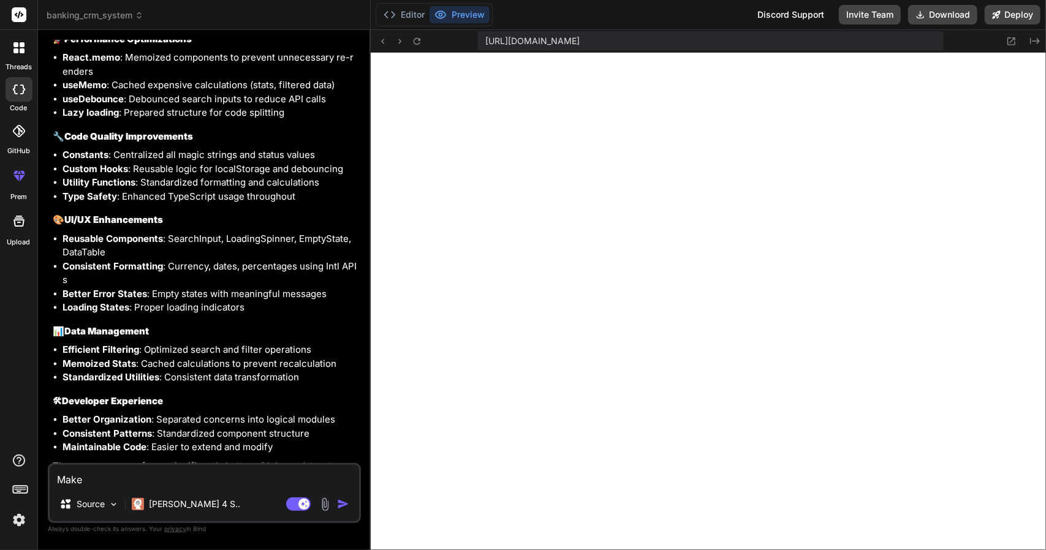
type textarea "x"
type textarea "Make i"
type textarea "x"
type textarea "Make it"
type textarea "x"
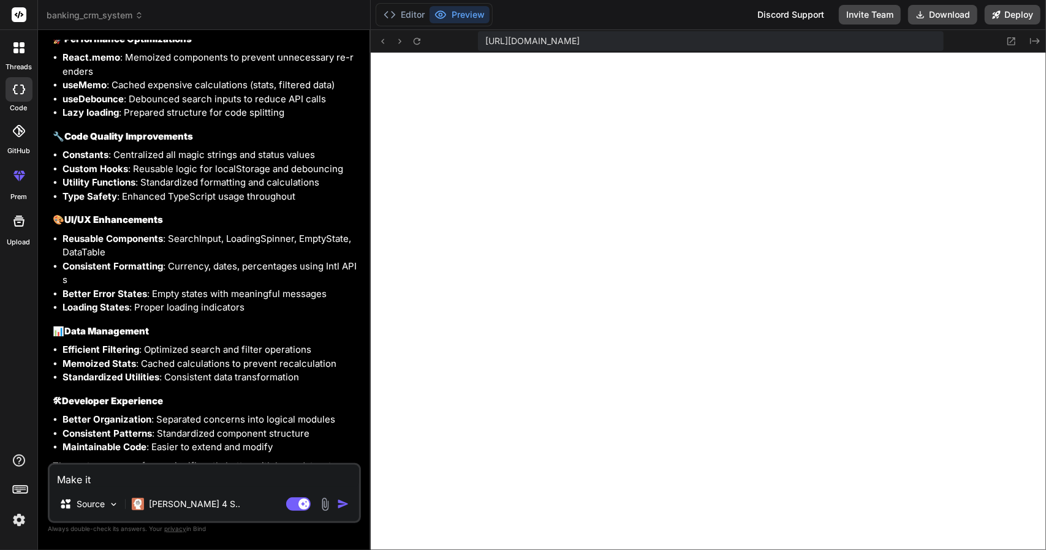
type textarea "Make it"
type textarea "x"
type textarea "Make it s"
type textarea "x"
type textarea "Make it sc"
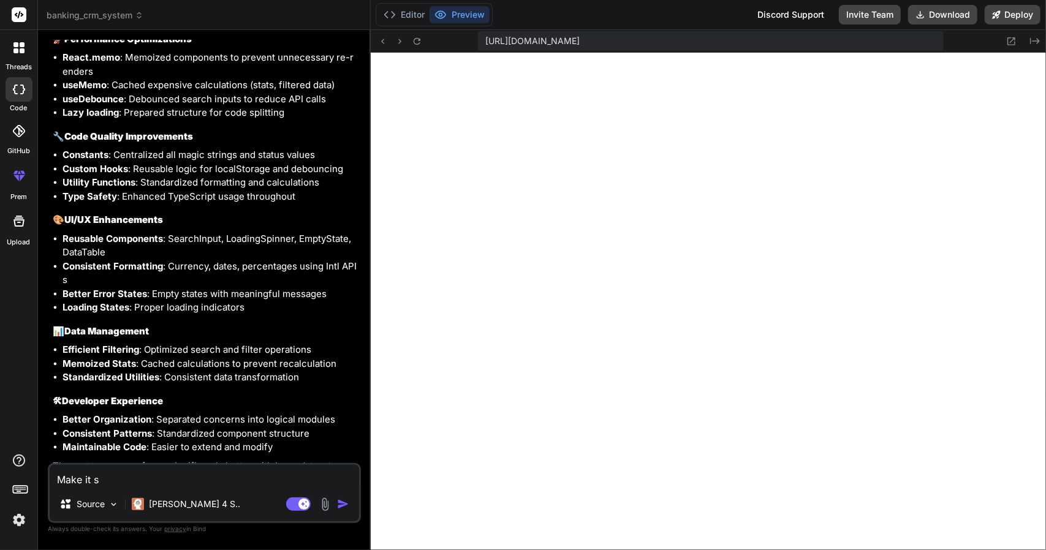
type textarea "x"
type textarea "Make it sca"
type textarea "x"
type textarea "Make it scal"
type textarea "x"
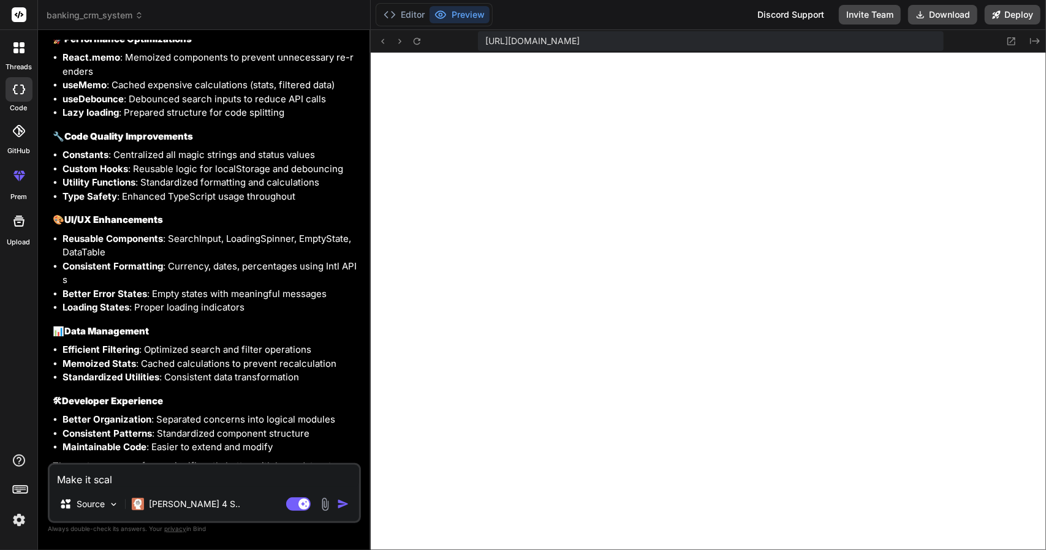
type textarea "Make it scala"
type textarea "x"
type textarea "Make it scalab"
type textarea "x"
type textarea "Make it scalabl"
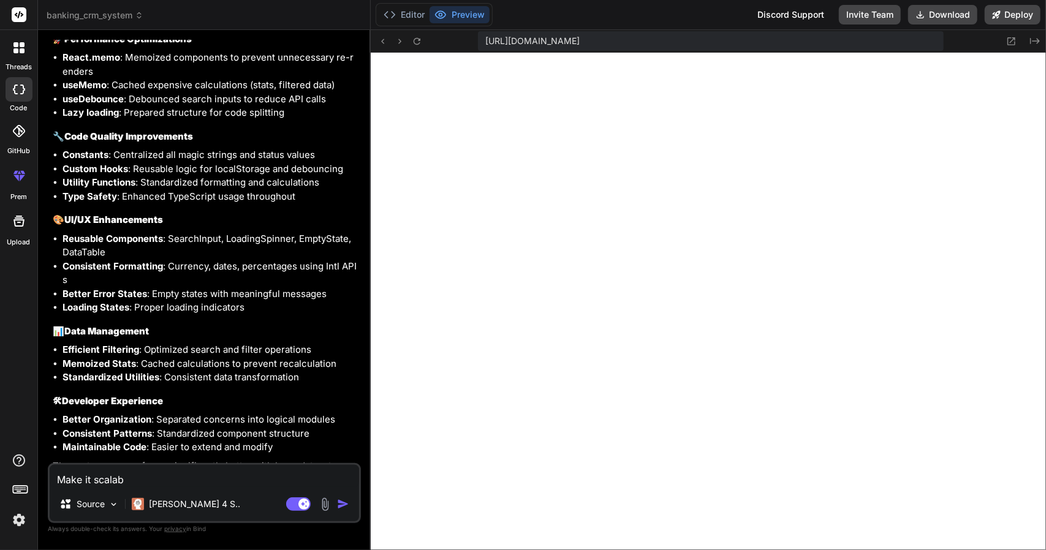
type textarea "x"
type textarea "Make it scalable"
type textarea "x"
type textarea "Make it scalable,"
type textarea "x"
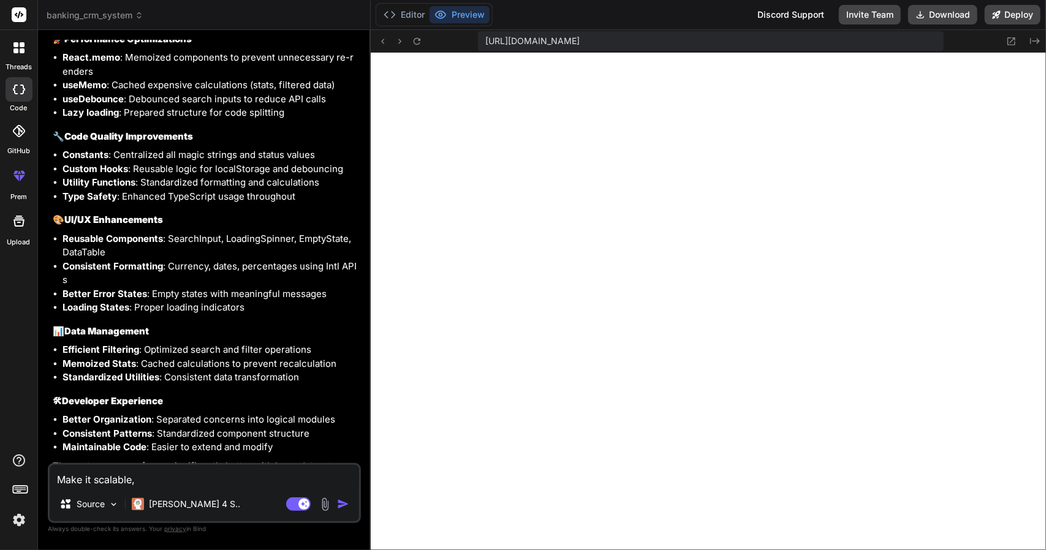
type textarea "Make it scalable,"
type textarea "x"
type textarea "Make it scalable,"
type textarea "x"
type textarea "Make it scalable"
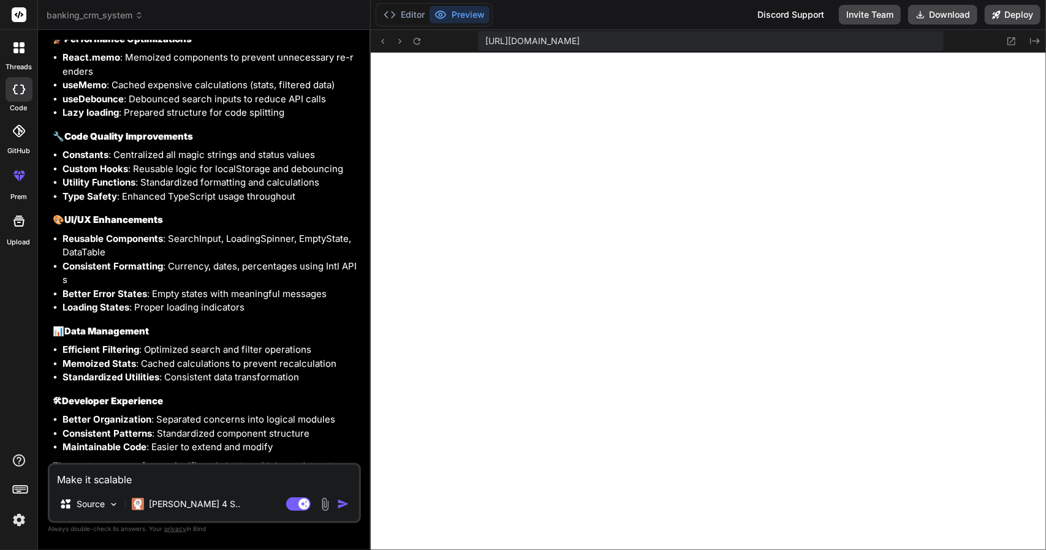
type textarea "x"
type textarea "Make it scalable."
type textarea "x"
type textarea "Make it scalable."
type textarea "x"
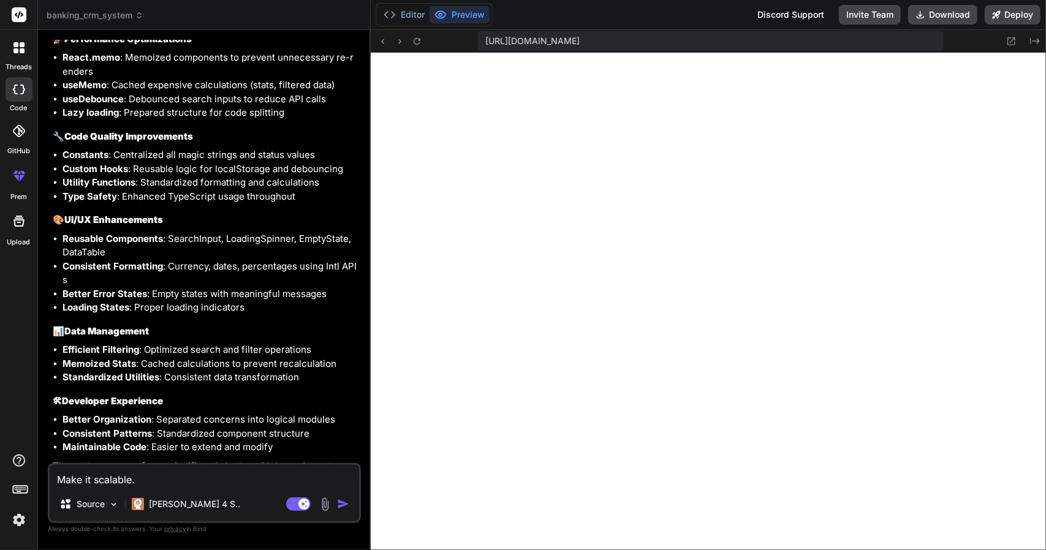
type textarea "Make it scalable. E"
type textarea "x"
type textarea "Make it scalable. En"
type textarea "x"
type textarea "Make it scalable. Enh"
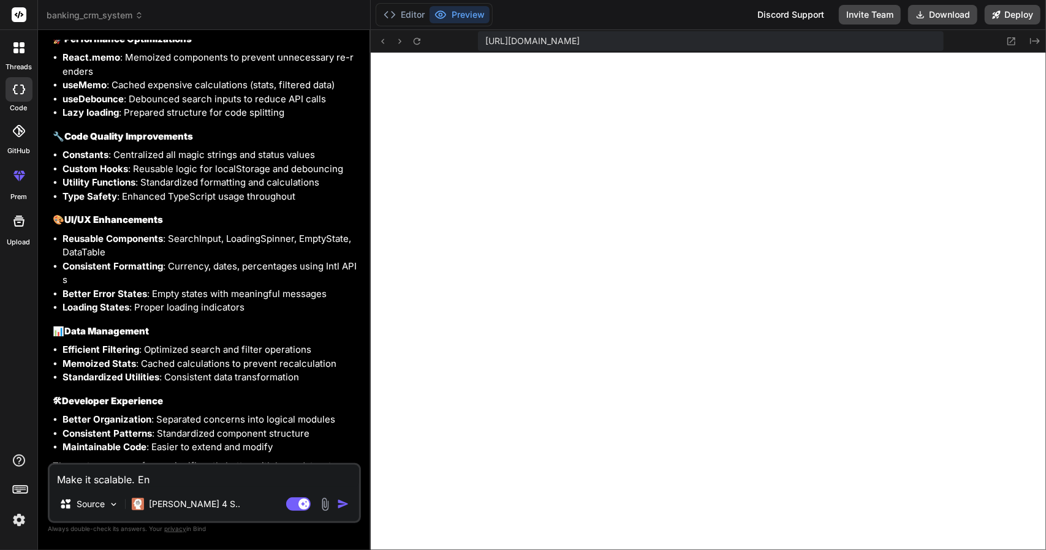
type textarea "x"
type textarea "Make it scalable. Enha"
type textarea "x"
type textarea "Make it scalable. Enhan"
type textarea "x"
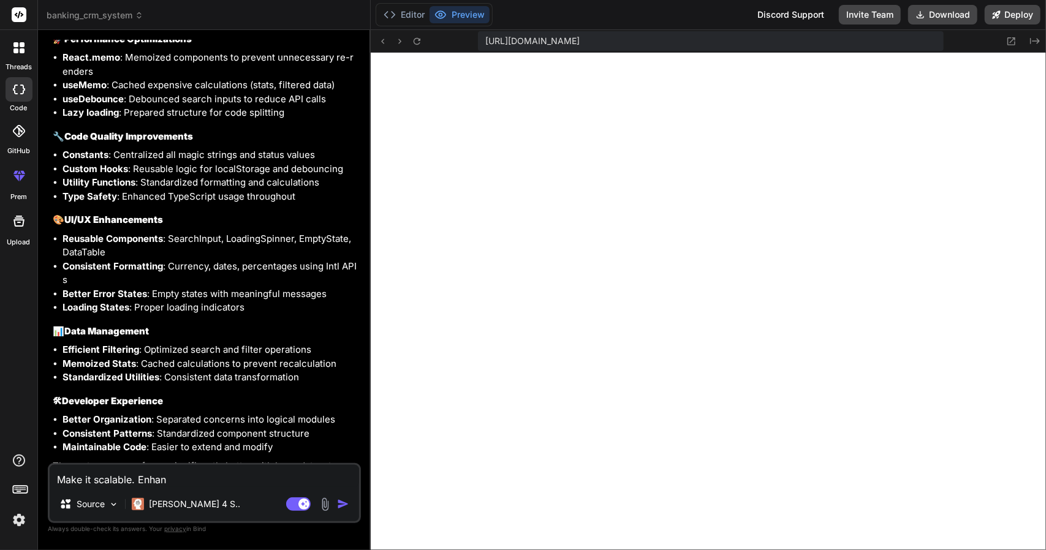
scroll to position [3787, 0]
type textarea "Make it scalable. Enhanc"
type textarea "x"
type textarea "Make it scalable. Enhance"
type textarea "x"
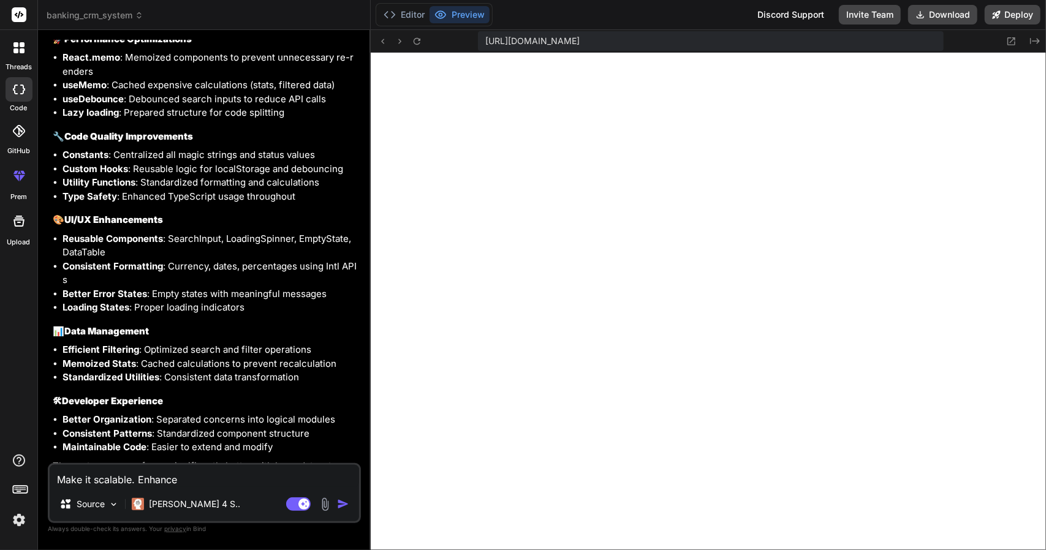
type textarea "Make it scalable. Enhance"
type textarea "x"
type textarea "Make it scalable. Enhance e"
type textarea "x"
type textarea "Make it scalable. Enhance ev"
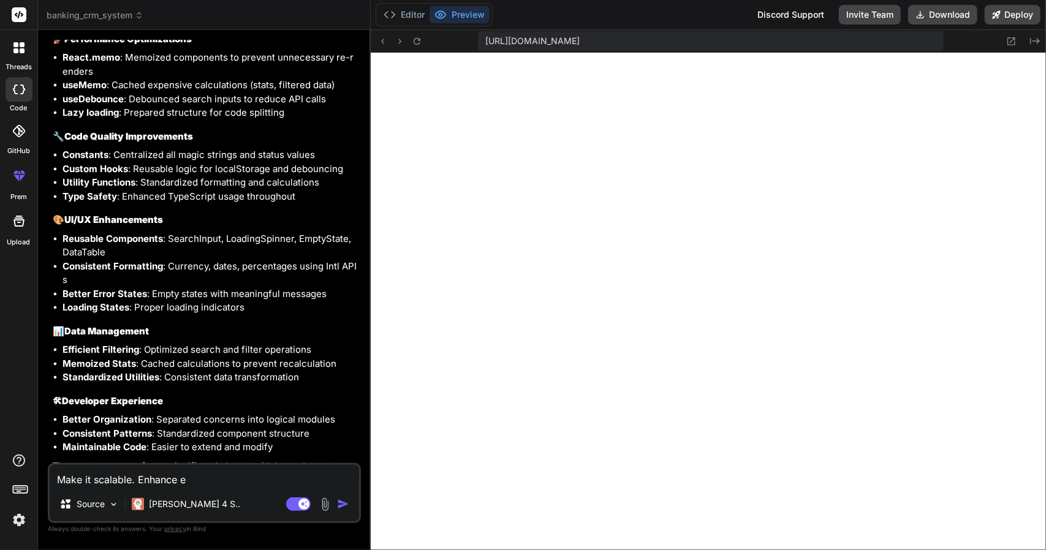
type textarea "x"
type textarea "Make it scalable. Enhance eve"
type textarea "x"
type textarea "Make it scalable. Enhance ever"
type textarea "x"
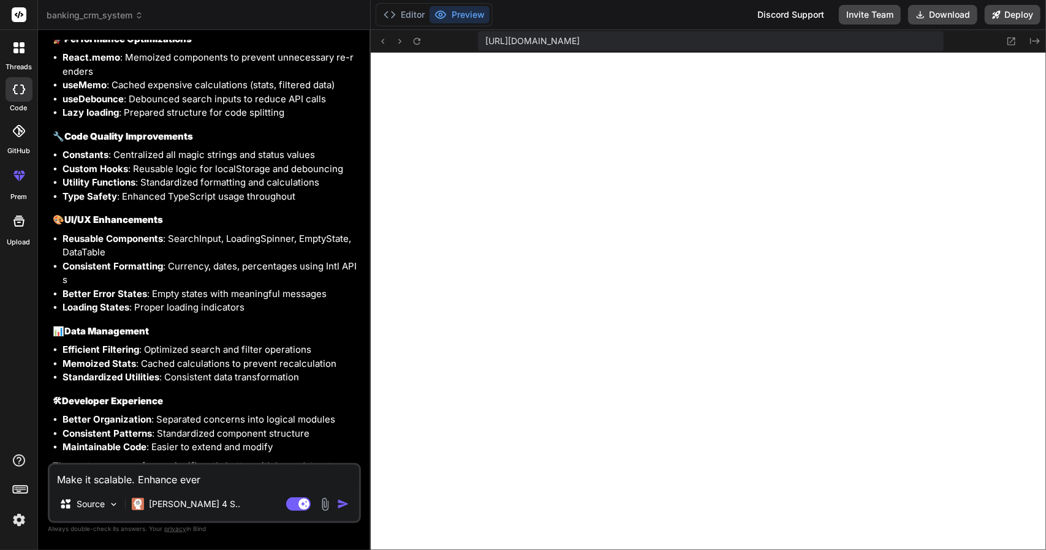
type textarea "Make it scalable. Enhance every"
type textarea "x"
type textarea "Make it scalable. Enhance every"
type textarea "x"
type textarea "Make it scalable. Enhance every f"
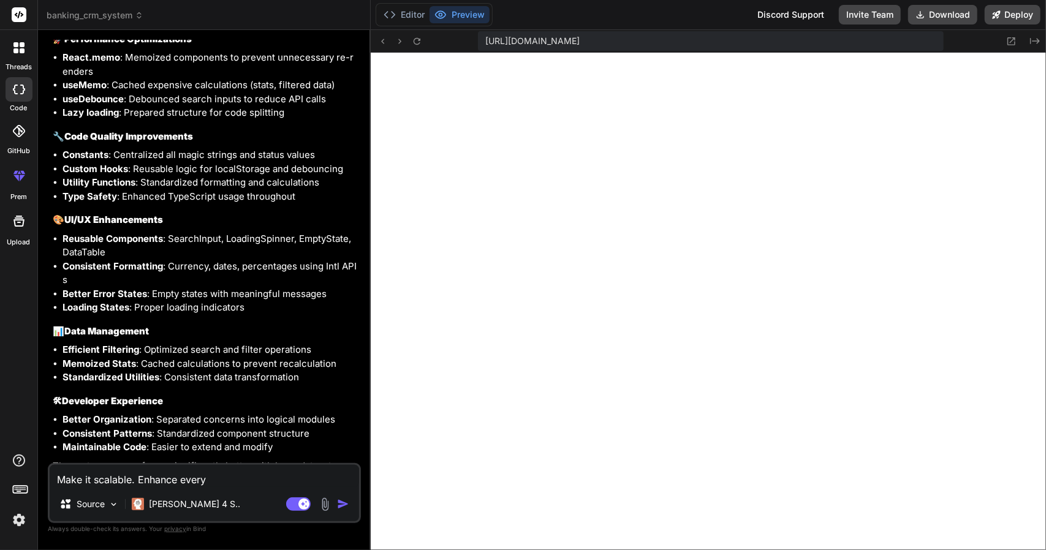
type textarea "x"
type textarea "Make it scalable. Enhance every fe"
type textarea "x"
type textarea "Make it scalable. Enhance every fea"
type textarea "x"
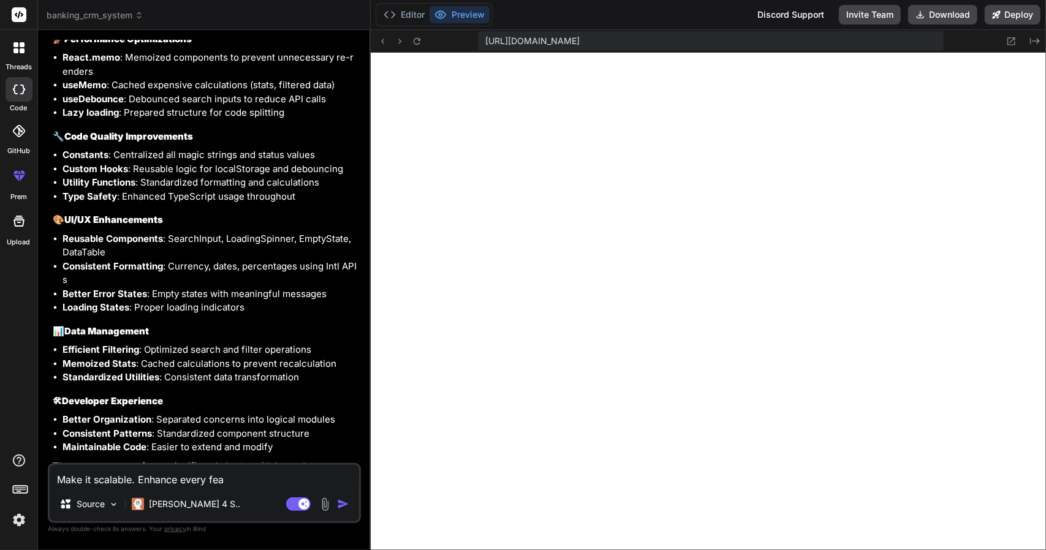
type textarea "Make it scalable. Enhance every feat"
type textarea "x"
type textarea "Make it scalable. Enhance every featu"
type textarea "x"
type textarea "Make it scalable. Enhance every featur"
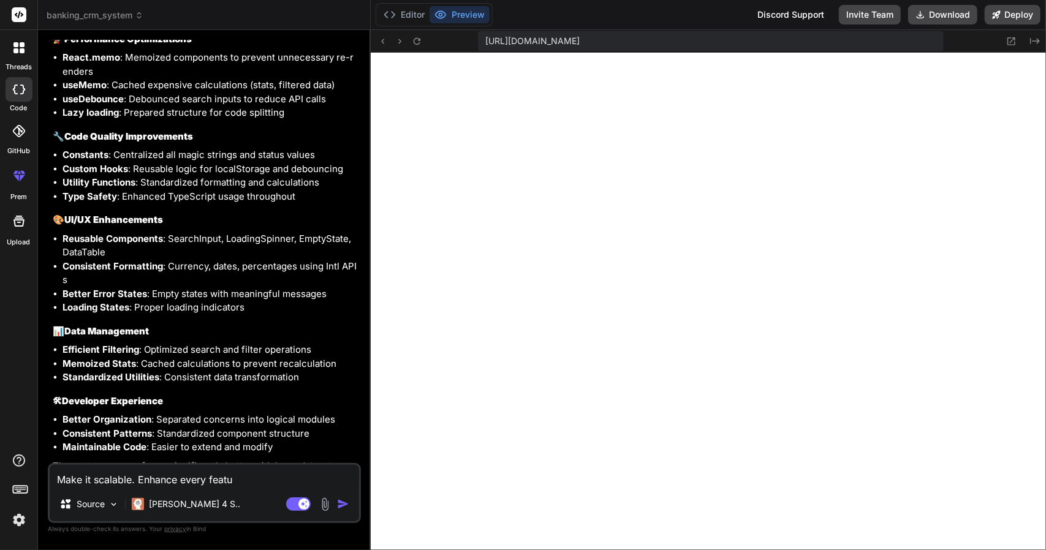
type textarea "x"
type textarea "Make it scalable. Enhance every feature"
type textarea "x"
type textarea "Make it scalable. Enhance every feature."
type textarea "x"
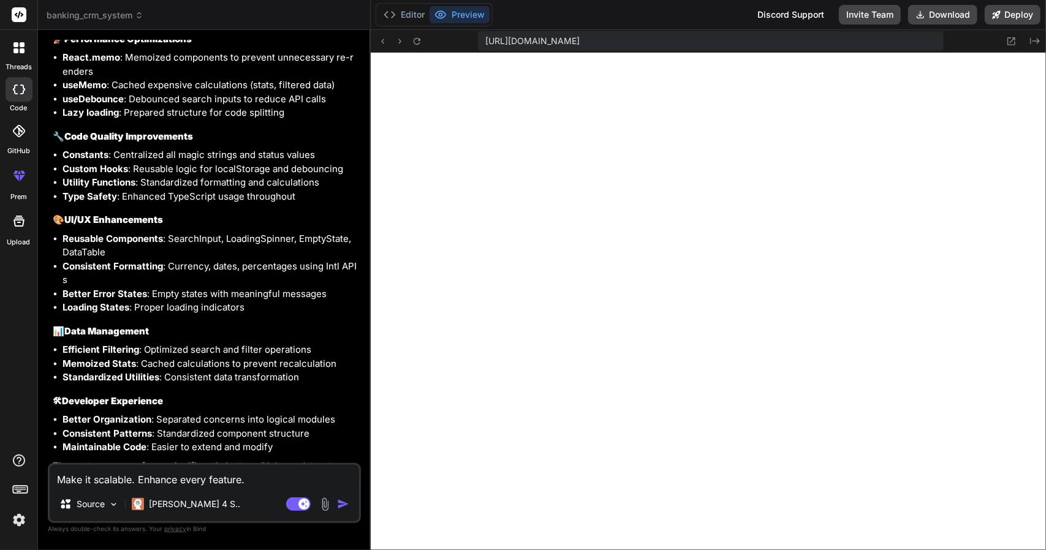
type textarea "Make it scalable. Enhance every feature."
type textarea "x"
type textarea "Make it scalable. Enhance every feature. M"
type textarea "x"
type textarea "Make it scalable. Enhance every feature. Ma"
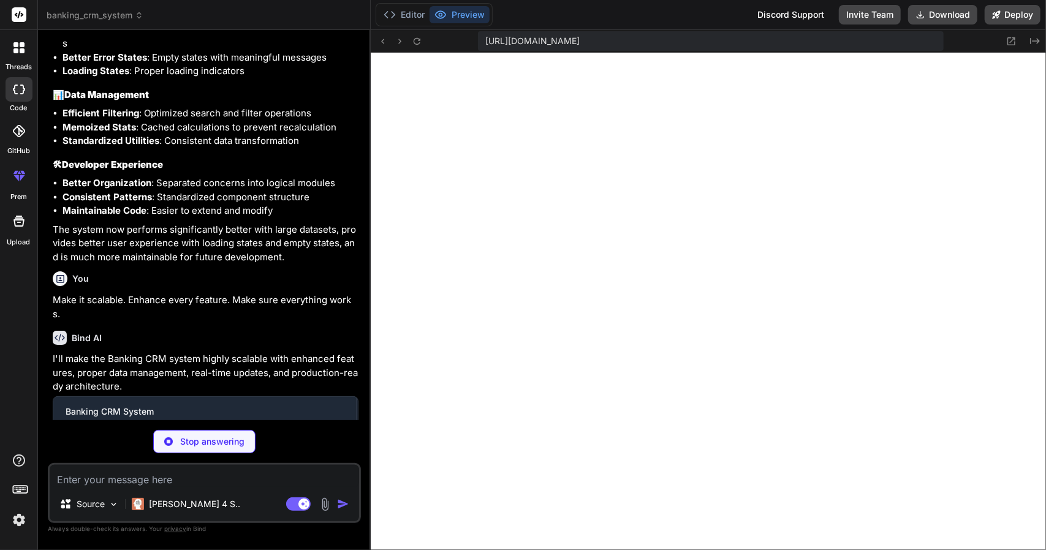
scroll to position [3033, 0]
click at [113, 504] on img at bounding box center [113, 505] width 10 height 10
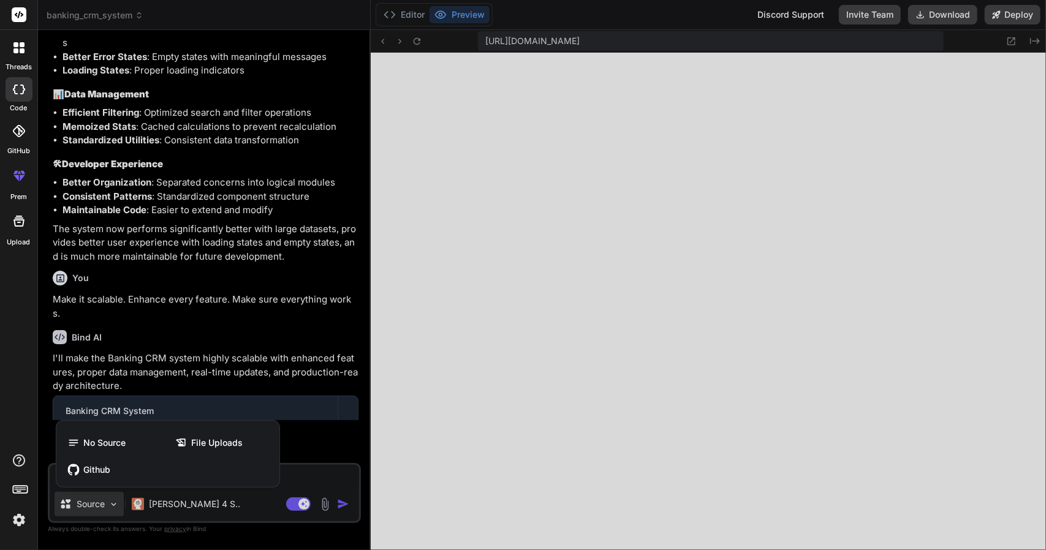
click at [184, 325] on div at bounding box center [523, 275] width 1046 height 550
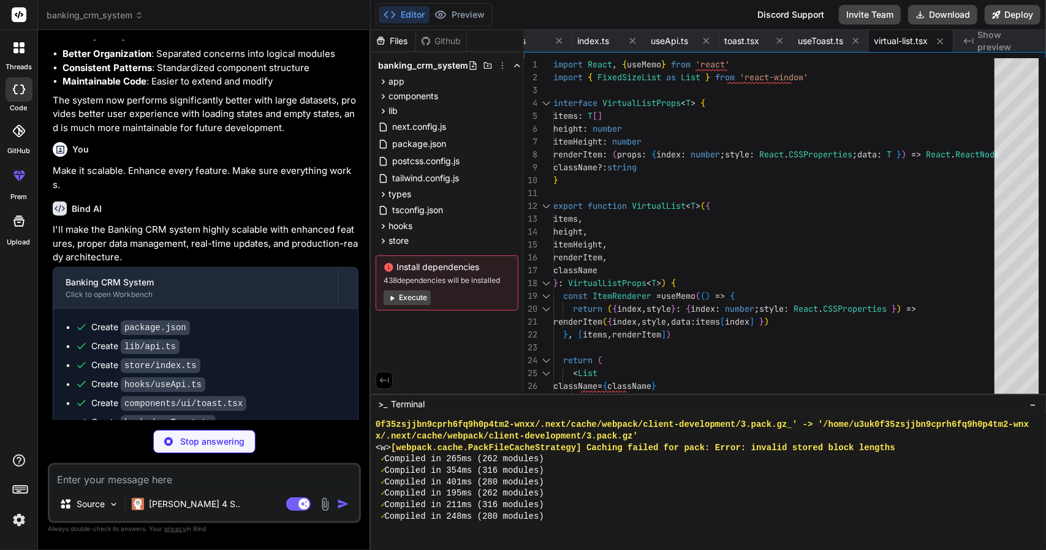
scroll to position [3936, 0]
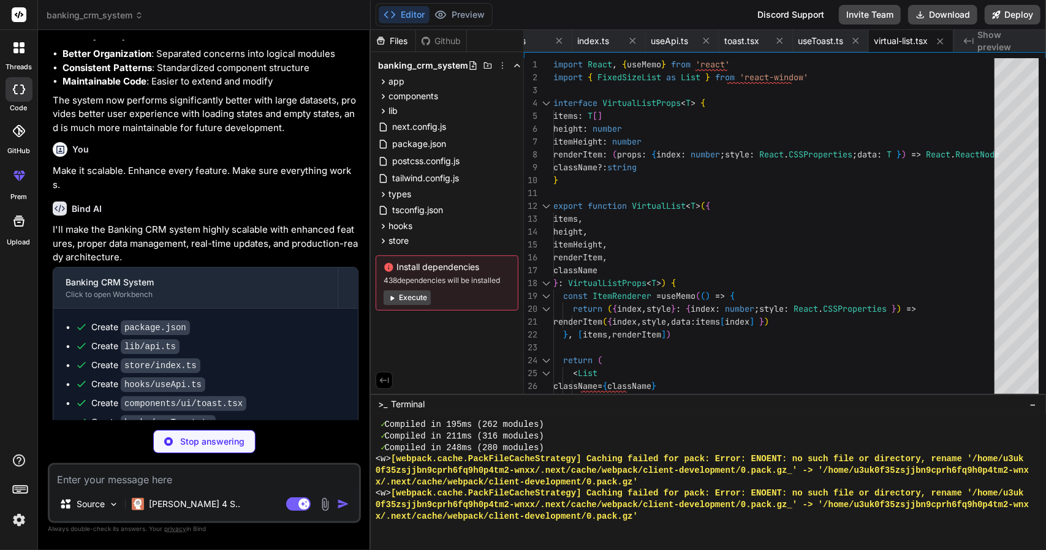
click at [403, 296] on button "Execute" at bounding box center [407, 298] width 47 height 15
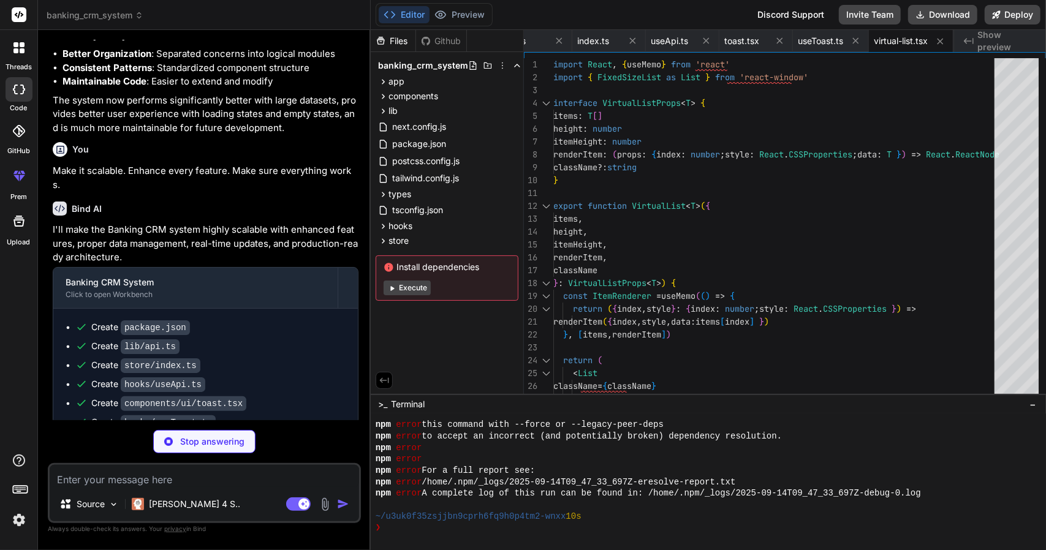
scroll to position [5331, 0]
click at [408, 295] on div "Install dependencies Execute" at bounding box center [447, 278] width 143 height 45
click at [165, 472] on textarea at bounding box center [205, 476] width 310 height 22
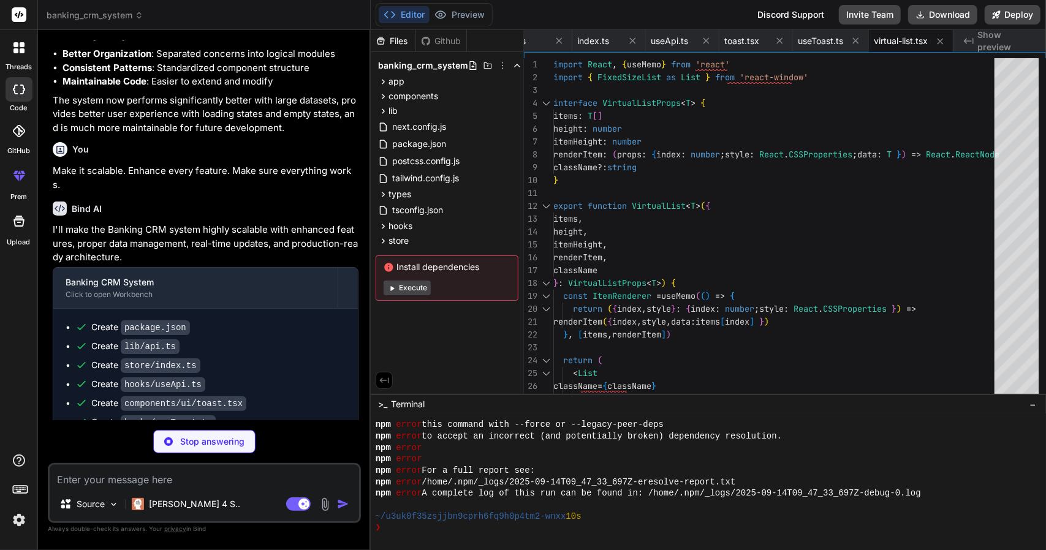
click at [409, 287] on button "Execute" at bounding box center [407, 288] width 47 height 15
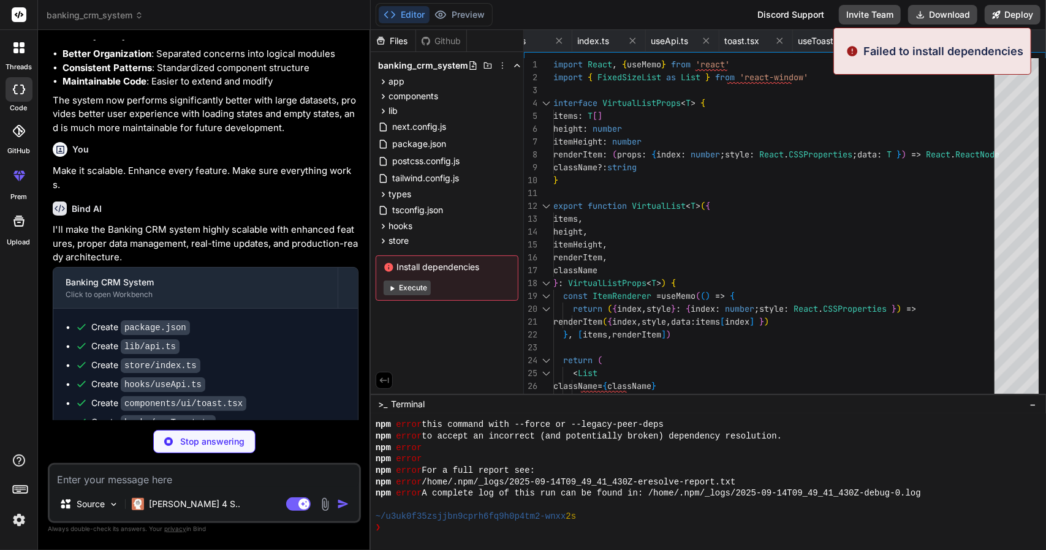
scroll to position [5652, 0]
click at [409, 287] on button "Execute" at bounding box center [407, 288] width 47 height 15
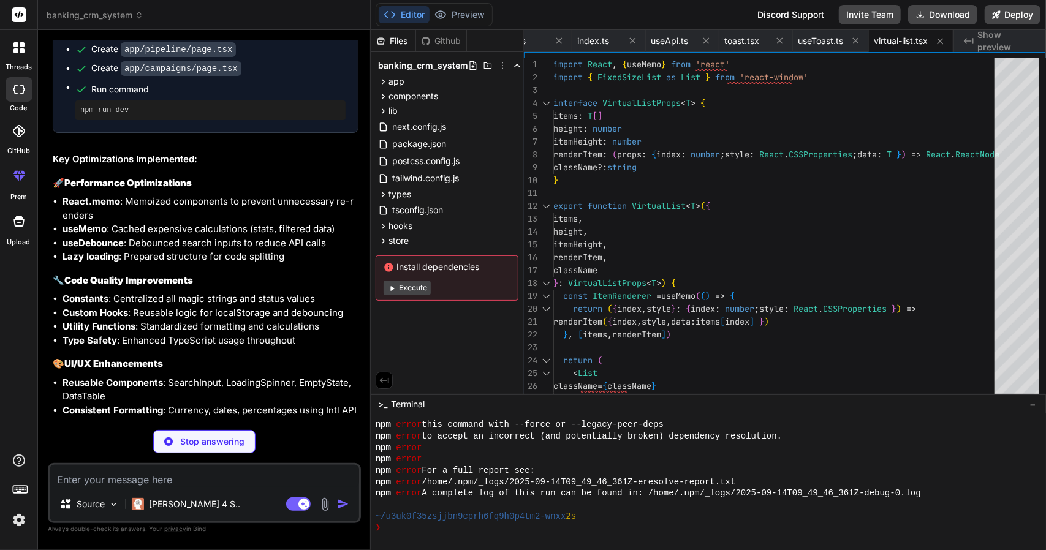
scroll to position [3162, 0]
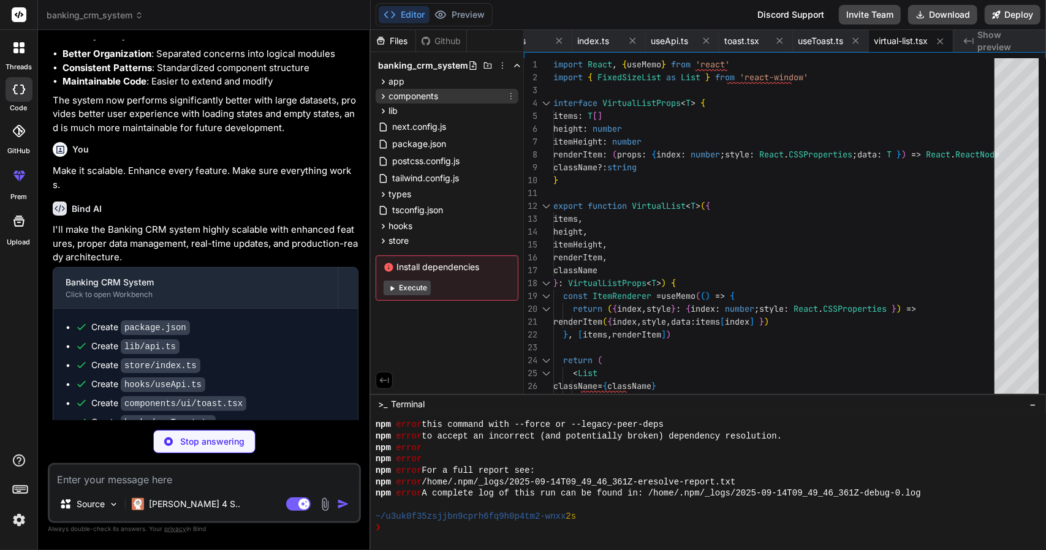
click at [386, 94] on icon at bounding box center [383, 96] width 10 height 10
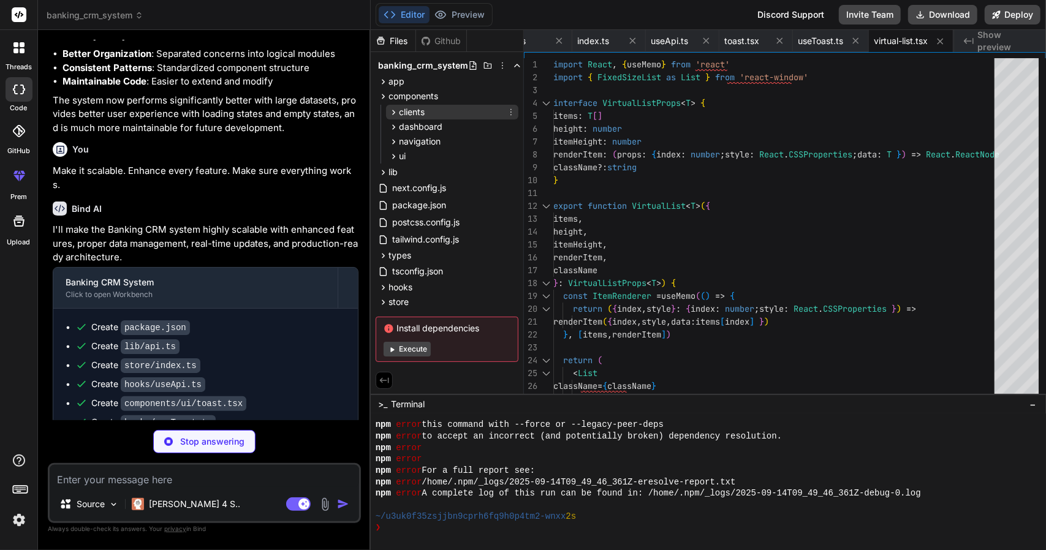
click at [395, 114] on icon at bounding box center [394, 112] width 10 height 10
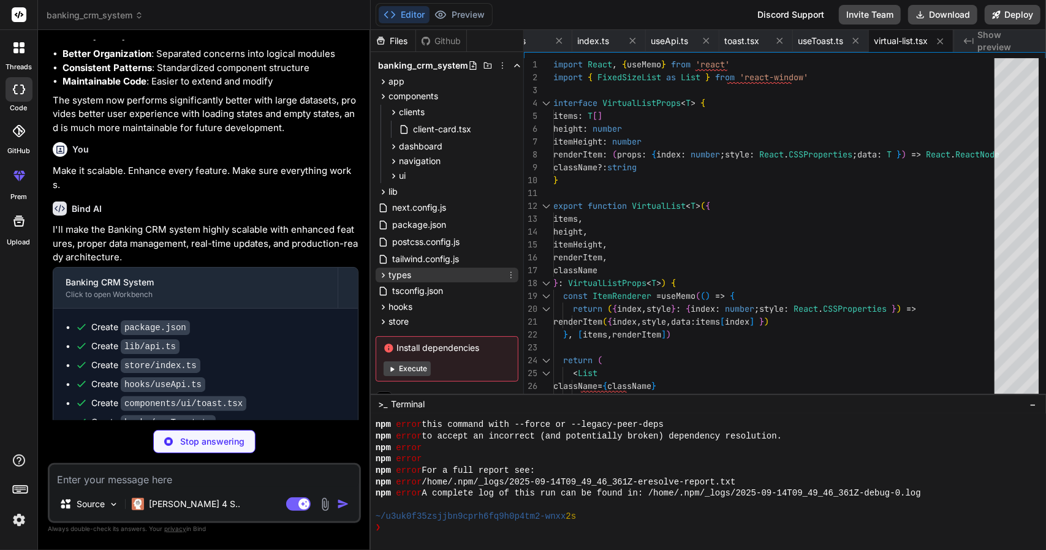
click at [408, 272] on span "types" at bounding box center [400, 275] width 23 height 12
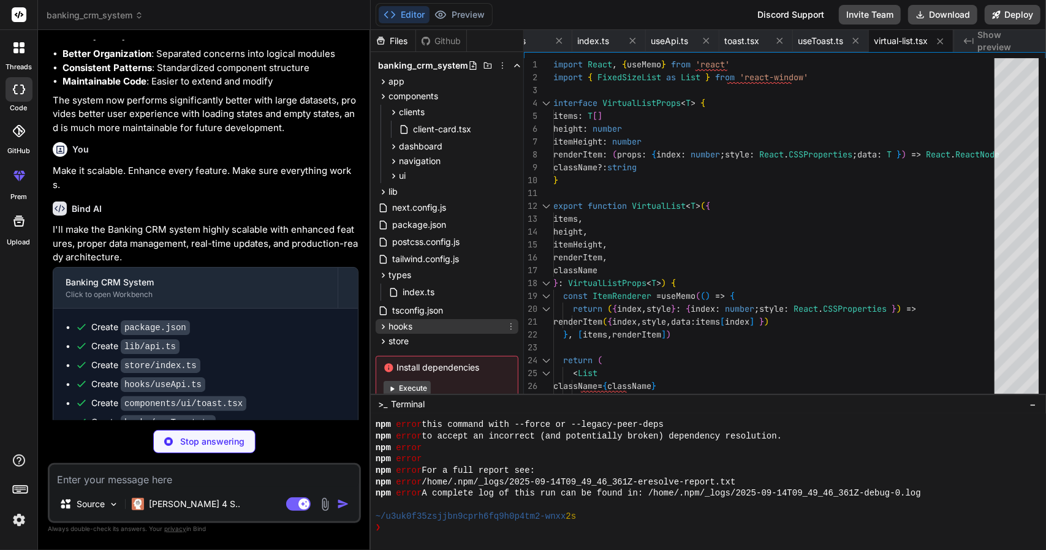
click at [412, 325] on span "hooks" at bounding box center [401, 327] width 24 height 12
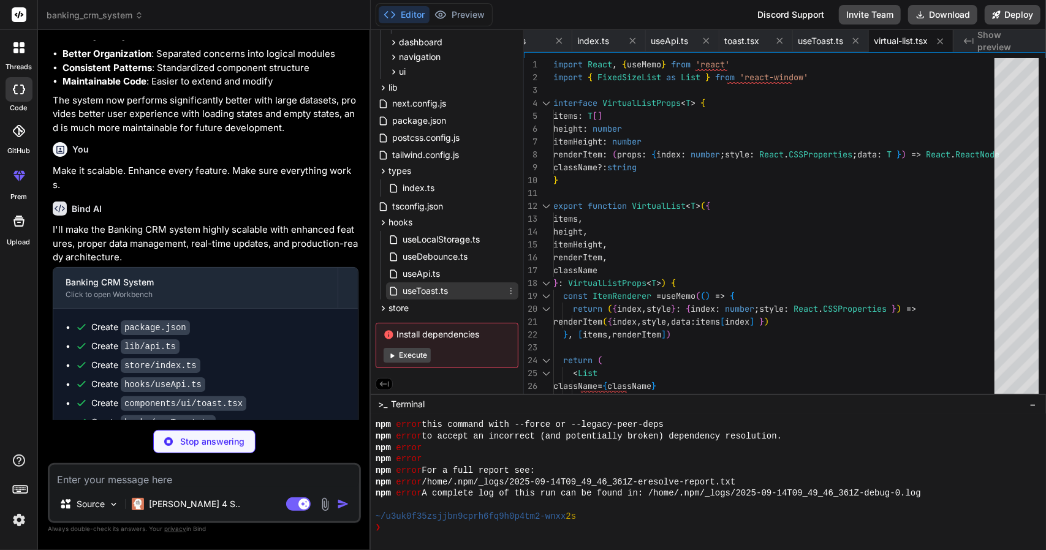
click at [422, 290] on span "useToast.ts" at bounding box center [425, 291] width 48 height 15
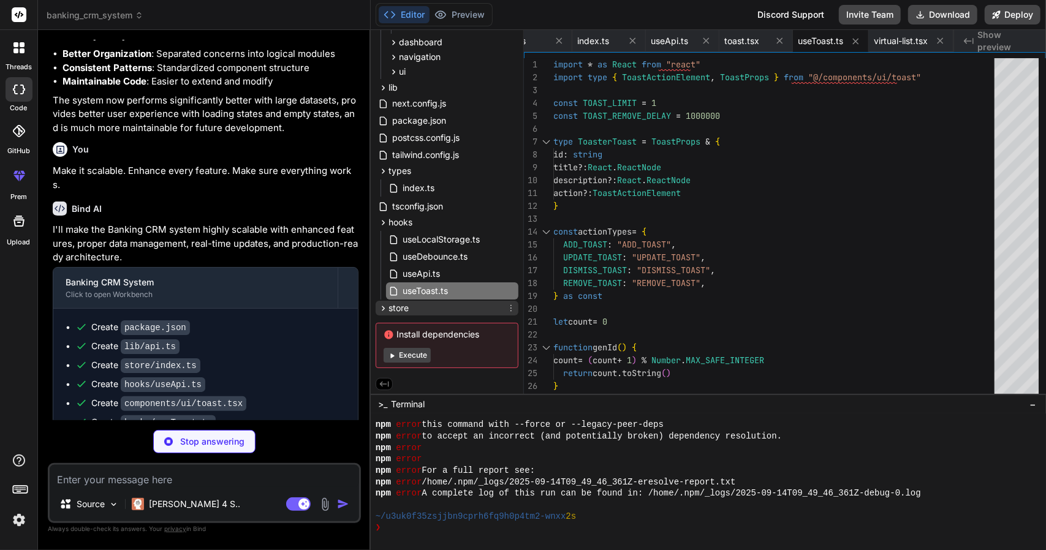
click at [409, 310] on div "store" at bounding box center [447, 308] width 143 height 15
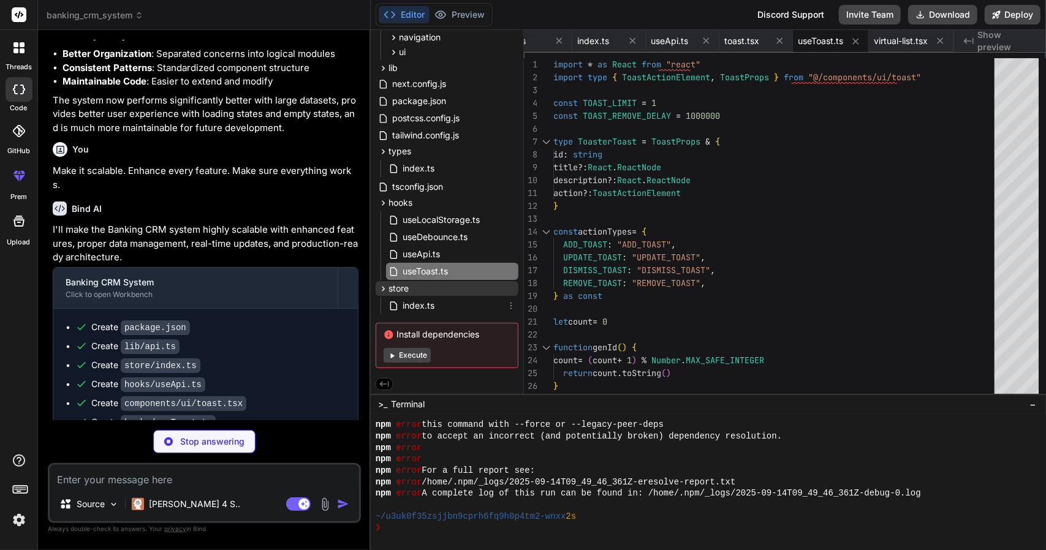
scroll to position [0, 0]
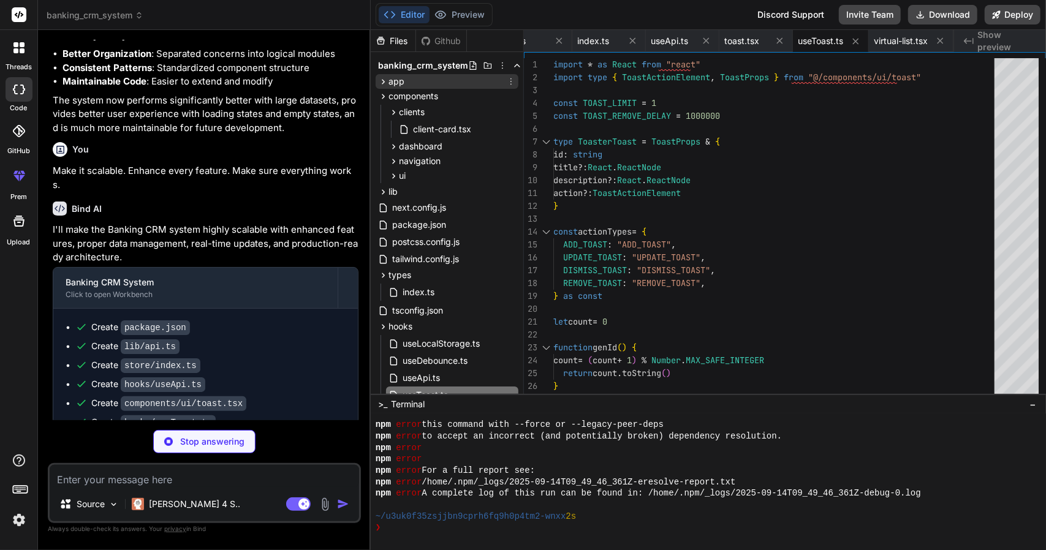
click at [386, 82] on icon at bounding box center [383, 82] width 10 height 10
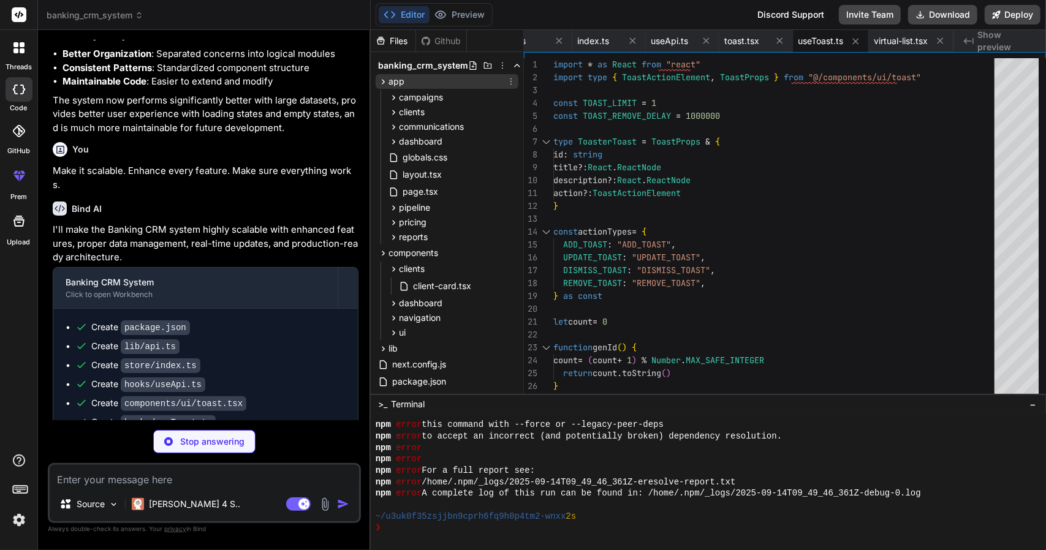
click at [385, 86] on icon at bounding box center [383, 82] width 10 height 10
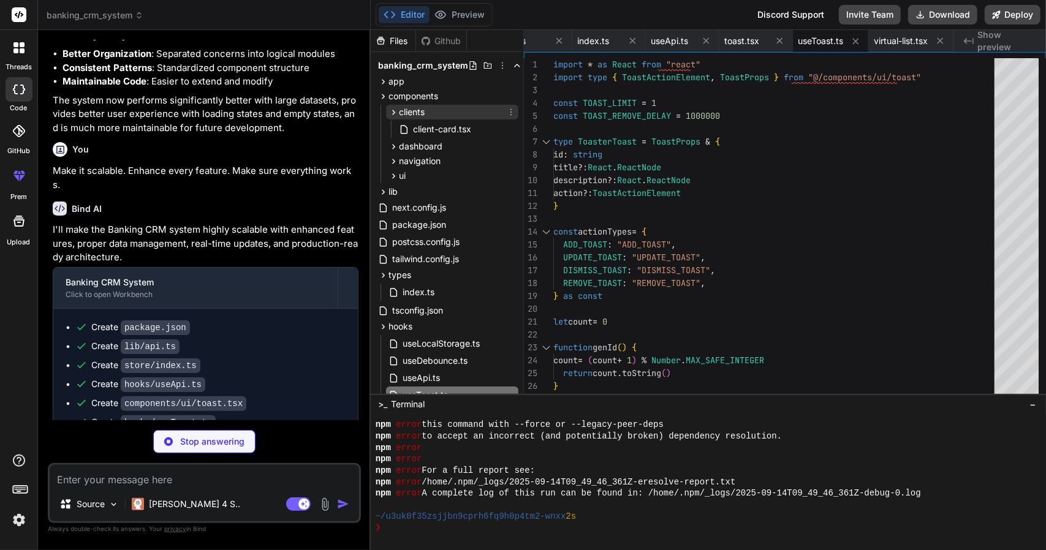
click at [393, 116] on icon at bounding box center [394, 112] width 10 height 10
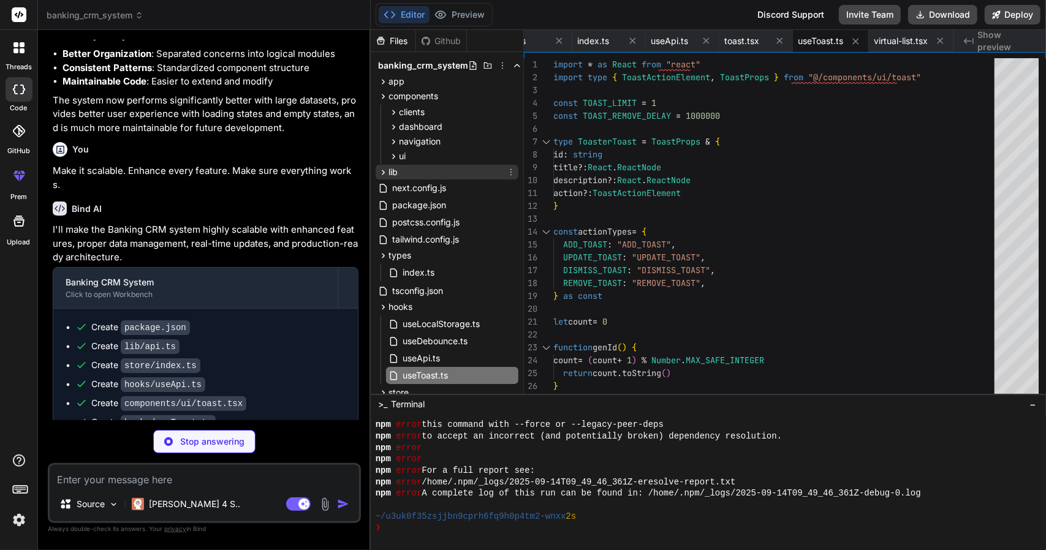
click at [385, 175] on icon at bounding box center [383, 172] width 10 height 10
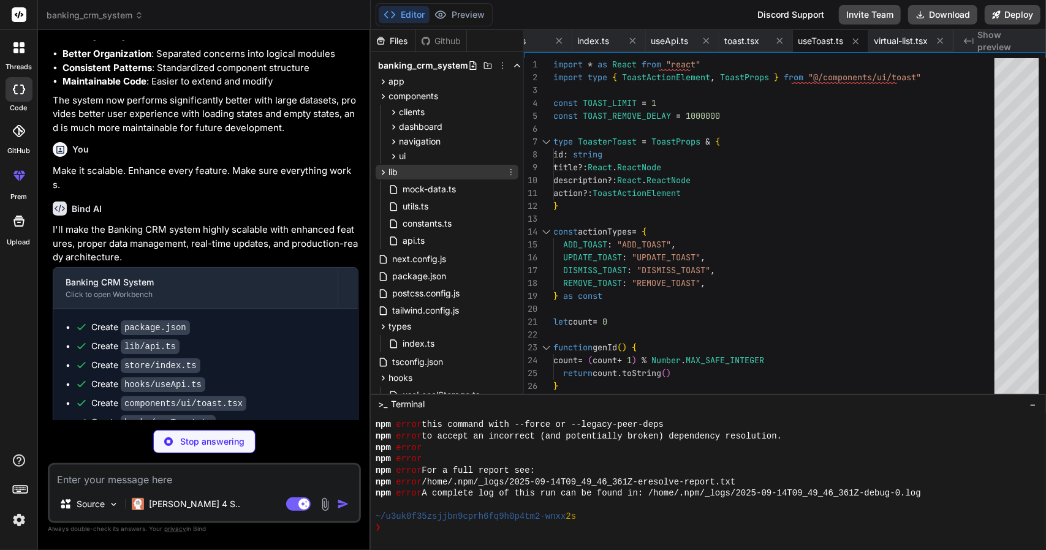
click at [385, 175] on icon at bounding box center [383, 172] width 10 height 10
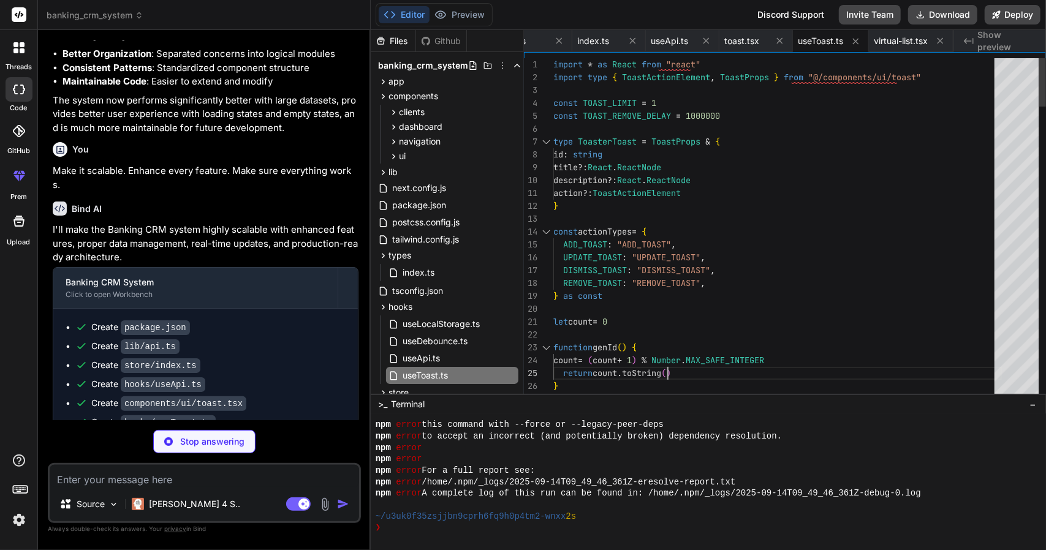
click at [462, 12] on button "Preview" at bounding box center [460, 14] width 60 height 17
click at [394, 19] on icon at bounding box center [390, 15] width 12 height 12
click at [439, 41] on div "Github" at bounding box center [441, 41] width 50 height 12
click at [407, 44] on div "Files" at bounding box center [393, 41] width 45 height 12
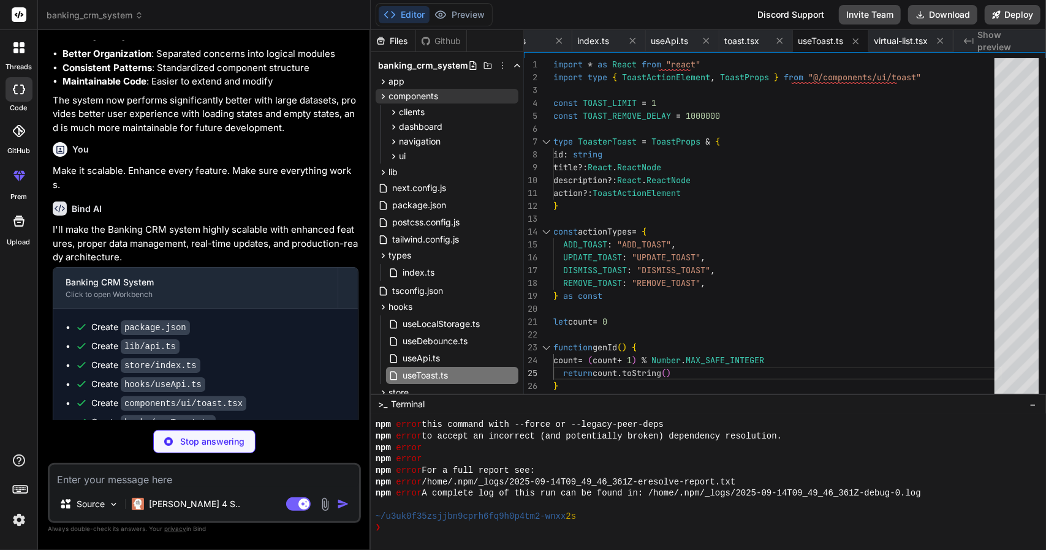
click at [384, 102] on div "components" at bounding box center [408, 96] width 60 height 12
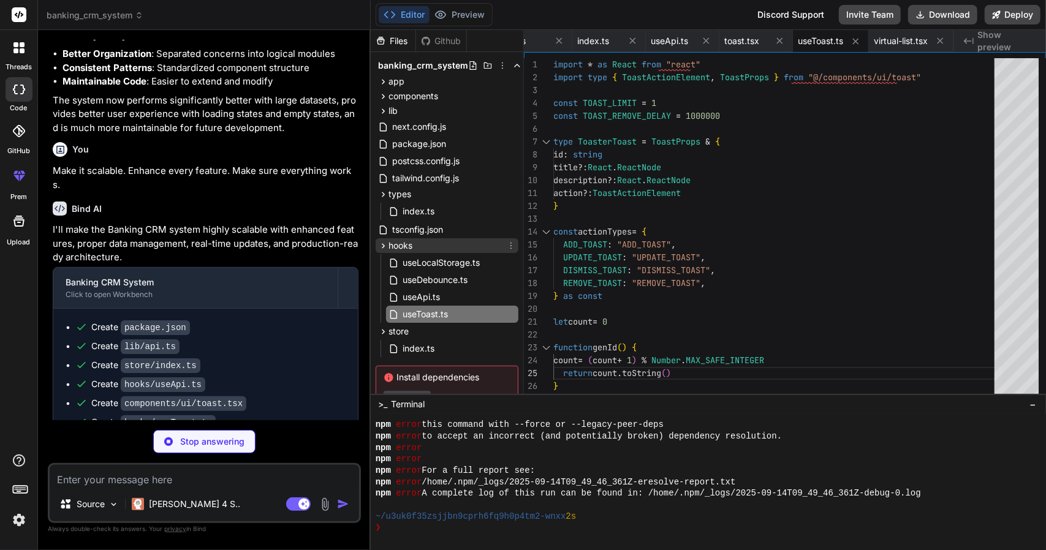
click at [384, 244] on icon at bounding box center [383, 246] width 10 height 10
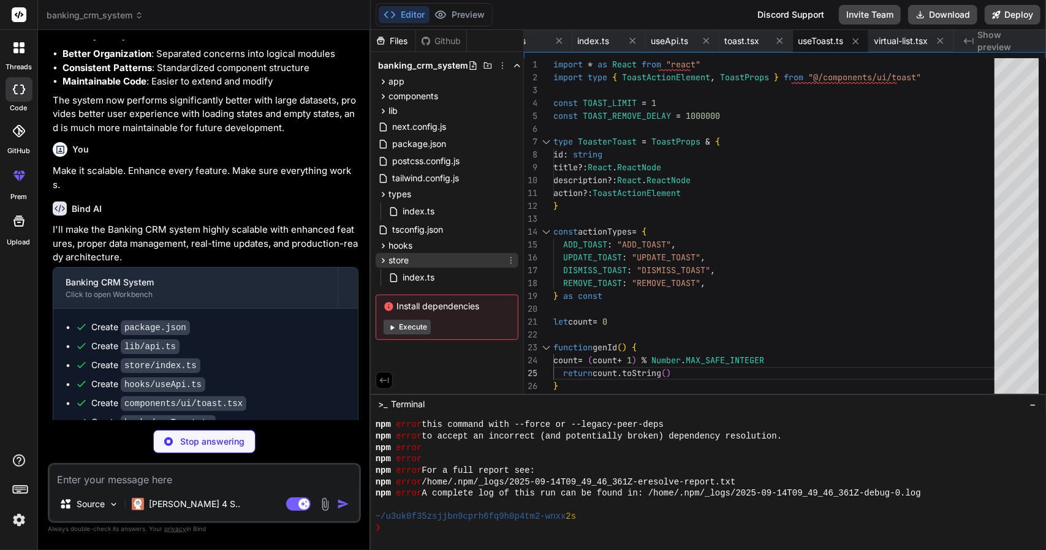
click at [382, 259] on icon at bounding box center [383, 261] width 10 height 10
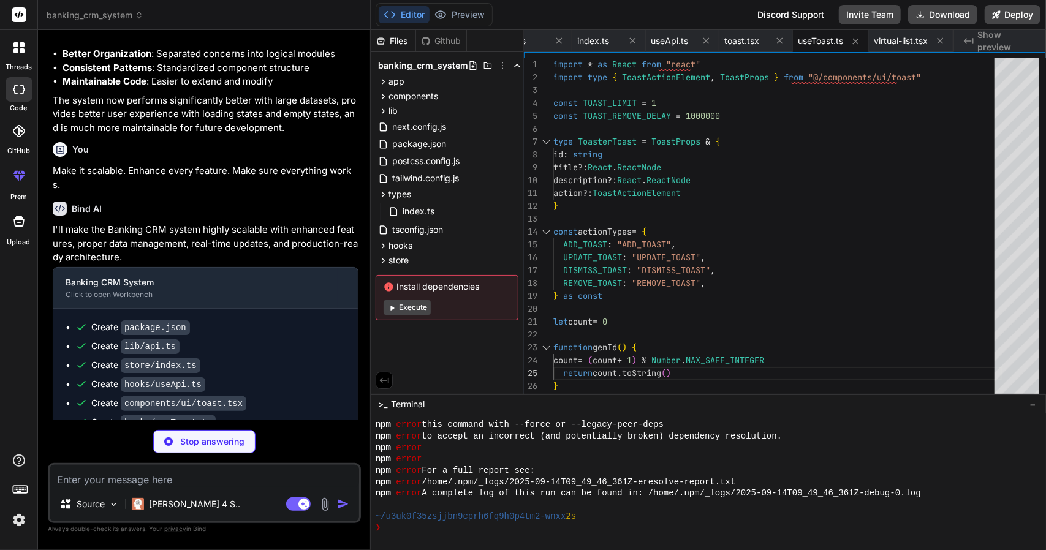
click at [406, 310] on button "Execute" at bounding box center [407, 307] width 47 height 15
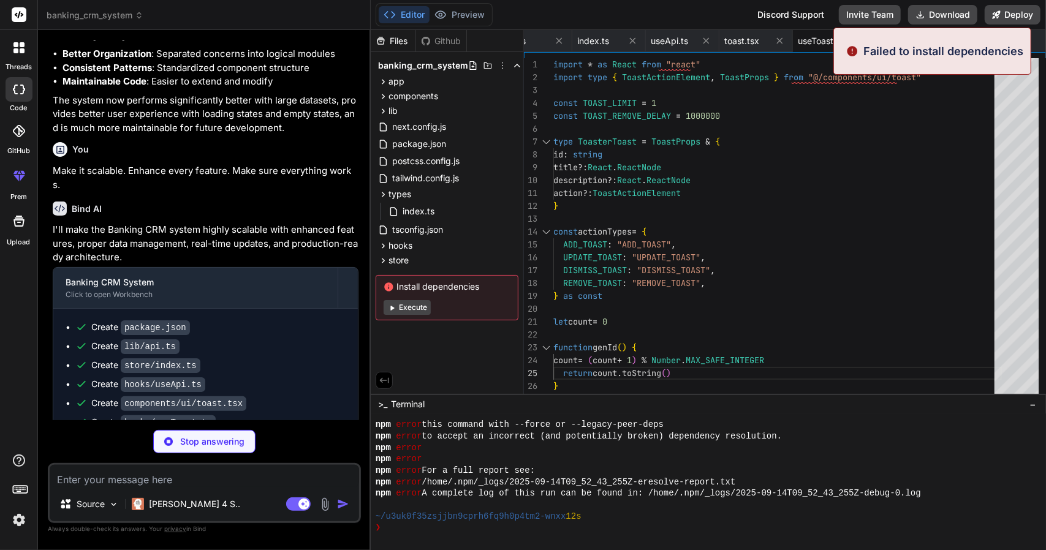
scroll to position [6292, 0]
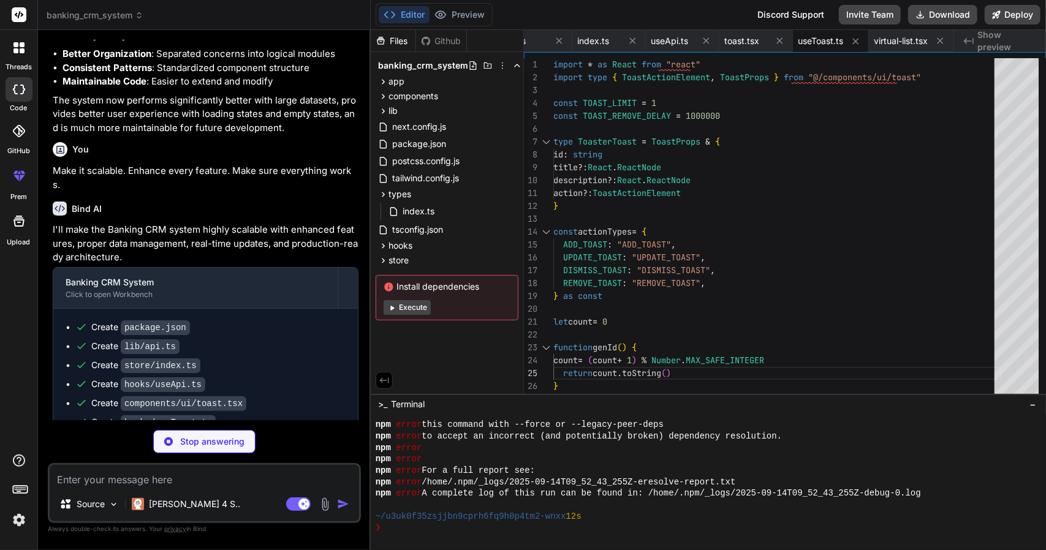
click at [208, 451] on div "Stop answering" at bounding box center [204, 441] width 102 height 23
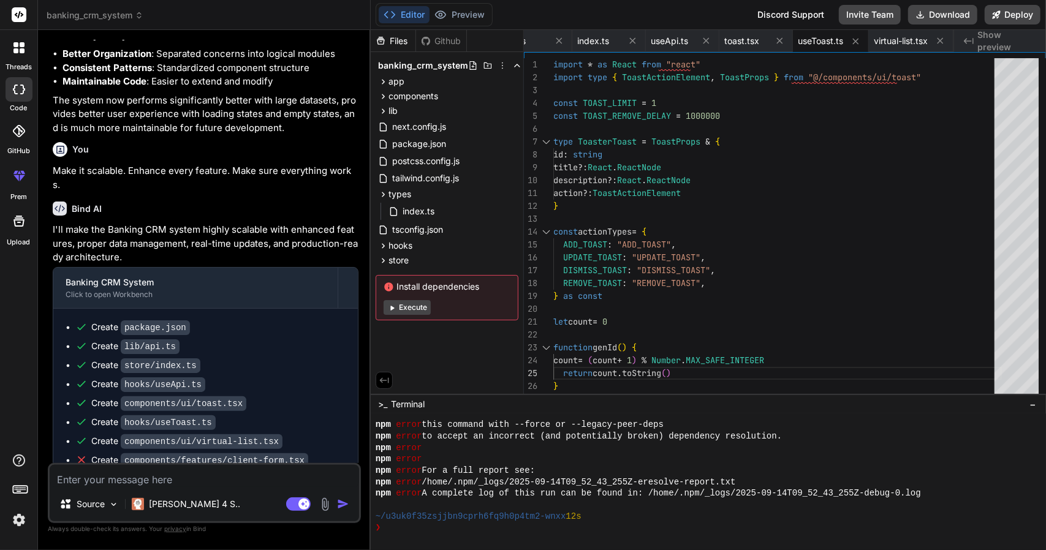
scroll to position [3152, 0]
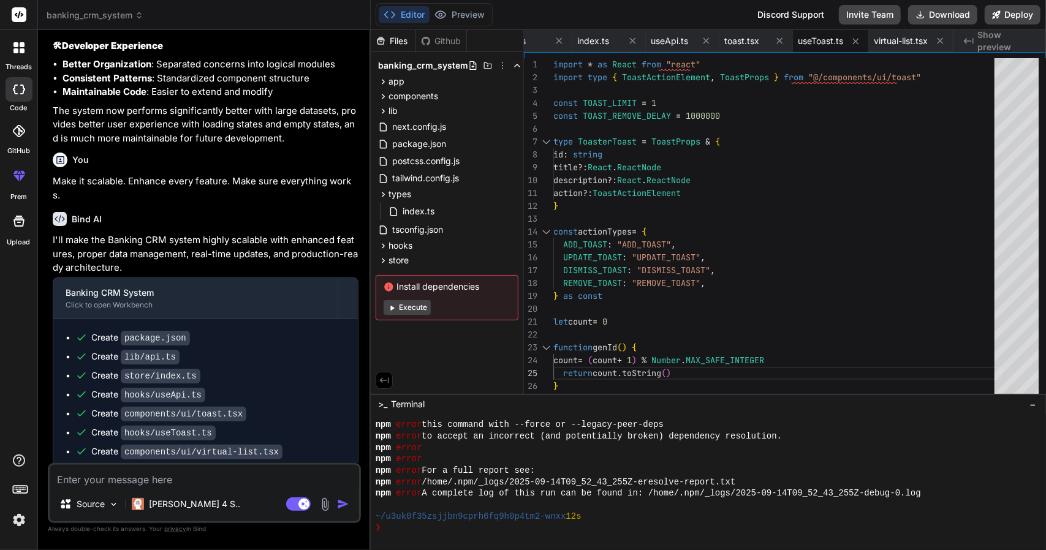
click at [183, 485] on textarea at bounding box center [205, 476] width 310 height 22
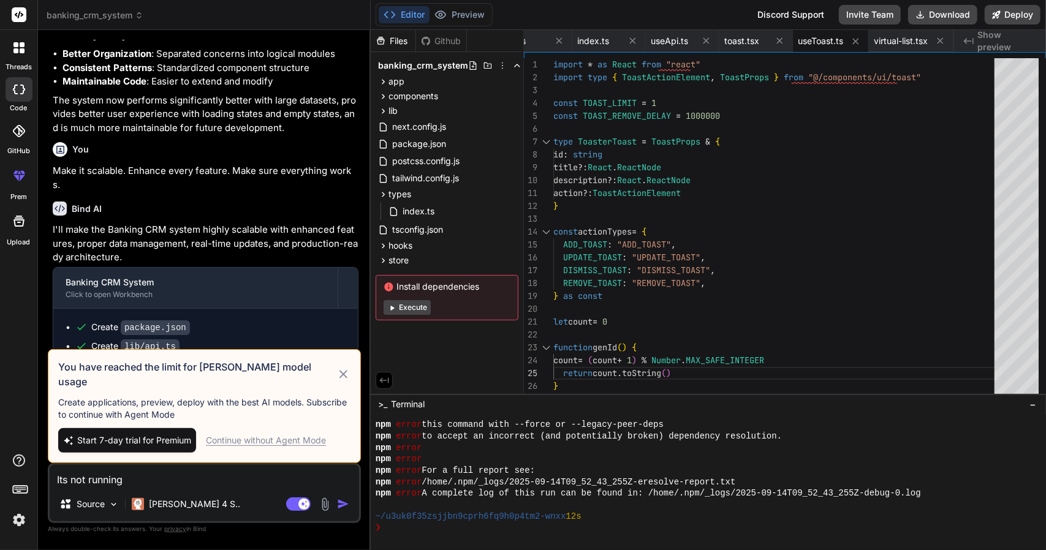
click at [341, 378] on icon at bounding box center [344, 374] width 8 height 8
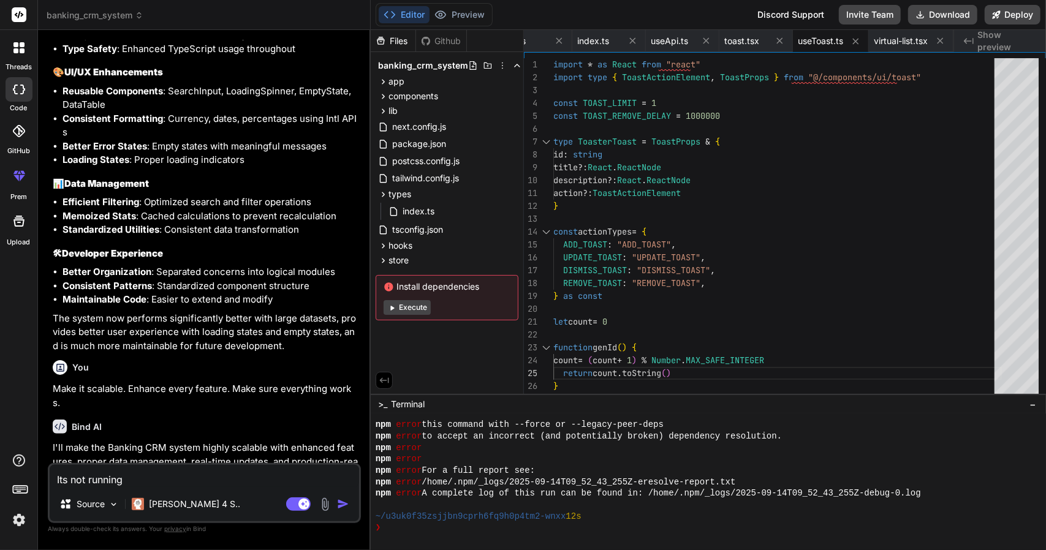
scroll to position [3152, 0]
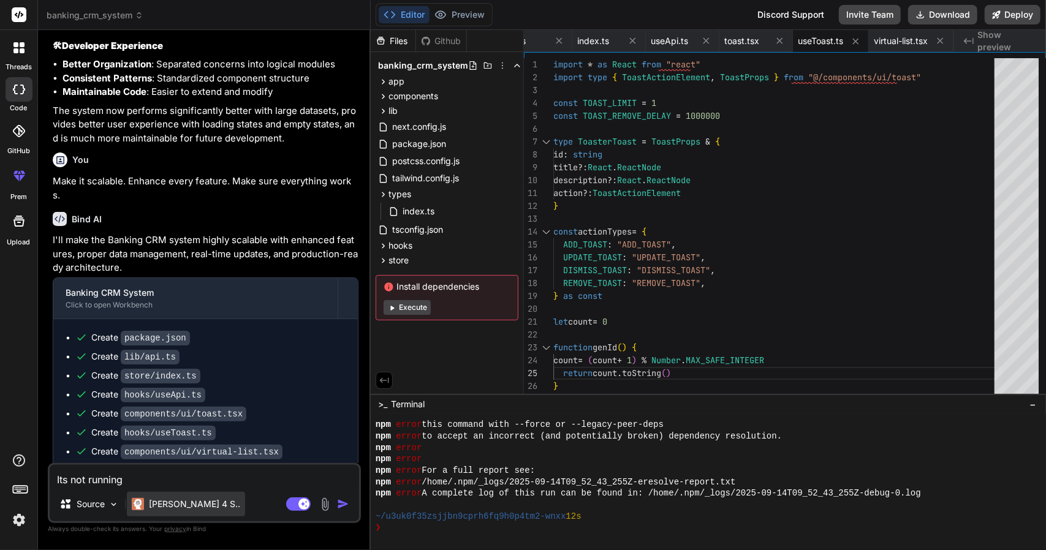
click at [173, 501] on p "[PERSON_NAME] 4 S.." at bounding box center [194, 504] width 91 height 12
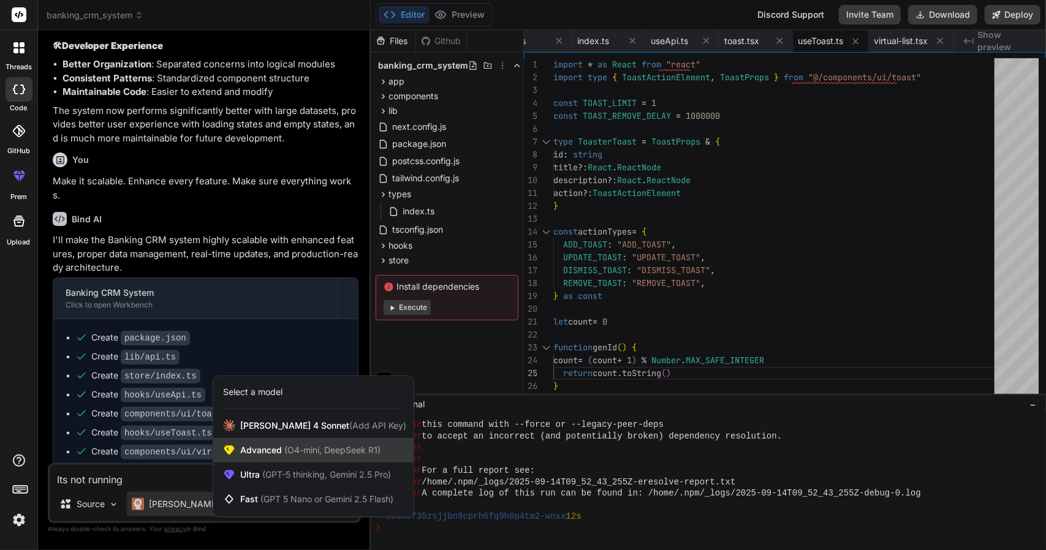
click at [240, 448] on span "Advanced (O4-mini, DeepSeek R1)" at bounding box center [310, 450] width 140 height 12
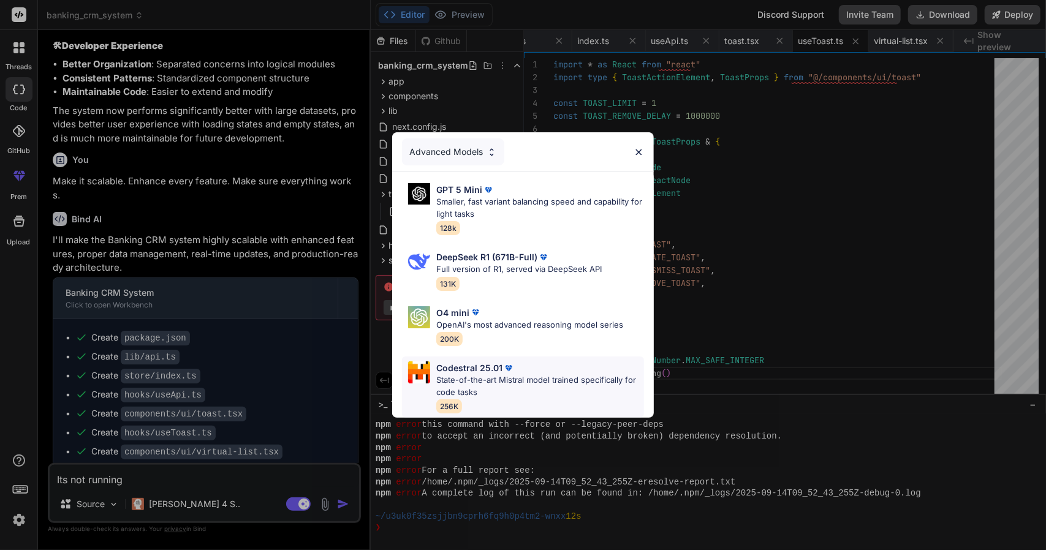
click at [527, 376] on p "State-of-the-art Mistral model trained specifically for code tasks" at bounding box center [540, 387] width 208 height 24
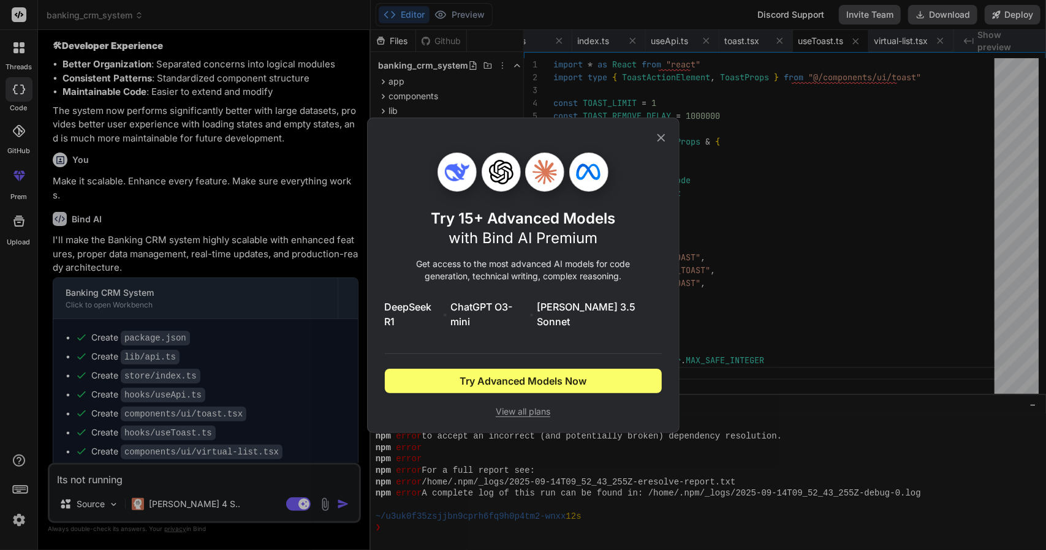
click at [660, 145] on icon at bounding box center [661, 137] width 13 height 13
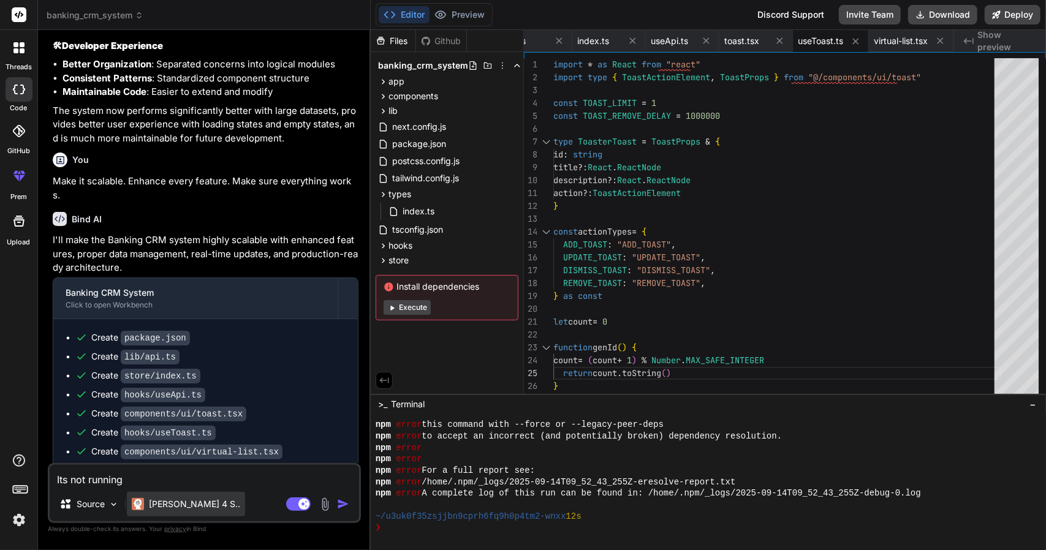
click at [172, 509] on p "[PERSON_NAME] 4 S.." at bounding box center [194, 504] width 91 height 12
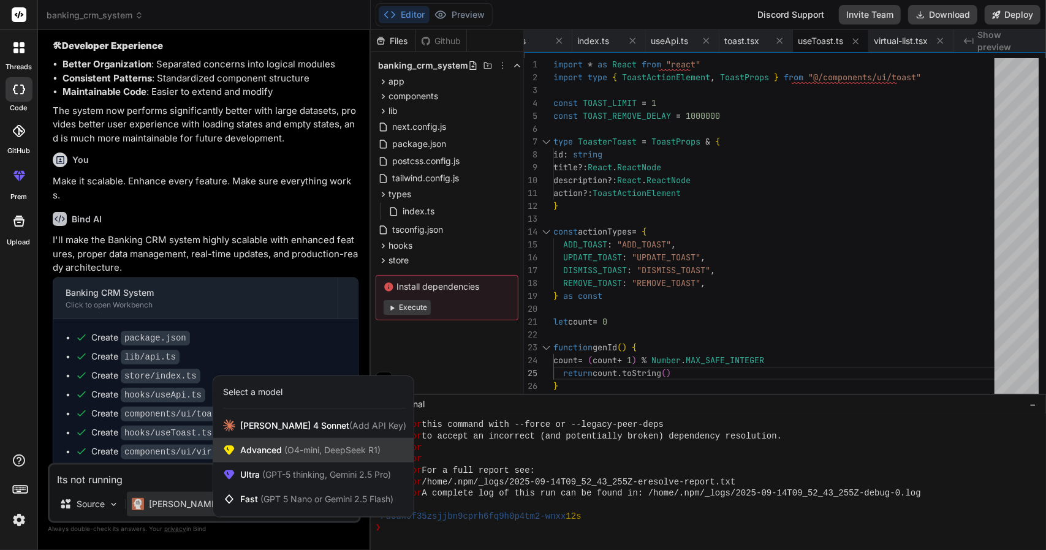
click at [270, 444] on div "Advanced (O4-mini, DeepSeek R1)" at bounding box center [313, 450] width 200 height 25
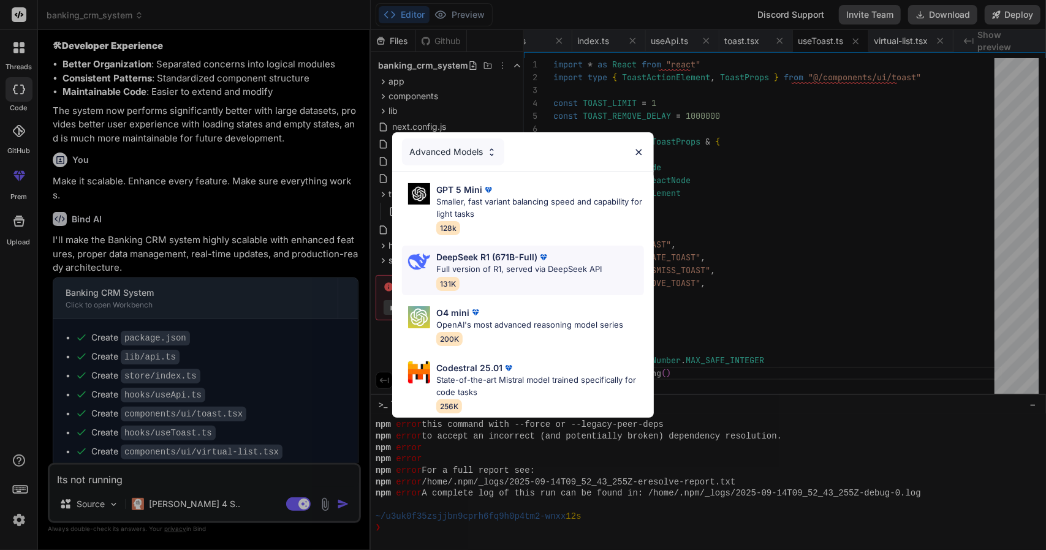
click at [482, 264] on p "Full version of R1, served via DeepSeek API" at bounding box center [518, 270] width 165 height 12
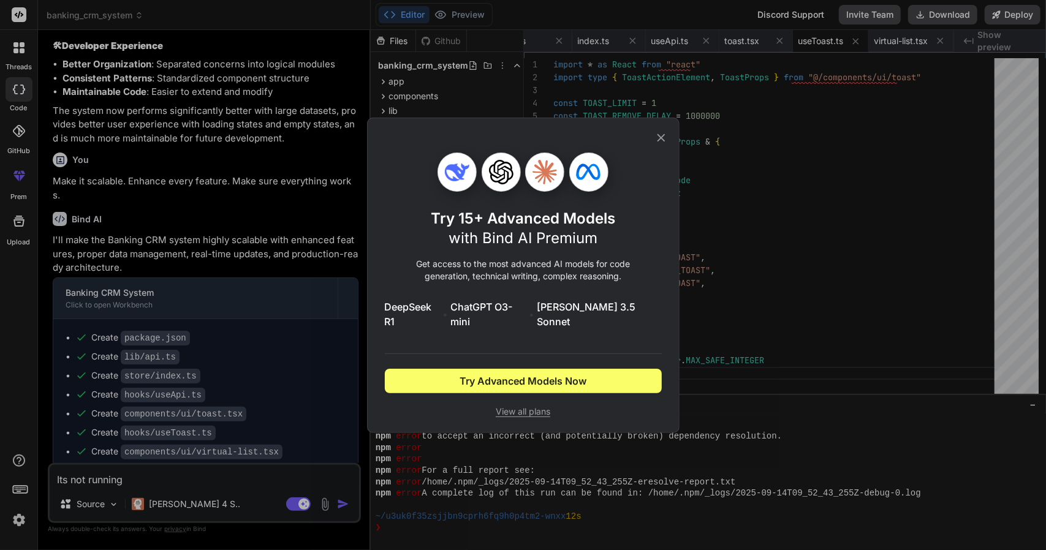
click at [663, 142] on icon at bounding box center [661, 137] width 13 height 13
